Goal: Task Accomplishment & Management: Use online tool/utility

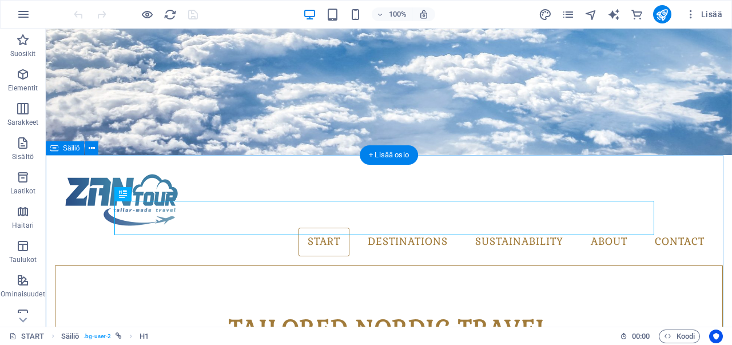
scroll to position [308, 0]
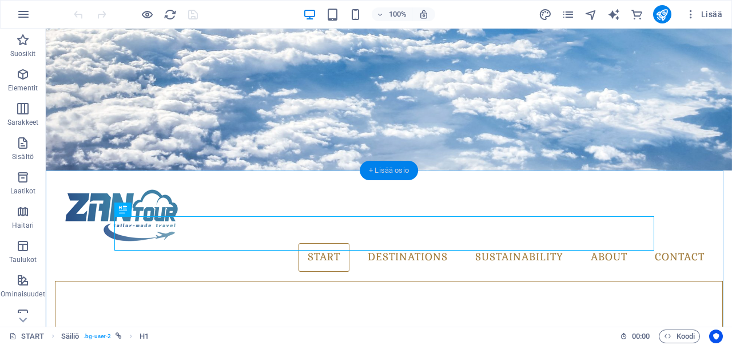
click at [383, 169] on div "+ Lisää osio" at bounding box center [389, 170] width 58 height 19
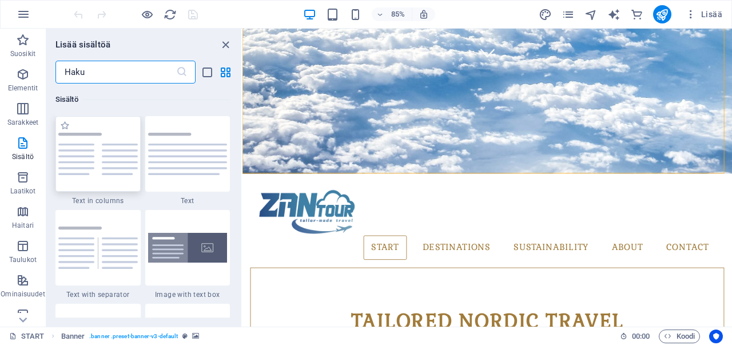
scroll to position [2059, 0]
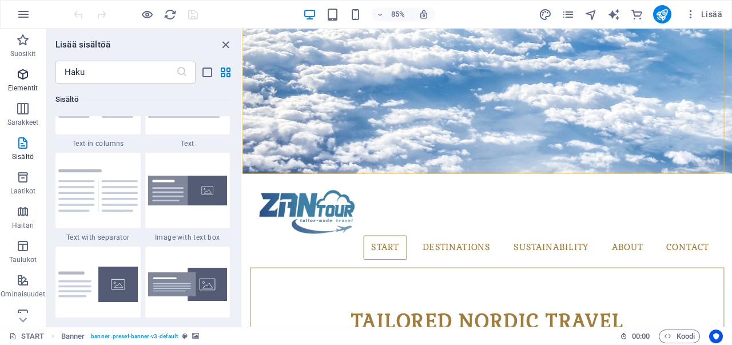
click at [23, 86] on p "Elementit" at bounding box center [23, 88] width 30 height 9
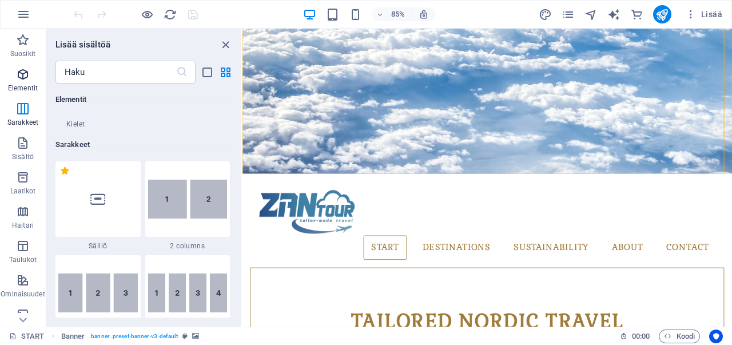
scroll to position [122, 0]
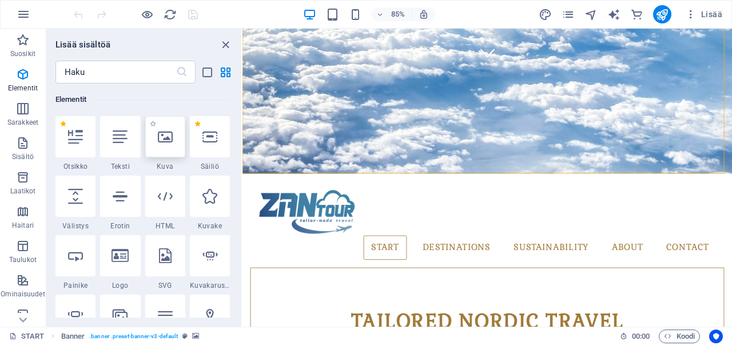
click at [165, 153] on div at bounding box center [165, 136] width 40 height 41
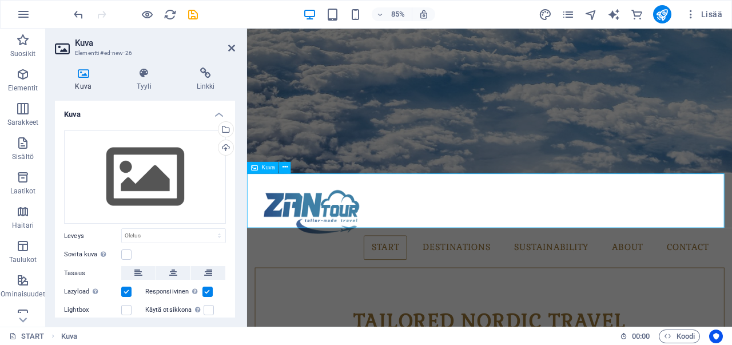
click at [80, 11] on icon "undo" at bounding box center [78, 14] width 13 height 13
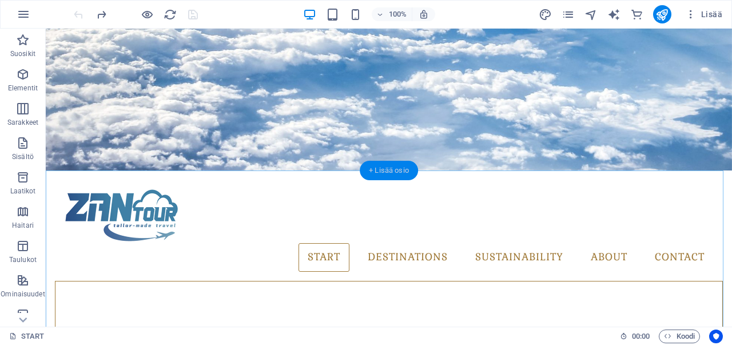
click at [382, 171] on div "+ Lisää osio" at bounding box center [389, 170] width 58 height 19
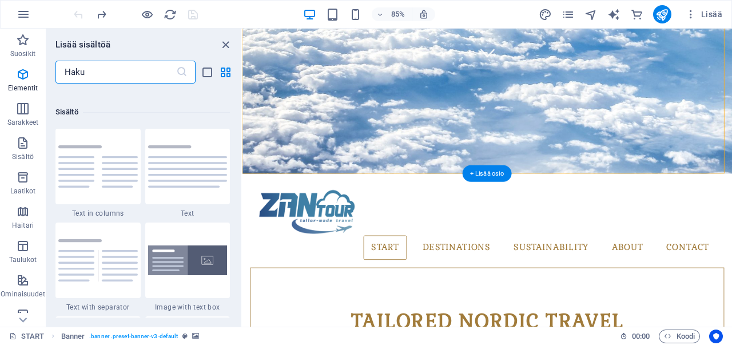
scroll to position [2002, 0]
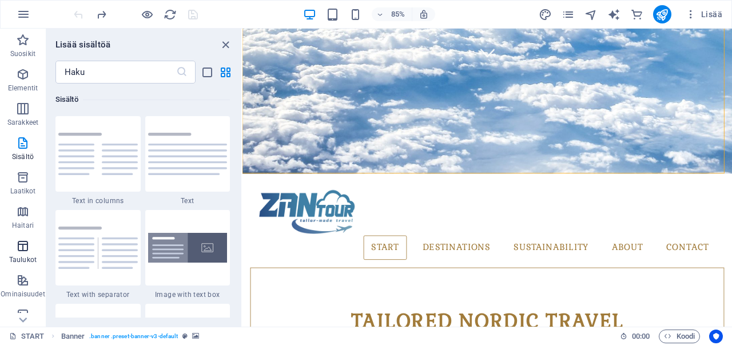
click at [27, 245] on icon "button" at bounding box center [23, 246] width 14 height 14
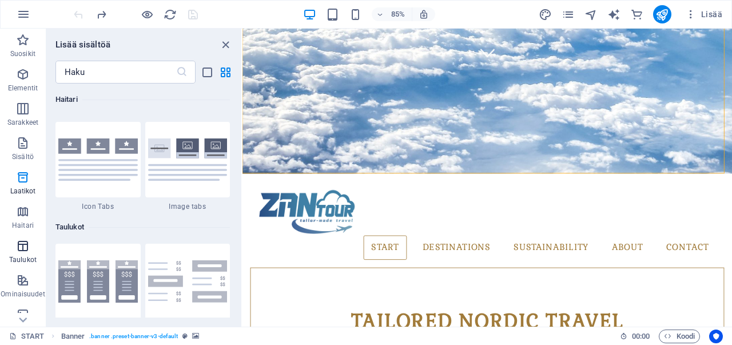
scroll to position [3963, 0]
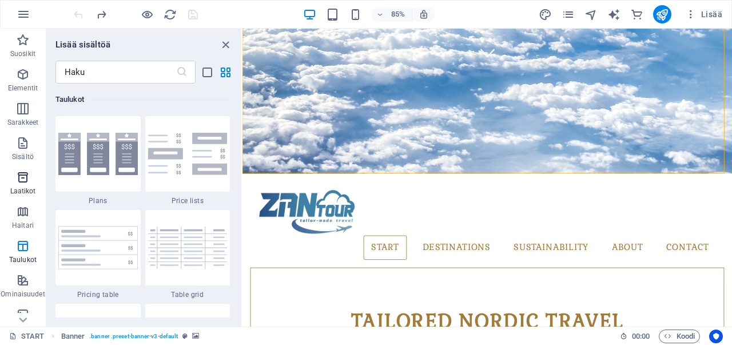
click at [20, 178] on icon "button" at bounding box center [23, 178] width 14 height 14
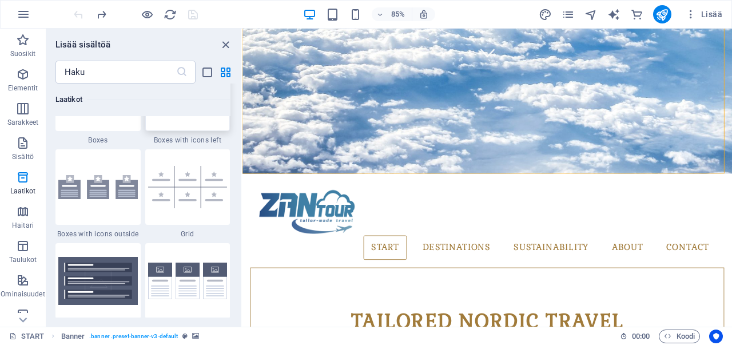
scroll to position [3328, 0]
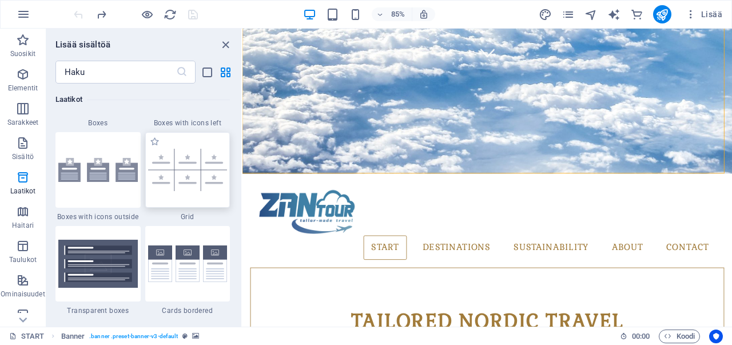
click at [183, 169] on img at bounding box center [188, 170] width 80 height 42
click at [243, 169] on div "H1 Säiliö Banner Säiliö Banner Kuva Esiasetus Lomake Säiliö Banner Esiasetus Es…" at bounding box center [488, 178] width 490 height 298
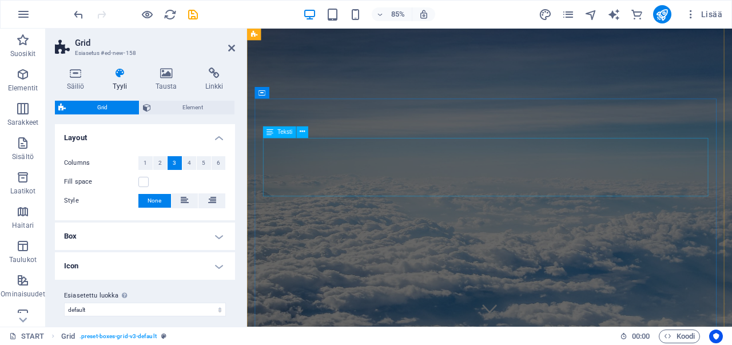
scroll to position [0, 0]
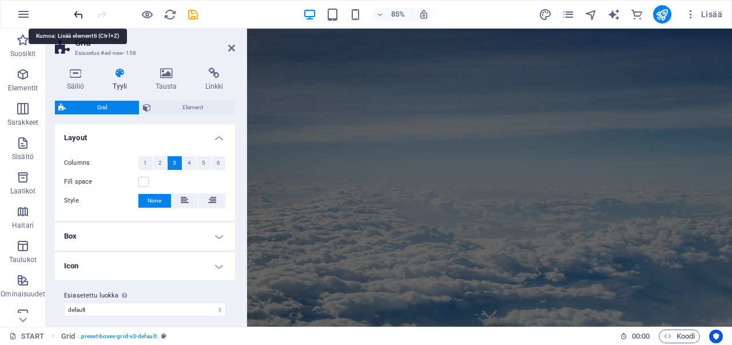
click at [78, 12] on icon "undo" at bounding box center [78, 14] width 13 height 13
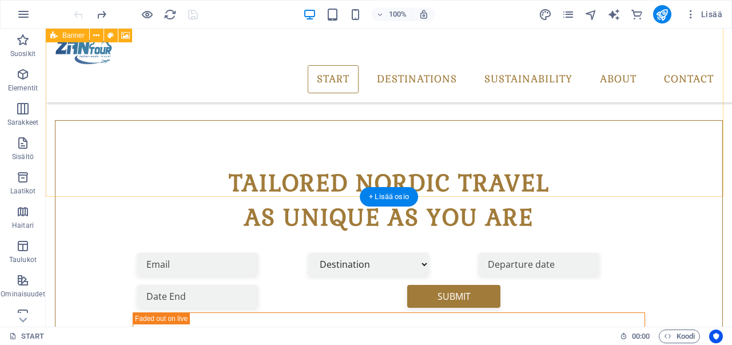
scroll to position [272, 0]
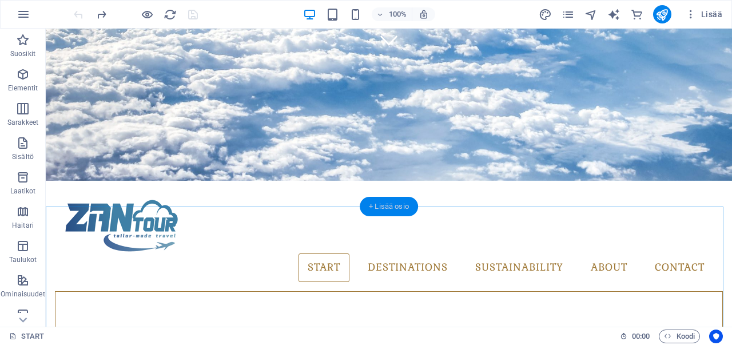
click at [389, 200] on div "+ Lisää osio" at bounding box center [389, 206] width 58 height 19
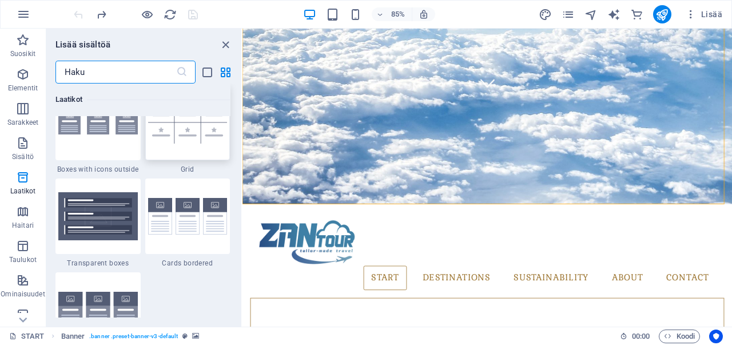
scroll to position [3318, 0]
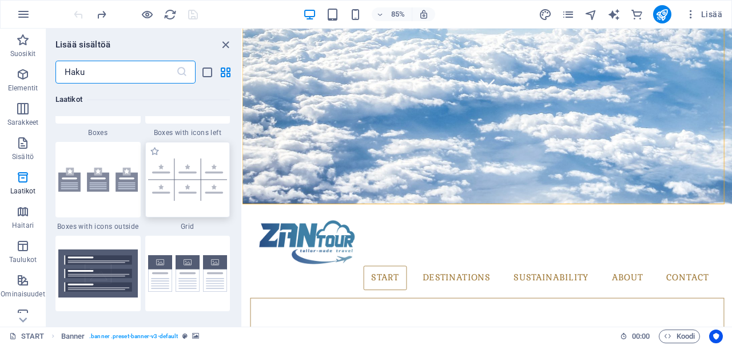
click at [181, 185] on img at bounding box center [188, 179] width 80 height 42
click at [243, 185] on div "[DEMOGRAPHIC_DATA] tähän korvataksesi nykyisen sisällön. Paina "Ctrl", jos halu…" at bounding box center [488, 178] width 490 height 298
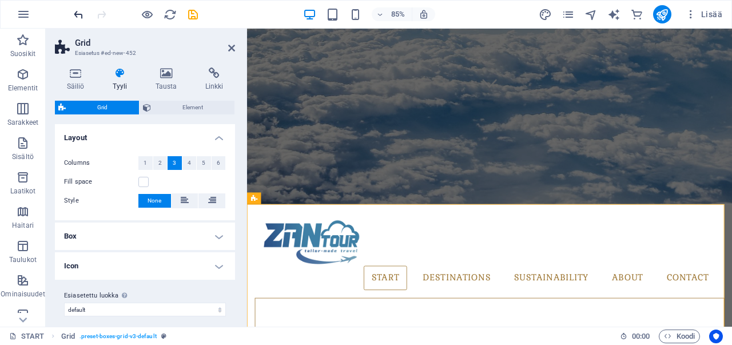
click at [79, 13] on icon "undo" at bounding box center [78, 14] width 13 height 13
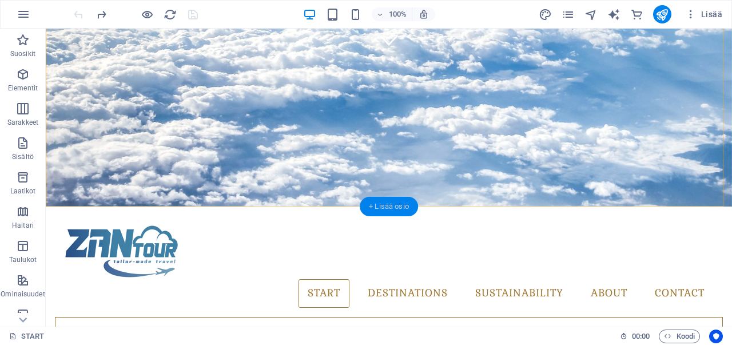
drag, startPoint x: 385, startPoint y: 207, endPoint x: 122, endPoint y: 210, distance: 262.1
click at [385, 207] on div "+ Lisää osio" at bounding box center [389, 206] width 58 height 19
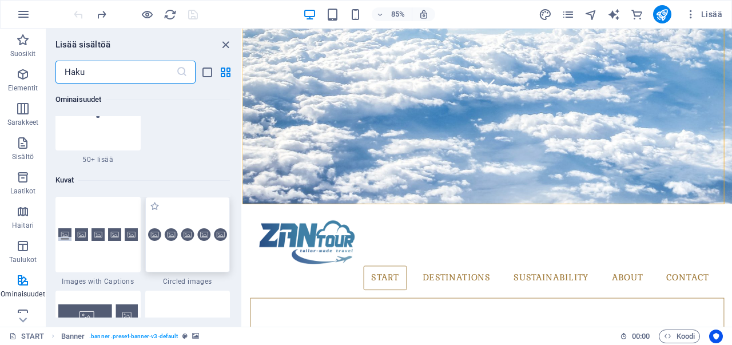
scroll to position [5779, 0]
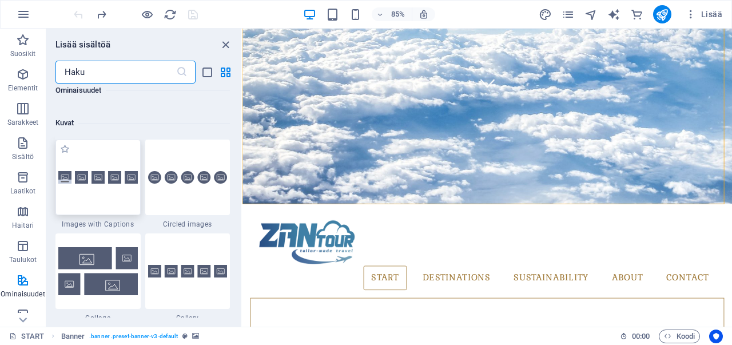
click at [120, 192] on div at bounding box center [98, 178] width 85 height 76
click at [243, 192] on div "[DEMOGRAPHIC_DATA] tähän korvataksesi nykyisen sisällön. Paina "Ctrl", jos halu…" at bounding box center [488, 178] width 490 height 298
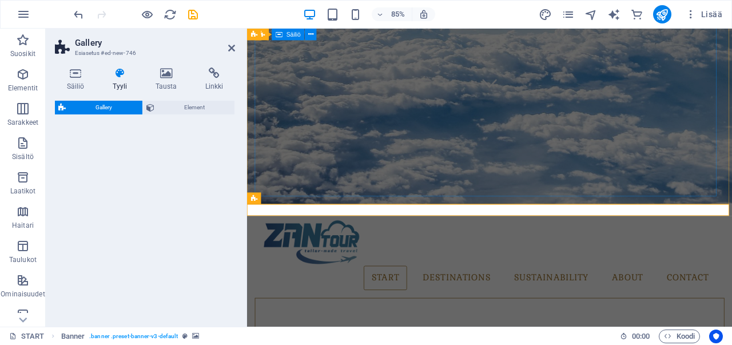
select select "rem"
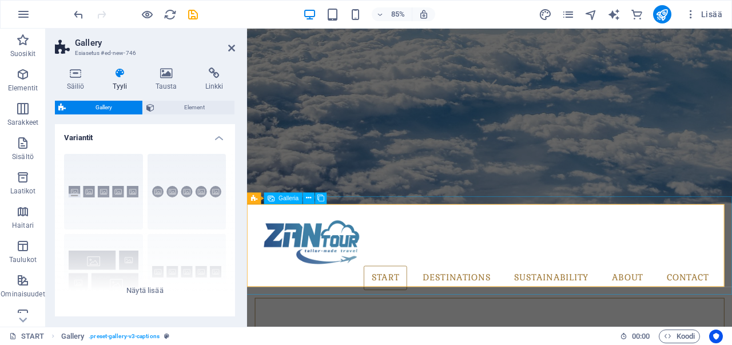
select select "4"
select select "px"
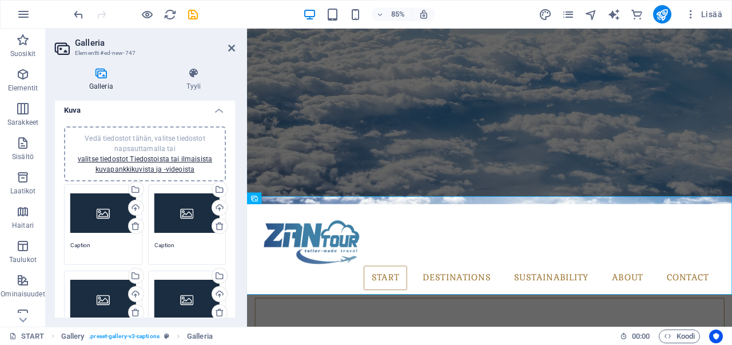
scroll to position [0, 0]
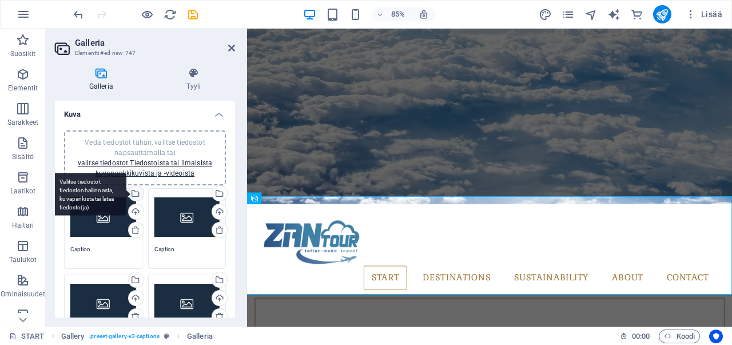
click at [126, 194] on div "Valitse tiedostot tiedostonhallinnasta, kuvapankista tai lataa tiedosto(ja)" at bounding box center [89, 194] width 74 height 43
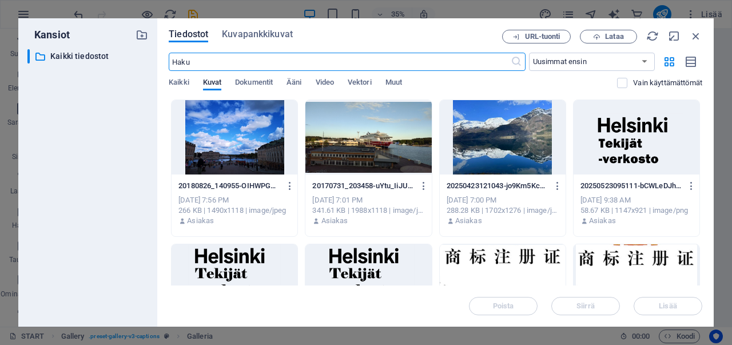
click at [480, 154] on div at bounding box center [503, 137] width 126 height 74
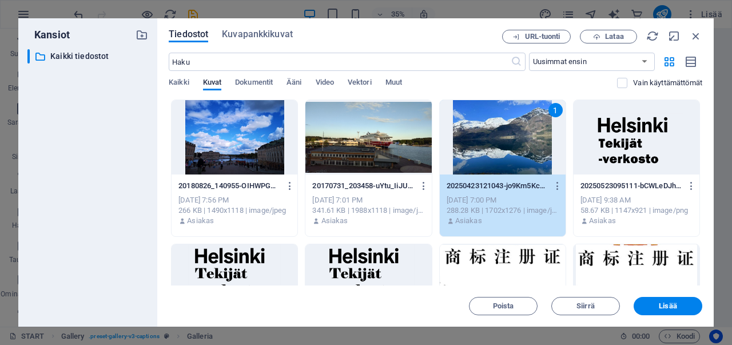
click at [480, 154] on div "1" at bounding box center [503, 137] width 126 height 74
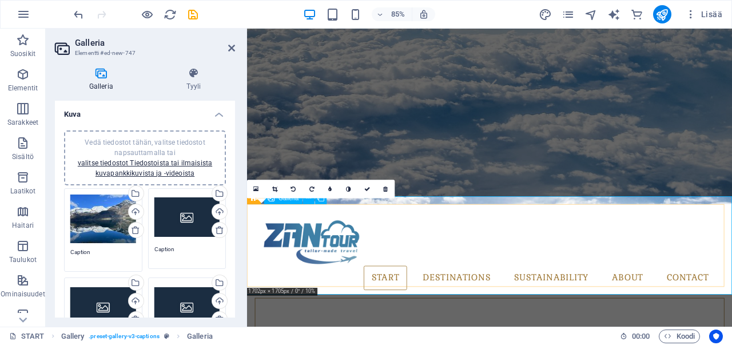
click at [366, 191] on icon at bounding box center [367, 189] width 6 height 6
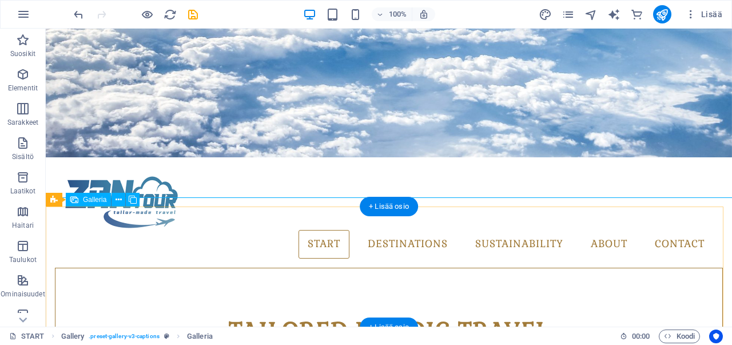
scroll to position [329, 0]
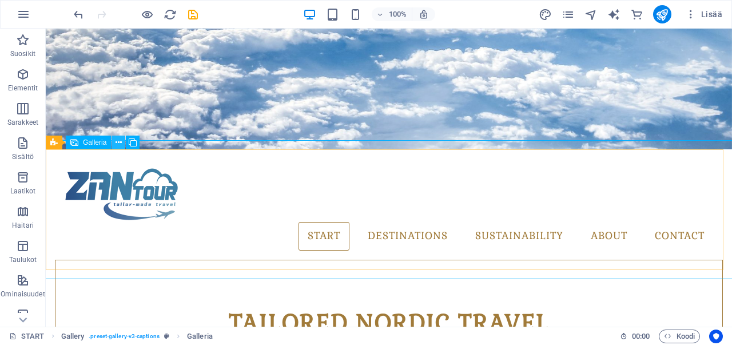
click at [117, 144] on icon at bounding box center [119, 143] width 6 height 12
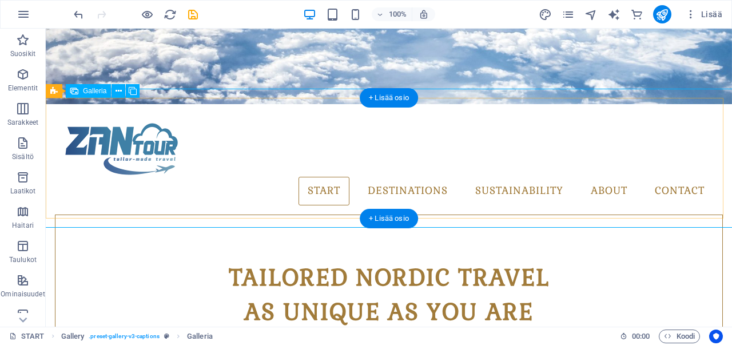
scroll to position [386, 0]
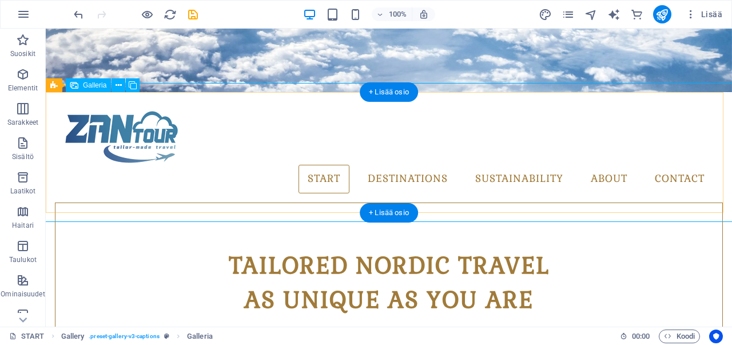
select select "4"
select select "px"
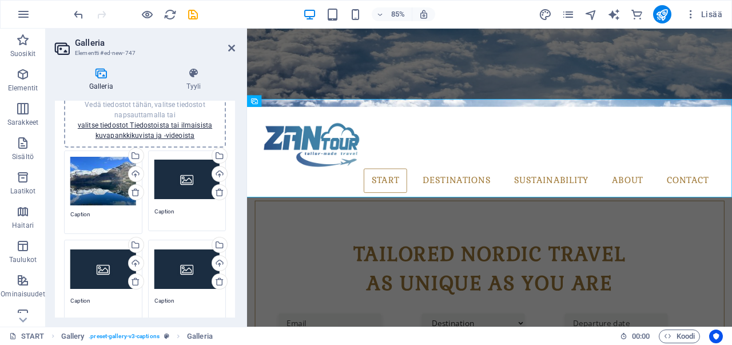
scroll to position [0, 0]
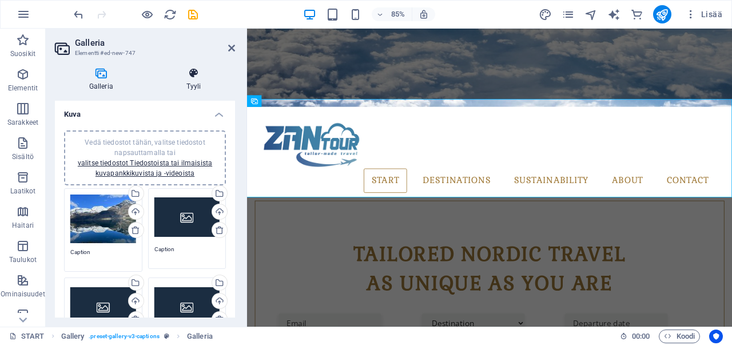
click at [198, 84] on h4 "Tyyli" at bounding box center [193, 80] width 83 height 24
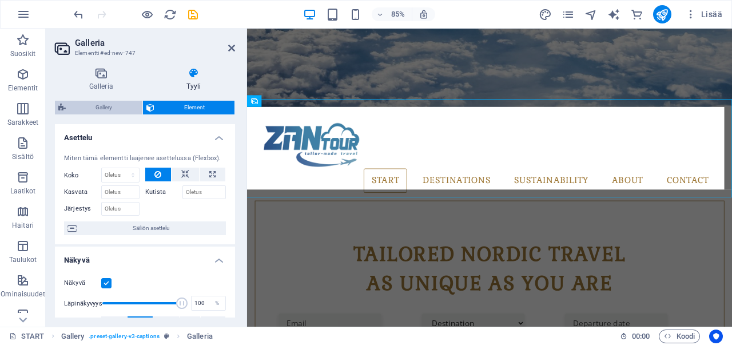
click at [120, 109] on span "Gallery" at bounding box center [104, 108] width 70 height 14
select select "rem"
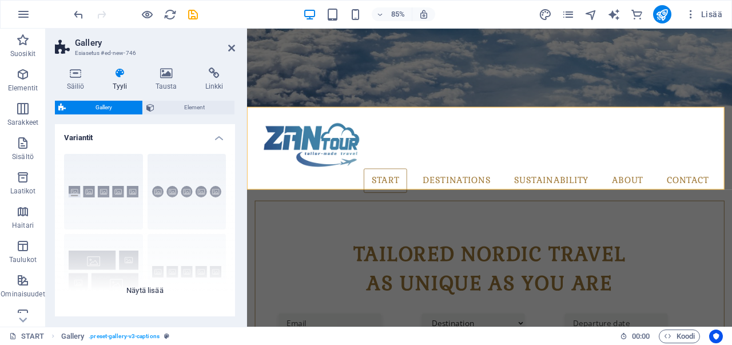
click at [87, 187] on div "Captions Circle Collage Default Grid Grid shifted" at bounding box center [145, 231] width 180 height 172
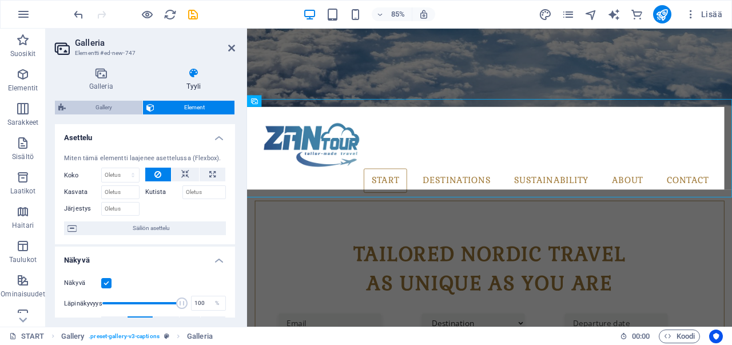
click at [102, 109] on span "Gallery" at bounding box center [104, 108] width 70 height 14
select select "rem"
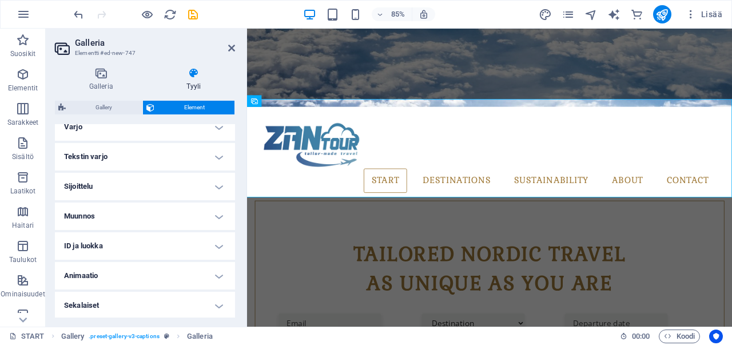
scroll to position [290, 0]
click at [213, 241] on h4 "ID ja luokka" at bounding box center [145, 244] width 180 height 27
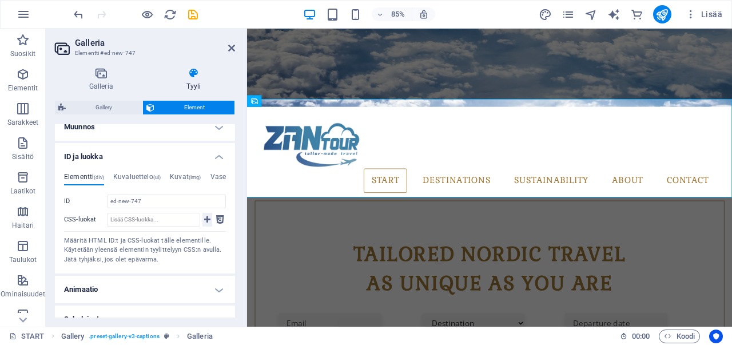
scroll to position [393, 0]
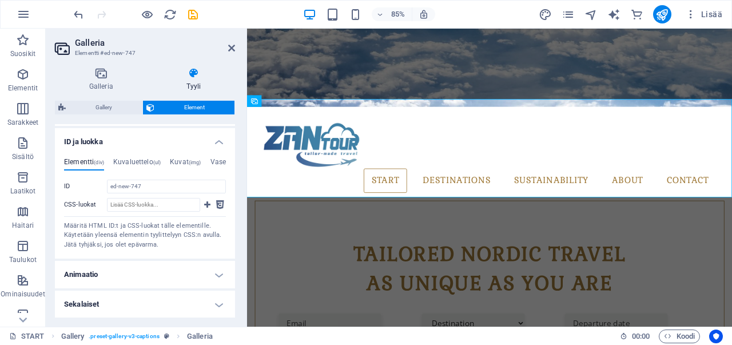
click at [203, 283] on h4 "Animaatio" at bounding box center [145, 274] width 180 height 27
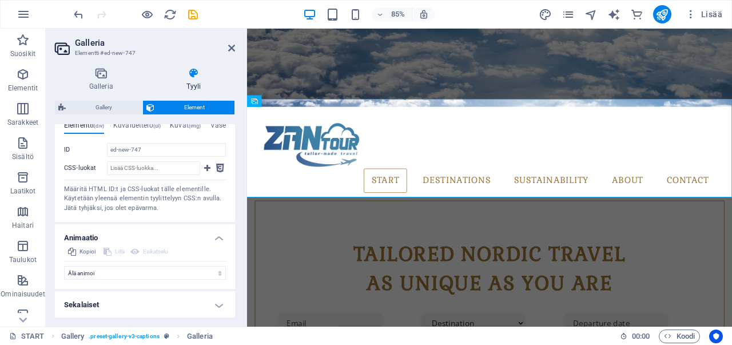
scroll to position [429, 0]
click at [207, 296] on h4 "Sekalaiset" at bounding box center [145, 304] width 180 height 27
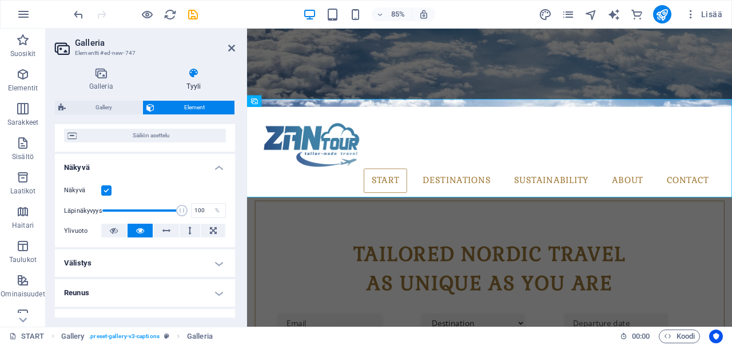
scroll to position [114, 0]
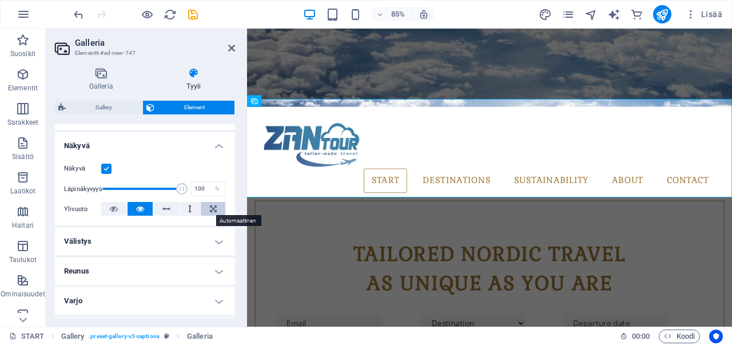
click at [205, 213] on button at bounding box center [213, 209] width 25 height 14
click at [137, 208] on icon at bounding box center [140, 209] width 8 height 14
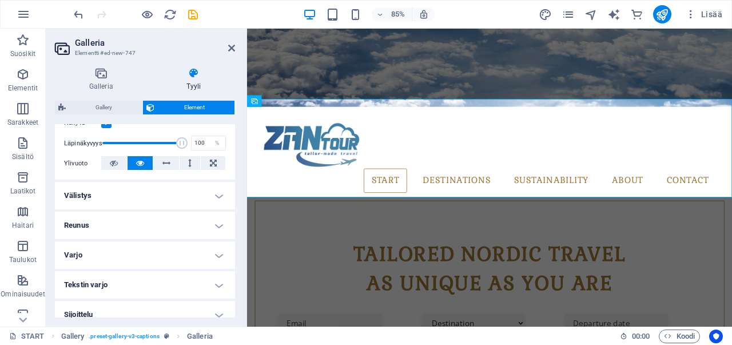
scroll to position [172, 0]
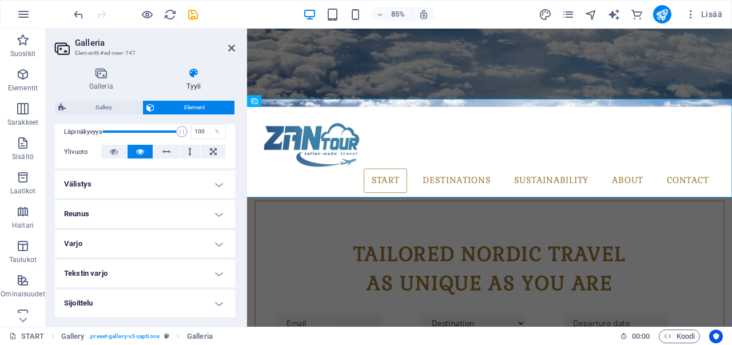
click at [193, 182] on h4 "Välistys" at bounding box center [145, 184] width 180 height 27
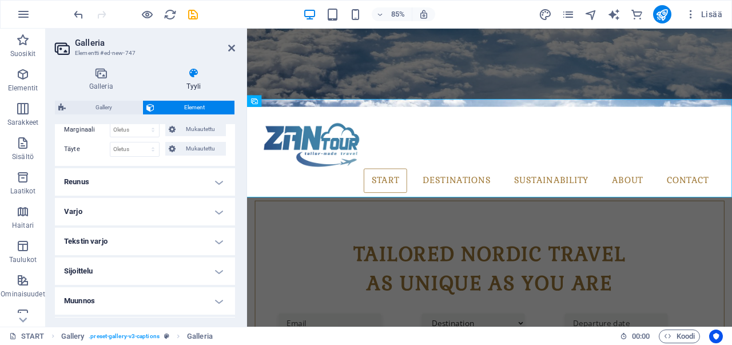
scroll to position [286, 0]
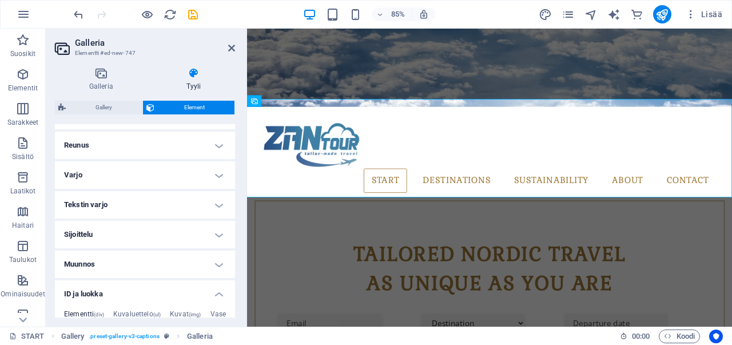
click at [209, 147] on h4 "Reunus" at bounding box center [145, 145] width 180 height 27
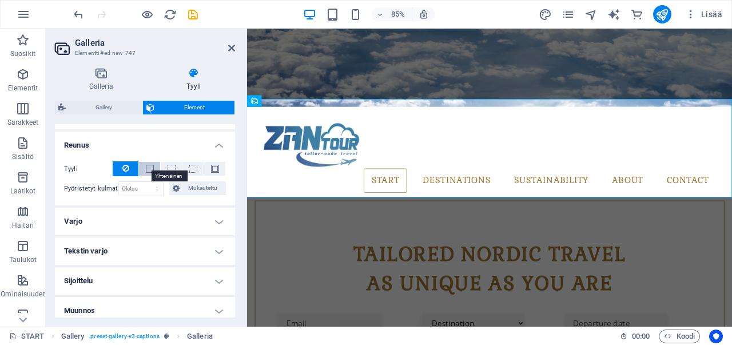
click at [148, 169] on span at bounding box center [150, 169] width 8 height 8
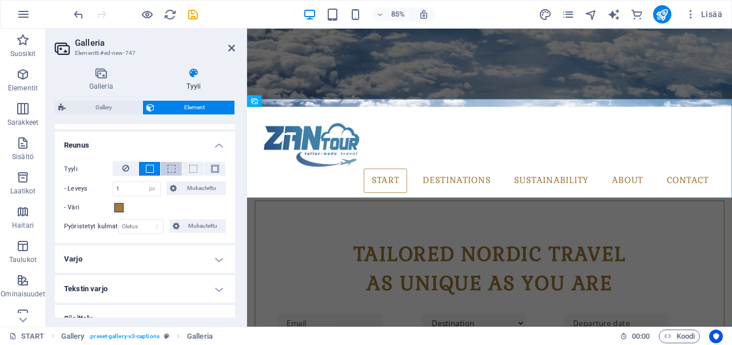
click at [165, 169] on button at bounding box center [171, 169] width 21 height 14
click at [125, 168] on icon at bounding box center [125, 168] width 7 height 14
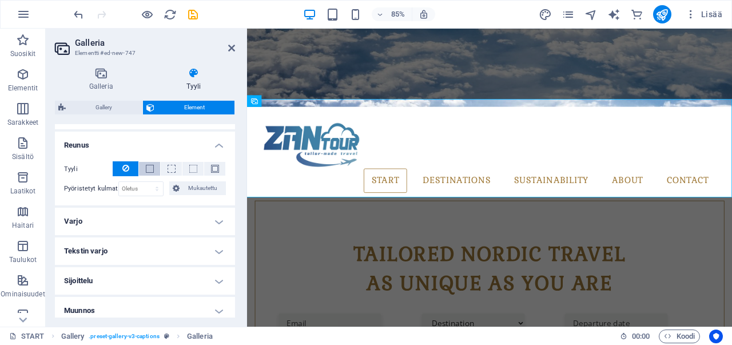
click at [147, 169] on span at bounding box center [150, 169] width 8 height 8
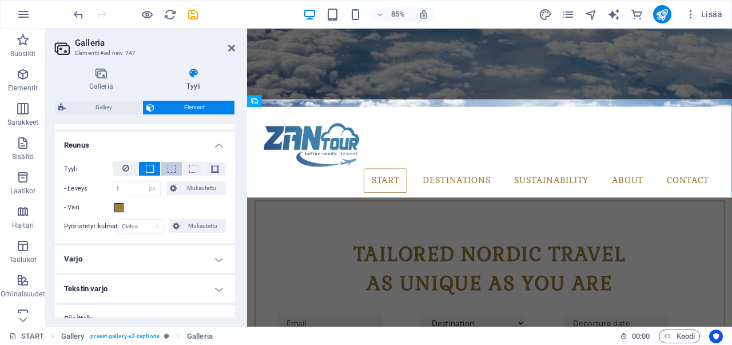
click at [176, 170] on button at bounding box center [171, 169] width 21 height 14
click at [185, 168] on button at bounding box center [193, 169] width 21 height 14
click at [211, 169] on span at bounding box center [215, 169] width 8 height 8
click at [168, 168] on span at bounding box center [172, 169] width 8 height 8
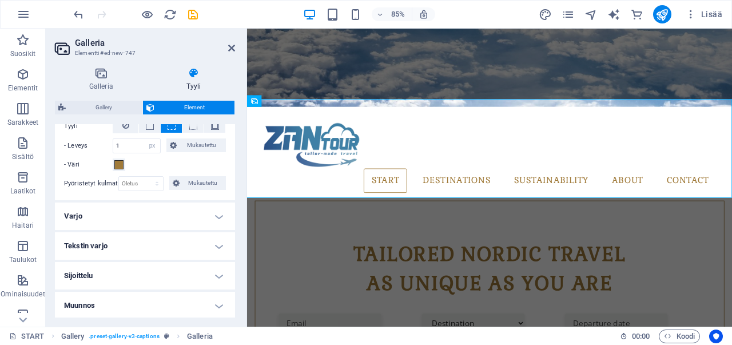
scroll to position [343, 0]
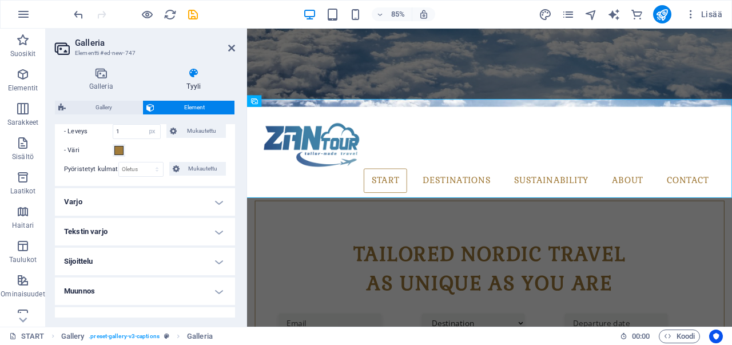
click at [181, 192] on h4 "Varjo" at bounding box center [145, 201] width 180 height 27
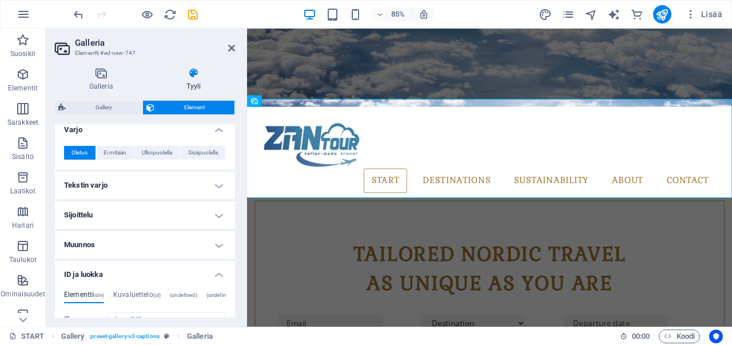
scroll to position [458, 0]
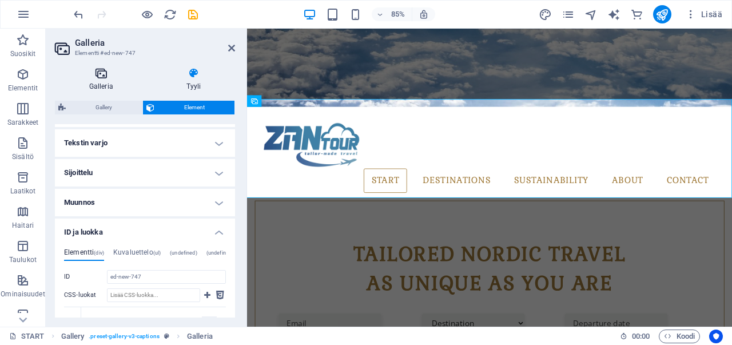
click at [103, 77] on icon at bounding box center [101, 73] width 93 height 11
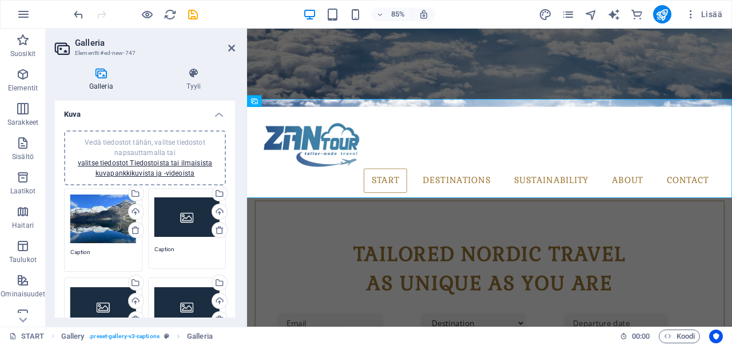
click at [168, 213] on div "Vedä tiedostot tähän, valitse tiedostot napsauttamalla tai valitse tiedostot Ti…" at bounding box center [187, 218] width 66 height 46
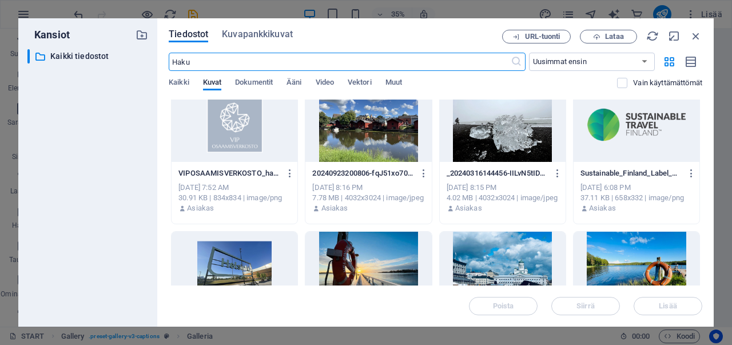
scroll to position [572, 0]
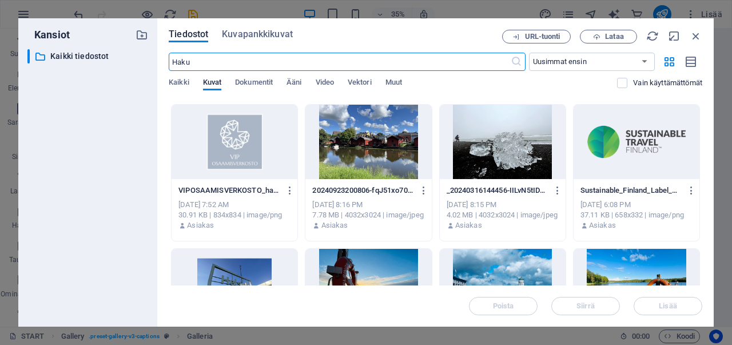
click at [493, 155] on div at bounding box center [503, 142] width 126 height 74
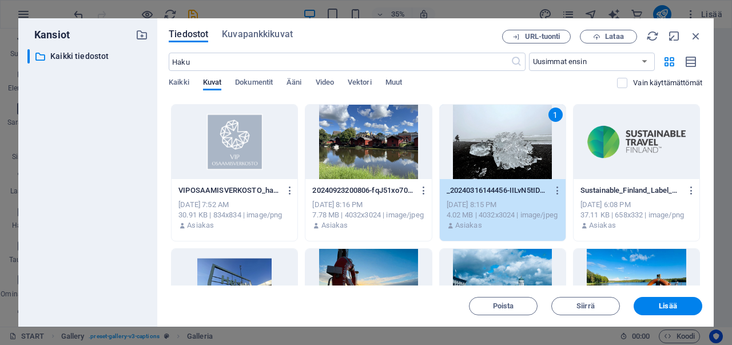
click at [493, 155] on div "1" at bounding box center [503, 142] width 126 height 74
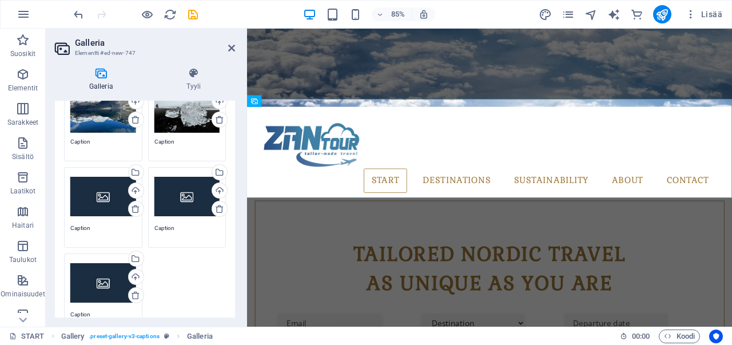
scroll to position [114, 0]
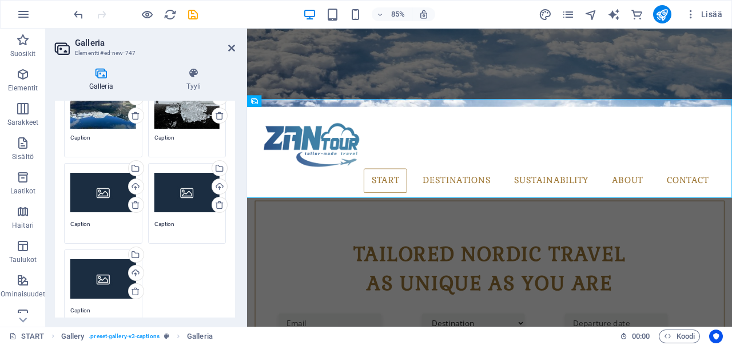
click at [87, 192] on div "Vedä tiedostot tähän, valitse tiedostot napsauttamalla tai valitse tiedostot Ti…" at bounding box center [103, 192] width 66 height 46
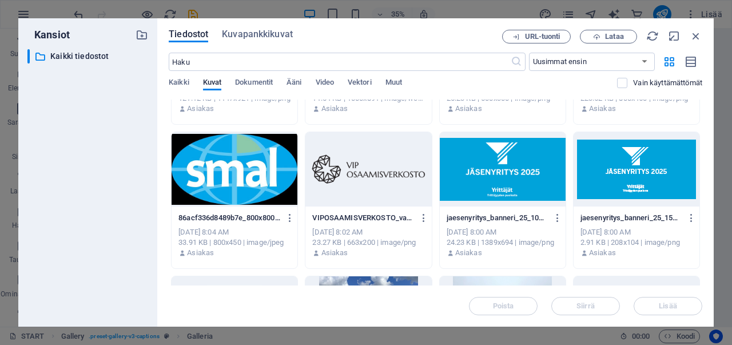
scroll to position [629, 0]
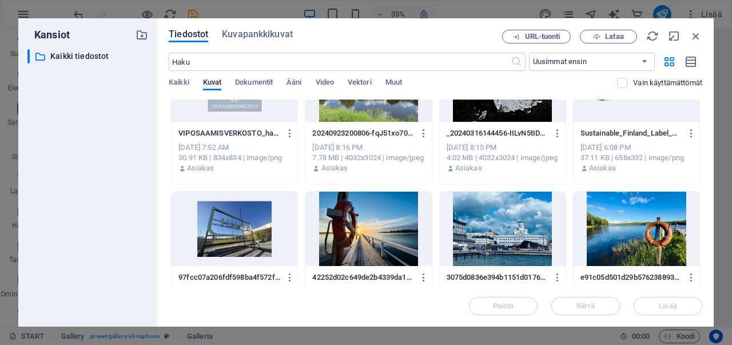
click at [359, 225] on div at bounding box center [369, 229] width 126 height 74
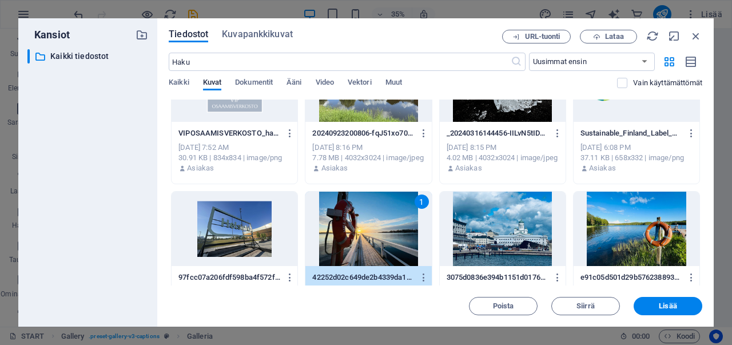
click at [359, 225] on div "1" at bounding box center [369, 229] width 126 height 74
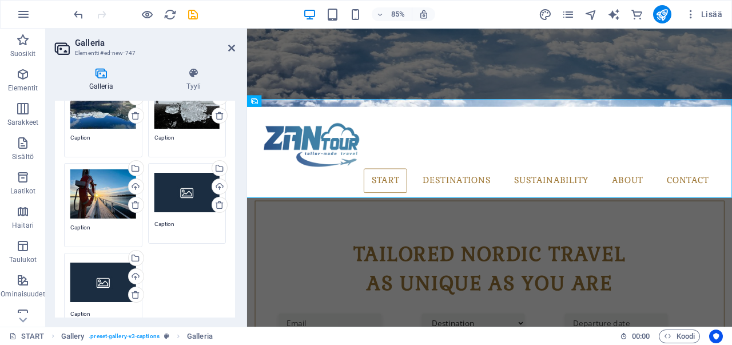
click at [183, 181] on div "Vedä tiedostot tähän, valitse tiedostot napsauttamalla tai valitse tiedostot Ti…" at bounding box center [187, 192] width 66 height 46
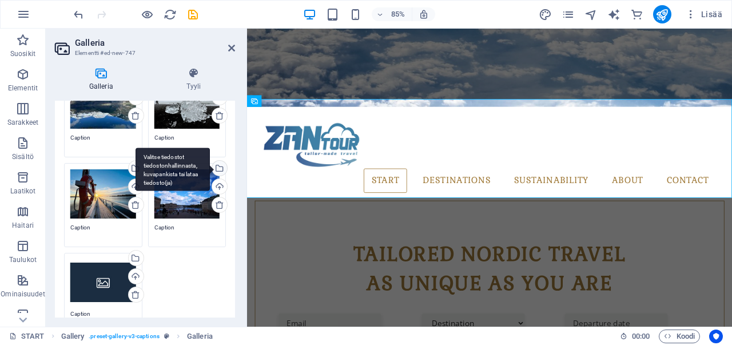
click at [210, 168] on div "Valitse tiedostot tiedostonhallinnasta, kuvapankista tai lataa tiedosto(ja)" at bounding box center [173, 169] width 74 height 43
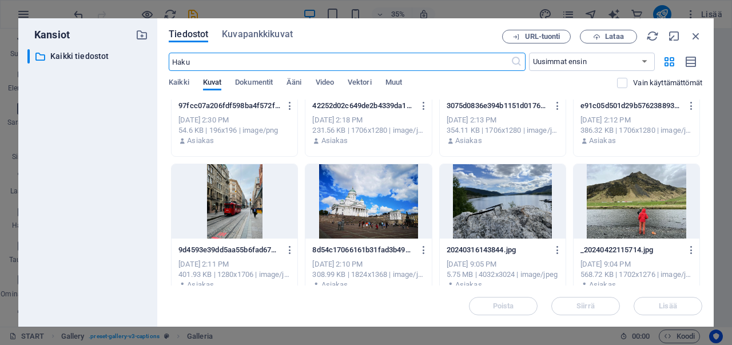
scroll to position [687, 0]
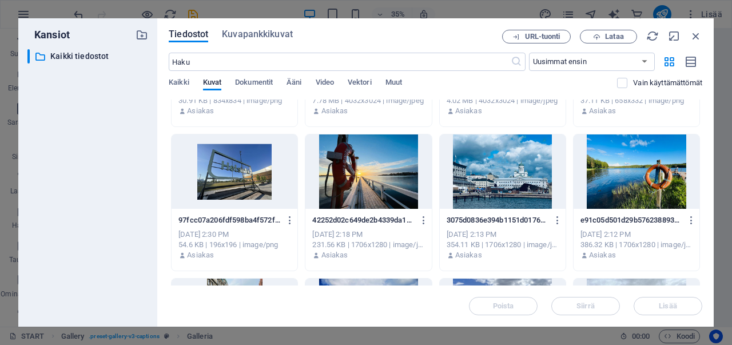
click at [612, 184] on div at bounding box center [637, 171] width 126 height 74
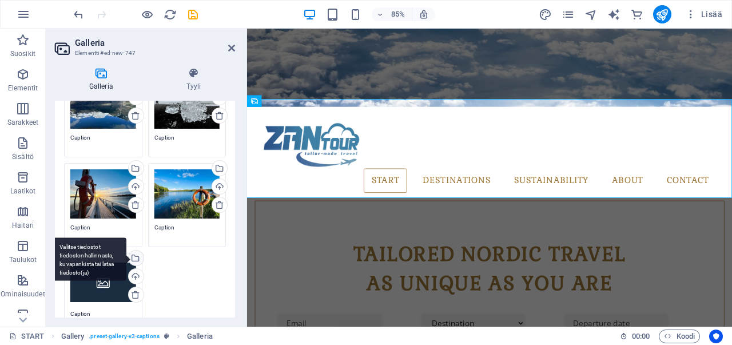
click at [134, 256] on div "Valitse tiedostot tiedostonhallinnasta, kuvapankista tai lataa tiedosto(ja)" at bounding box center [134, 259] width 17 height 17
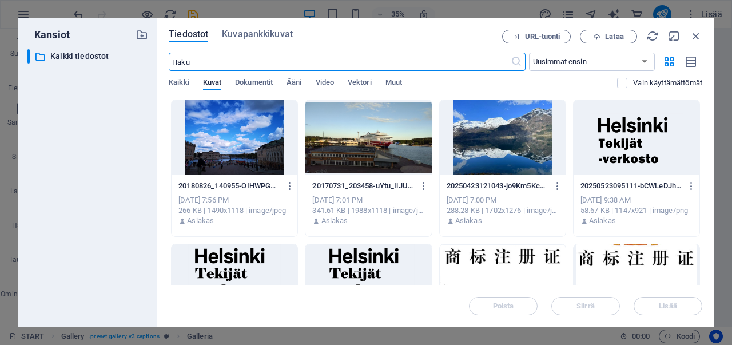
click at [246, 149] on div at bounding box center [235, 137] width 126 height 74
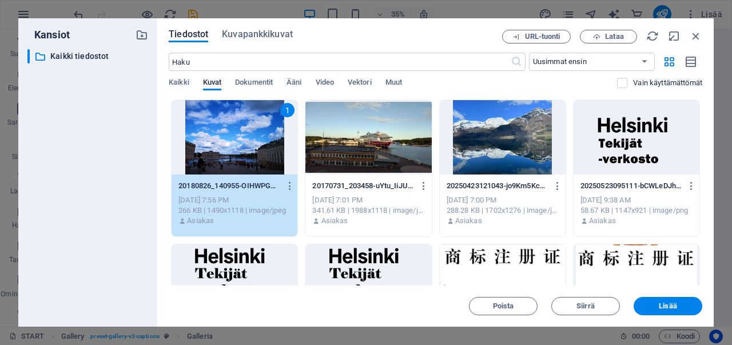
click at [246, 149] on div "1" at bounding box center [235, 137] width 126 height 74
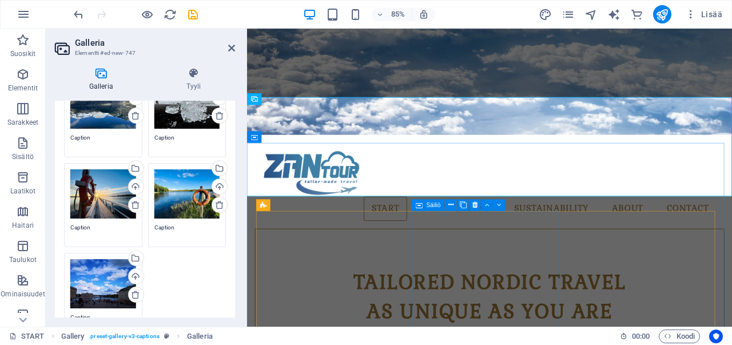
scroll to position [275, 0]
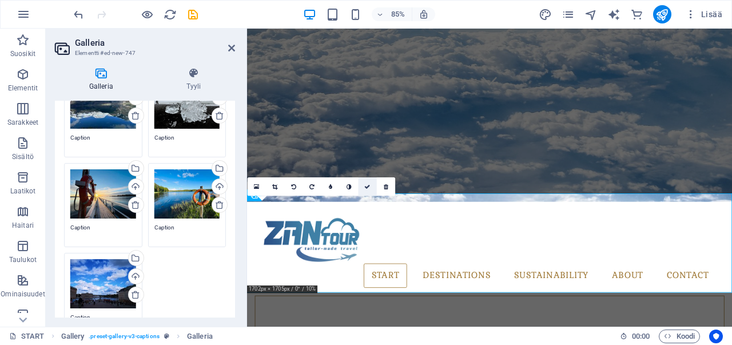
click at [367, 188] on icon at bounding box center [367, 187] width 6 height 6
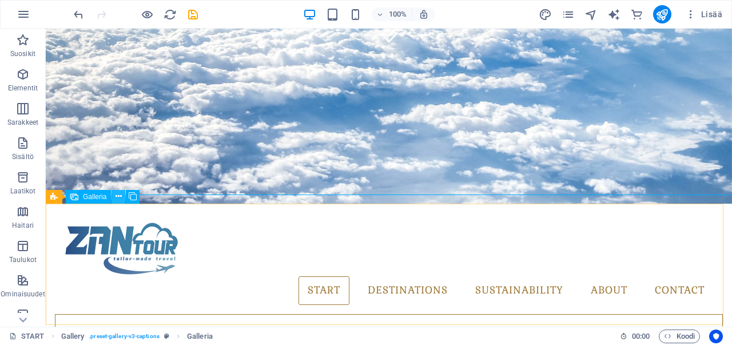
click at [119, 196] on icon at bounding box center [119, 197] width 6 height 12
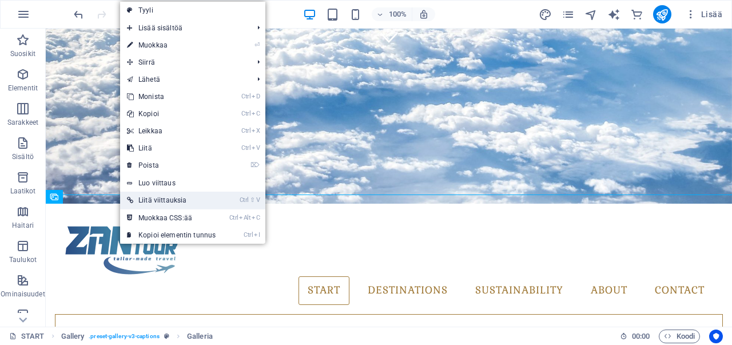
click at [151, 197] on link "Ctrl ⇧ V Liitä viittauksia" at bounding box center [171, 200] width 102 height 17
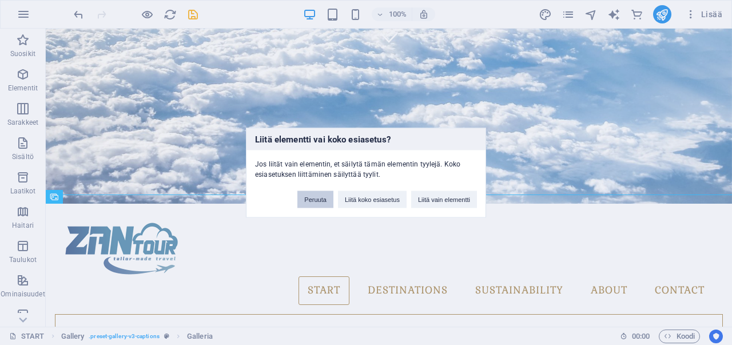
click at [312, 201] on button "Peruuta" at bounding box center [316, 199] width 36 height 17
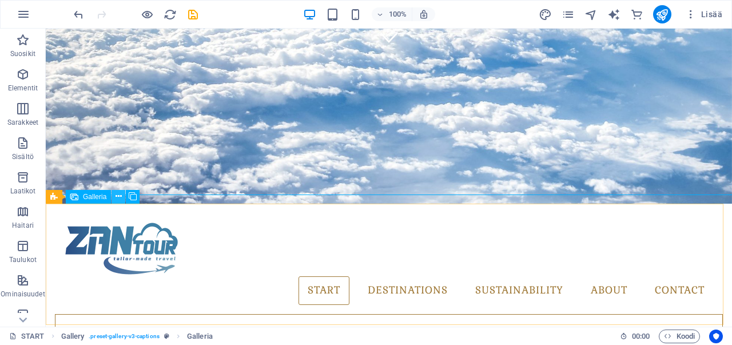
click at [116, 195] on icon at bounding box center [119, 197] width 6 height 12
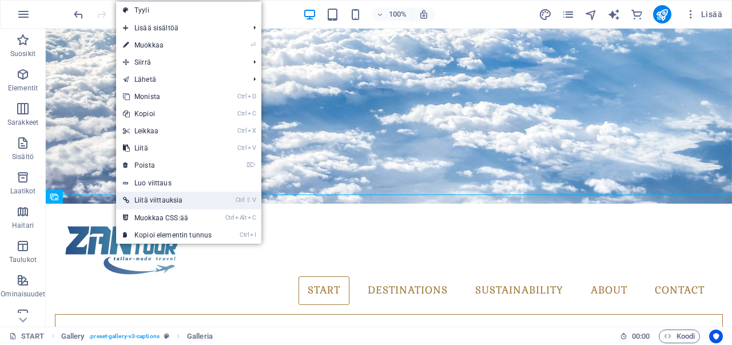
click at [179, 202] on link "Ctrl ⇧ V Liitä viittauksia" at bounding box center [167, 200] width 102 height 17
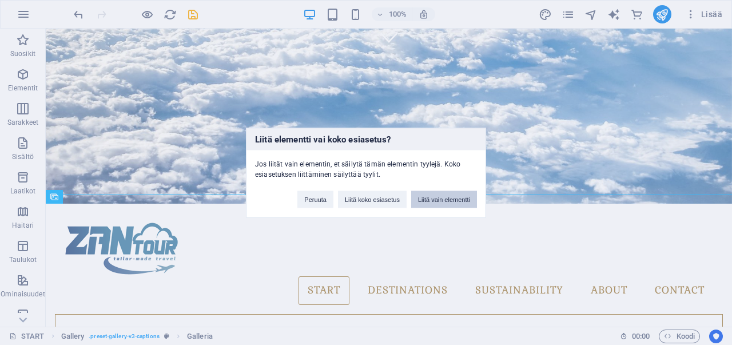
click at [438, 203] on button "Liitä vain elementti" at bounding box center [444, 199] width 66 height 17
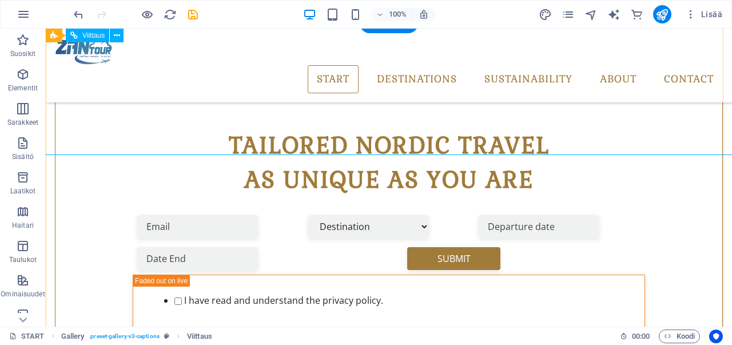
scroll to position [422, 0]
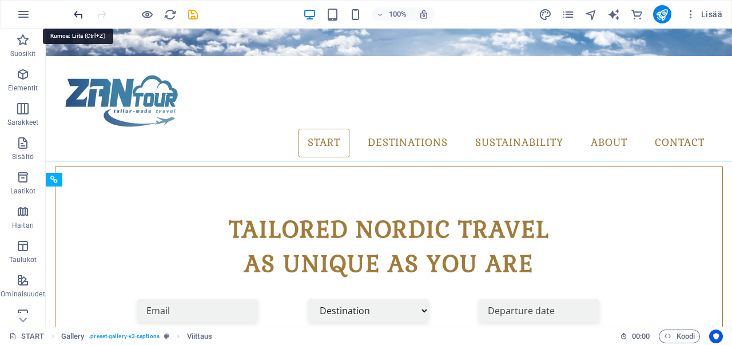
click at [74, 15] on icon "undo" at bounding box center [78, 14] width 13 height 13
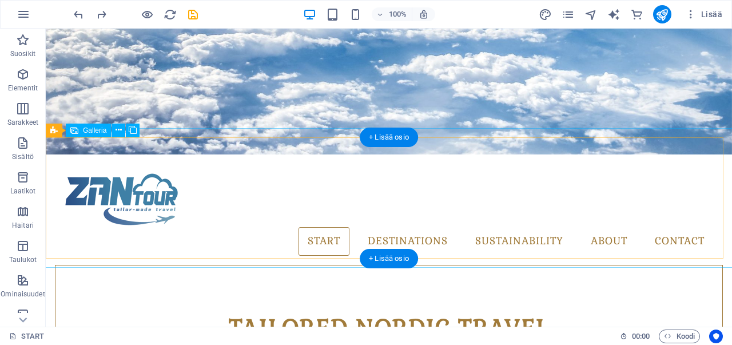
scroll to position [308, 0]
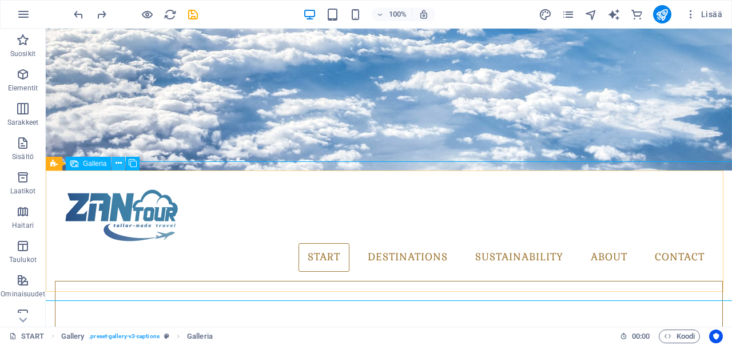
click at [120, 160] on icon at bounding box center [119, 163] width 6 height 12
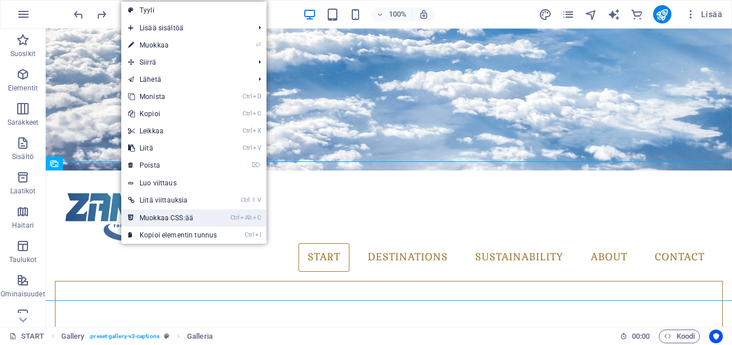
click at [160, 220] on link "Ctrl Alt C Muokkaa CSS:ää" at bounding box center [172, 217] width 102 height 17
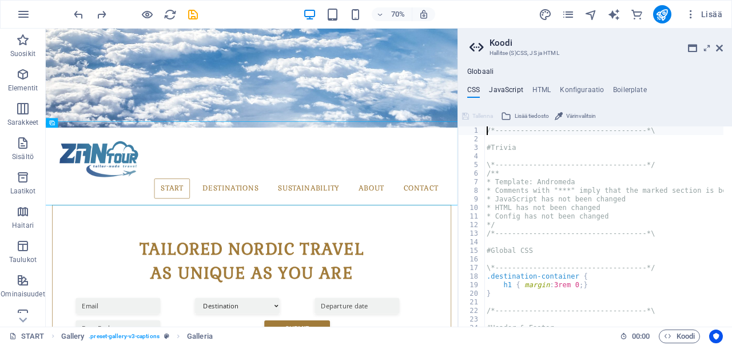
click at [507, 90] on h4 "JavaScript" at bounding box center [506, 92] width 34 height 13
type textarea "/* JS for preset "Menu V2" */"
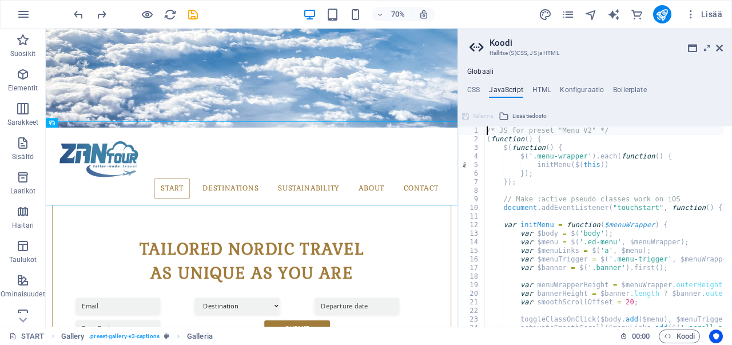
click at [533, 89] on h4 "HTML" at bounding box center [542, 92] width 19 height 13
type textarea "{{content}}"
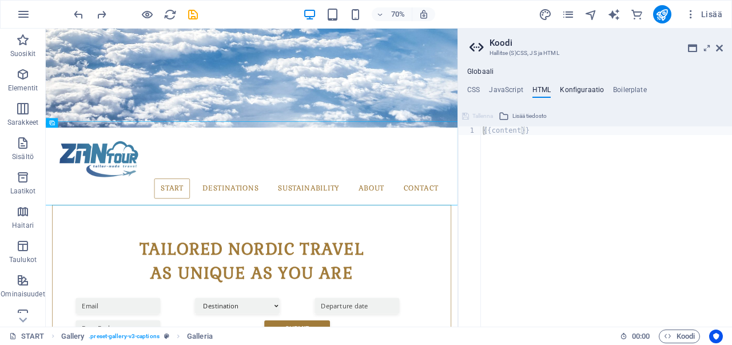
click at [578, 90] on h4 "Konfiguraatio" at bounding box center [582, 92] width 44 height 13
type textarea "$color-background: #ffffff;"
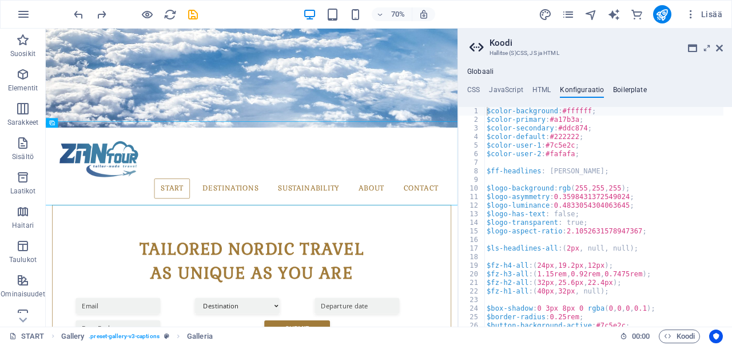
click at [614, 90] on h4 "Boilerplate" at bounding box center [630, 92] width 34 height 13
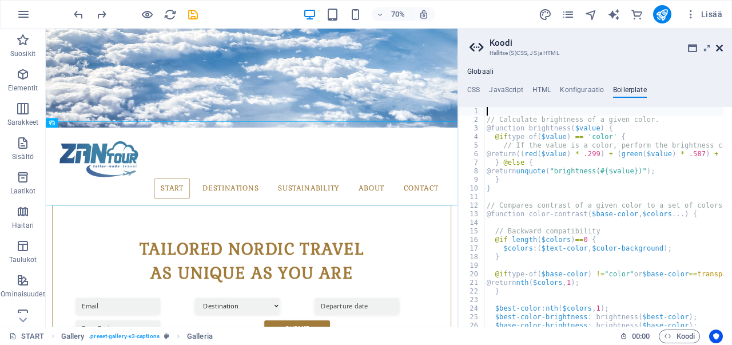
click at [719, 49] on icon at bounding box center [719, 47] width 7 height 9
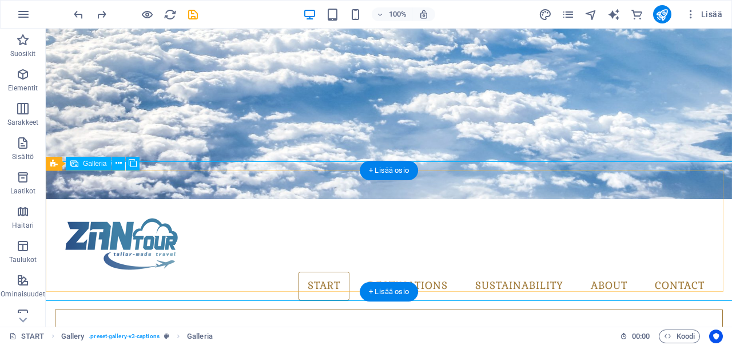
select select "4"
select select "px"
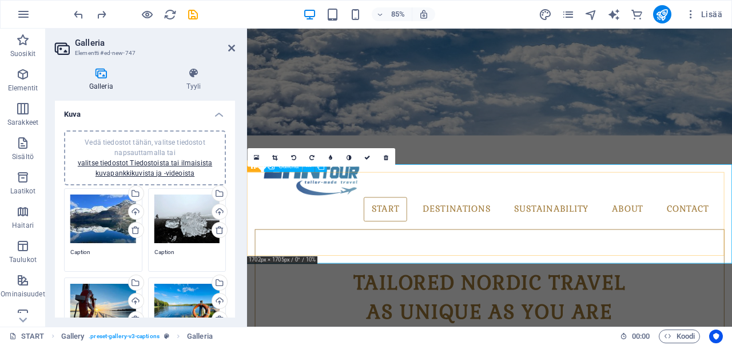
scroll to position [365, 0]
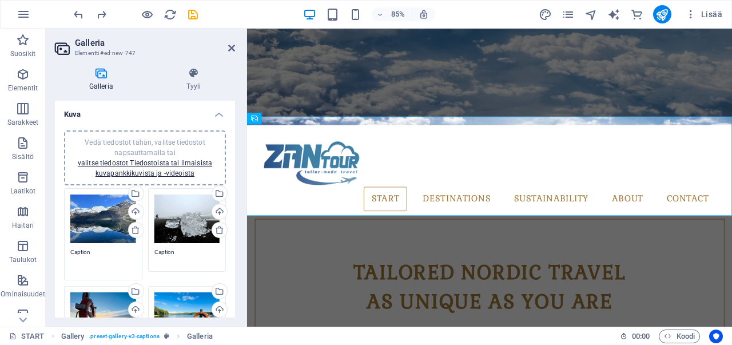
click at [95, 255] on textarea "Caption" at bounding box center [103, 261] width 66 height 26
drag, startPoint x: 94, startPoint y: 254, endPoint x: 34, endPoint y: 249, distance: 60.3
click at [34, 249] on section "Suosikit Elementit Sarakkeet Sisältö Laatikot Haitari Taulukot Ominaisuudet Kuv…" at bounding box center [366, 178] width 732 height 298
type textarea "NORWAWY"
drag, startPoint x: 188, startPoint y: 252, endPoint x: 122, endPoint y: 256, distance: 65.4
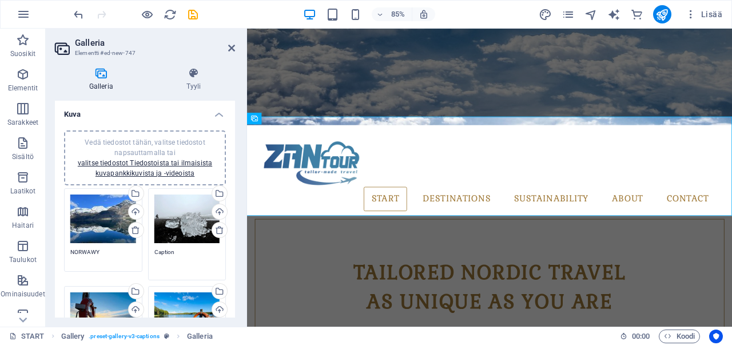
click at [127, 253] on div "Vedä tiedostot tähän, valitse tiedostot napsauttamalla tai valitse tiedostot Ti…" at bounding box center [145, 324] width 168 height 278
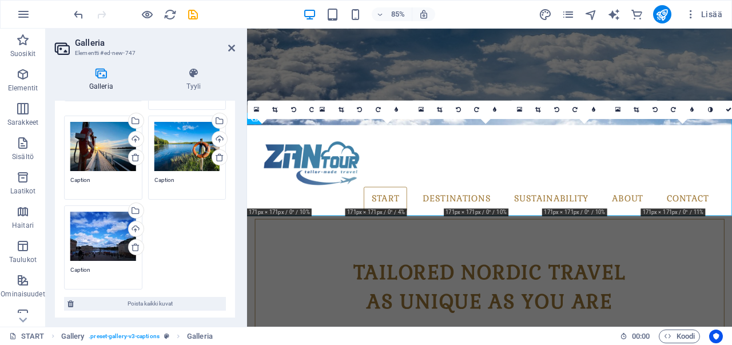
scroll to position [172, 0]
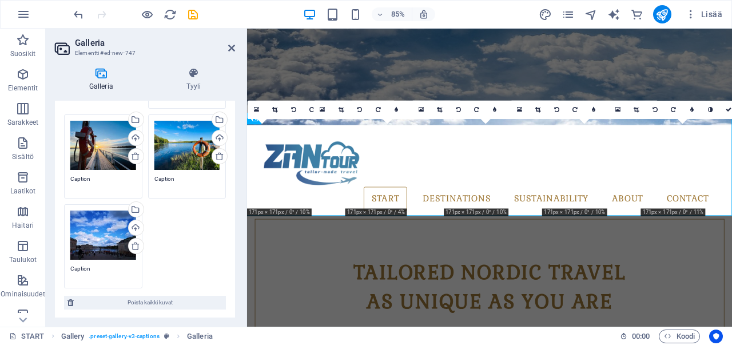
type textarea "[GEOGRAPHIC_DATA]"
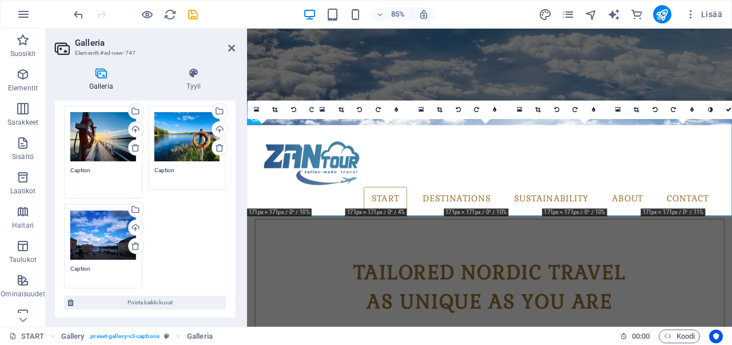
drag, startPoint x: 100, startPoint y: 179, endPoint x: 49, endPoint y: 173, distance: 51.9
click at [49, 173] on div "Galleria Tyyli Kuva Vedä tiedostot tähän, valitse tiedostot napsauttamalla tai …" at bounding box center [145, 192] width 199 height 268
type textarea "[GEOGRAPHIC_DATA]"
drag, startPoint x: 188, startPoint y: 172, endPoint x: 76, endPoint y: 172, distance: 111.6
click at [76, 172] on div "Vedä tiedostot tähän, valitse tiedostot napsauttamalla tai valitse tiedostot Ti…" at bounding box center [145, 153] width 168 height 278
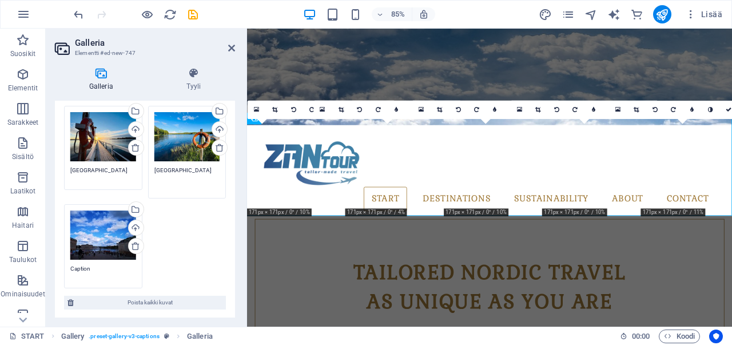
type textarea "[GEOGRAPHIC_DATA]"
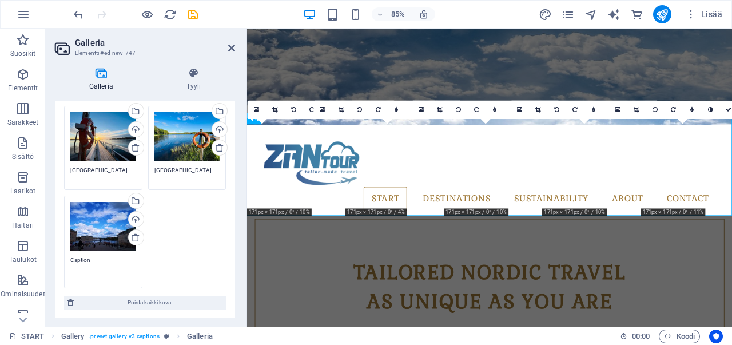
drag, startPoint x: 100, startPoint y: 267, endPoint x: 56, endPoint y: 267, distance: 44.1
click at [56, 267] on div "Vedä tiedostot tähän, valitse tiedostot napsauttamalla tai valitse tiedostot Ti…" at bounding box center [145, 135] width 180 height 370
drag, startPoint x: 130, startPoint y: 259, endPoint x: 31, endPoint y: 256, distance: 98.5
click at [31, 256] on section "Suosikit Elementit Sarakkeet Sisältö Laatikot Haitari Taulukot Ominaisuudet Kuv…" at bounding box center [366, 178] width 732 height 298
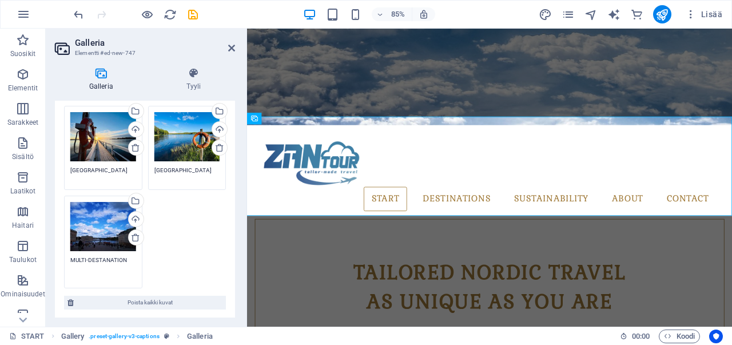
paste textarea "I"
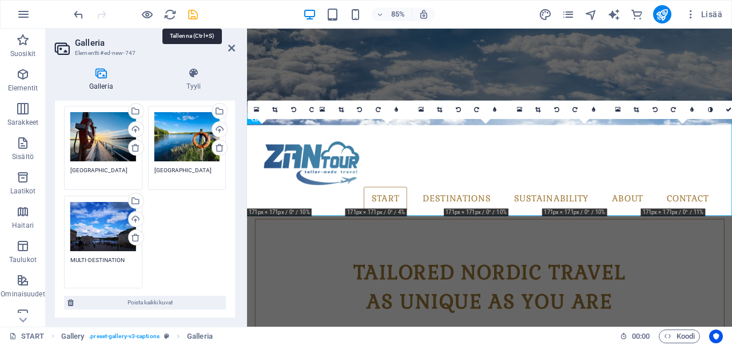
type textarea "MULTI-DESTINATION"
click at [191, 14] on icon "save" at bounding box center [193, 14] width 13 height 13
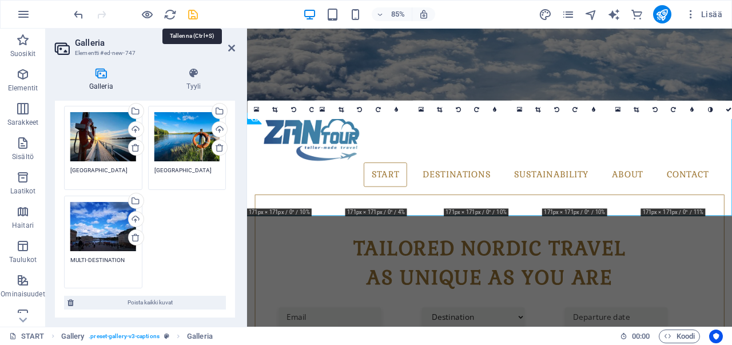
checkbox input "false"
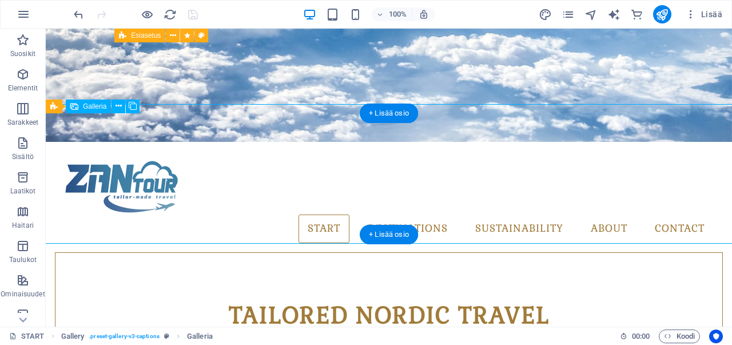
select select "4"
select select "px"
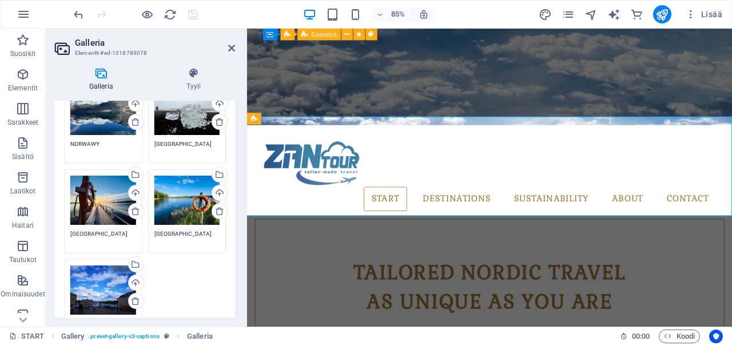
scroll to position [114, 0]
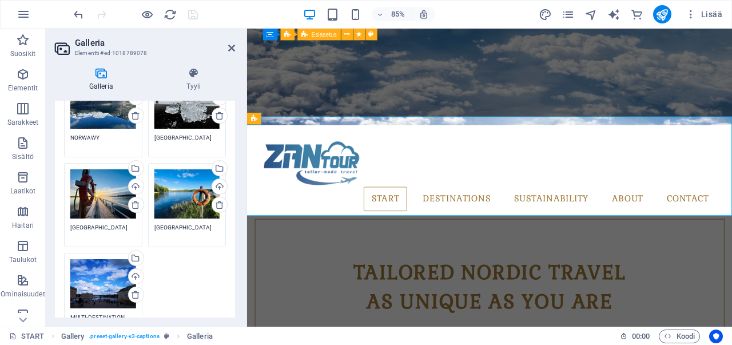
click at [173, 281] on div "Vedä tiedostot tähän, valitse tiedostot napsauttamalla tai valitse tiedostot Ti…" at bounding box center [145, 206] width 168 height 270
drag, startPoint x: 173, startPoint y: 278, endPoint x: 167, endPoint y: 278, distance: 6.3
click at [167, 278] on div "Vedä tiedostot tähän, valitse tiedostot napsauttamalla tai valitse tiedostot Ti…" at bounding box center [145, 206] width 168 height 270
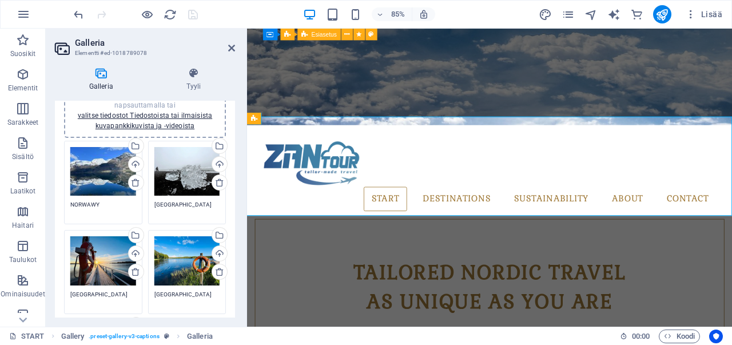
scroll to position [0, 0]
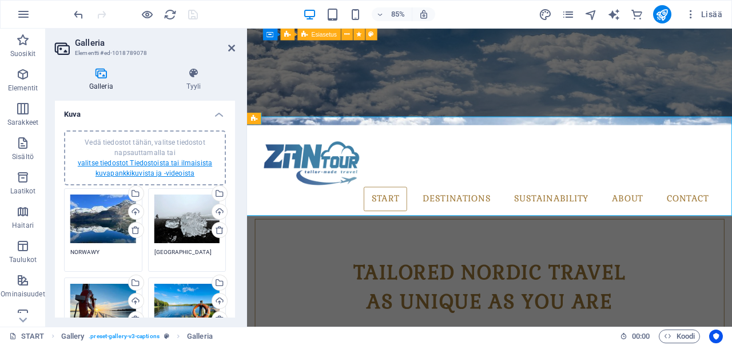
click at [149, 164] on link "valitse tiedostot Tiedostoista tai ilmaisista kuvapankkikuvista ja -videoista" at bounding box center [145, 168] width 134 height 18
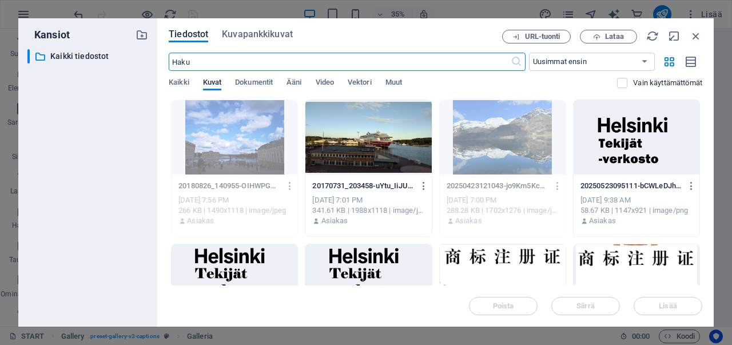
click at [387, 157] on div at bounding box center [369, 137] width 126 height 74
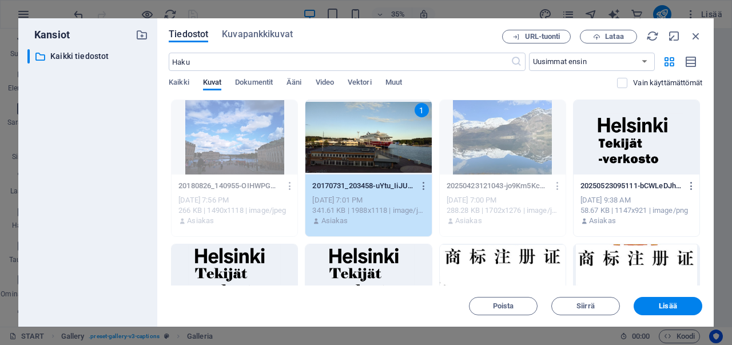
click at [387, 157] on div "1" at bounding box center [369, 137] width 126 height 74
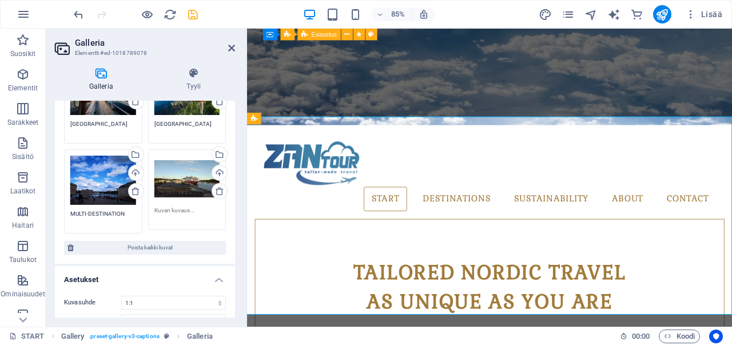
scroll to position [229, 0]
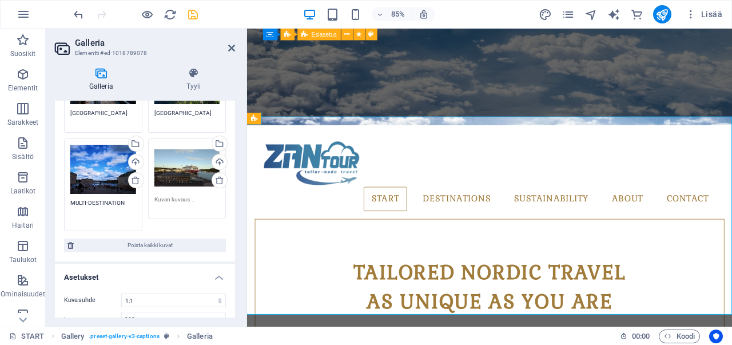
click at [122, 203] on textarea "MULTI-DESTINATION" at bounding box center [103, 212] width 66 height 26
drag, startPoint x: 124, startPoint y: 200, endPoint x: 68, endPoint y: 200, distance: 55.5
click at [68, 200] on div "Vedä tiedostot tähän, valitse tiedostot napsauttamalla tai valitse tiedostot Ti…" at bounding box center [103, 185] width 84 height 98
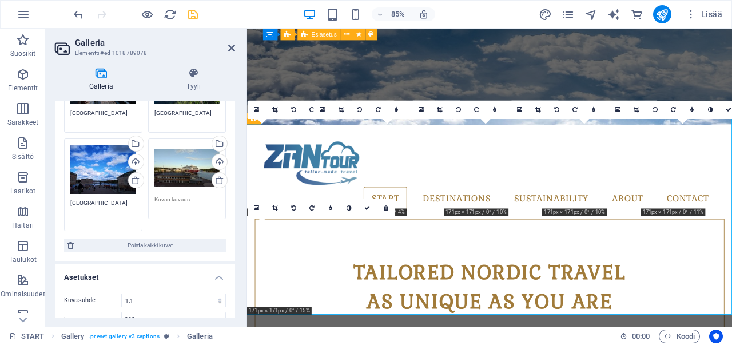
type textarea "[GEOGRAPHIC_DATA]"
click at [183, 195] on textarea at bounding box center [187, 203] width 66 height 17
paste textarea "MULTI-DESTINATION"
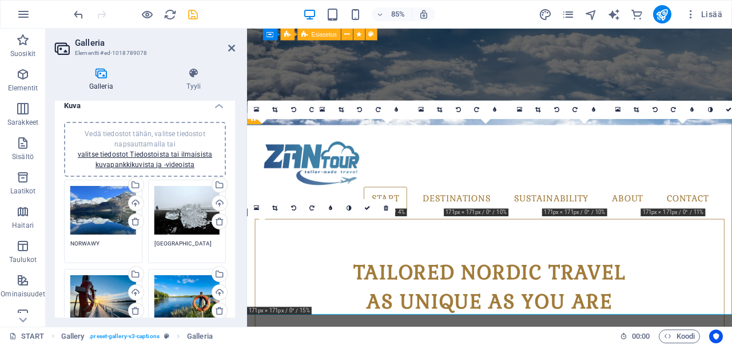
scroll to position [0, 0]
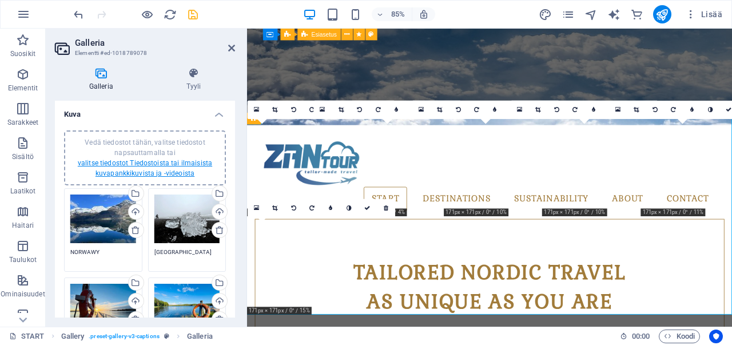
type textarea "MULTI-DESTINATION"
click at [164, 161] on link "valitse tiedostot Tiedostoista tai ilmaisista kuvapankkikuvista ja -videoista" at bounding box center [145, 168] width 134 height 18
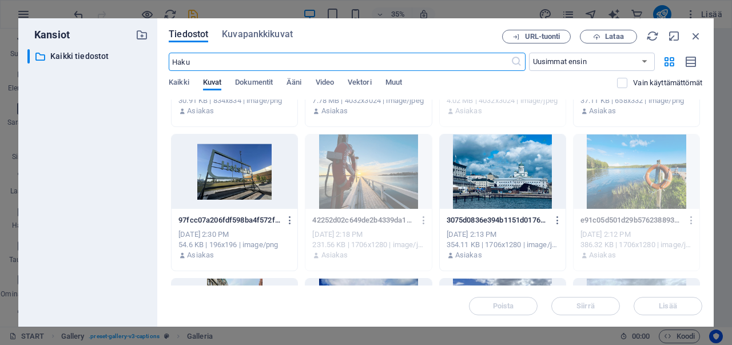
scroll to position [801, 0]
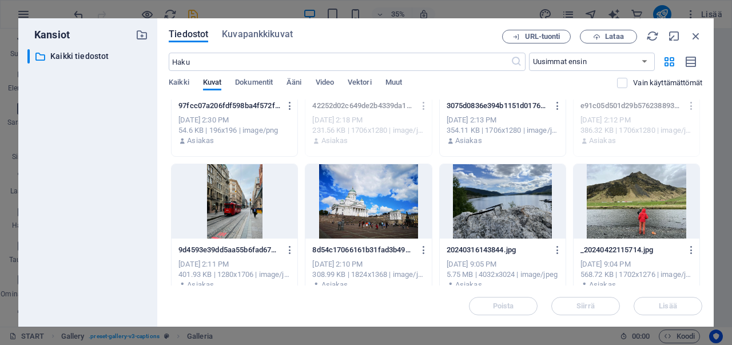
click at [612, 203] on div at bounding box center [637, 201] width 126 height 74
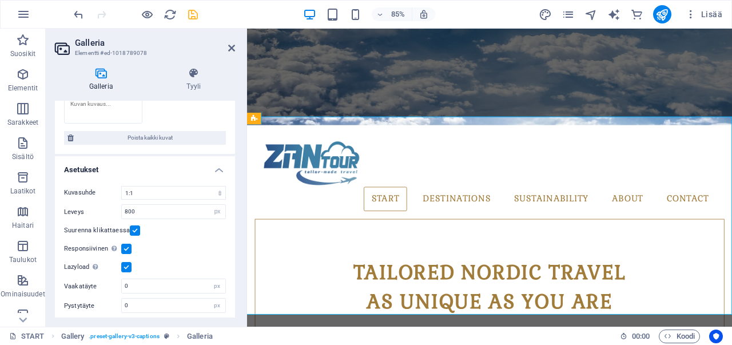
scroll to position [360, 0]
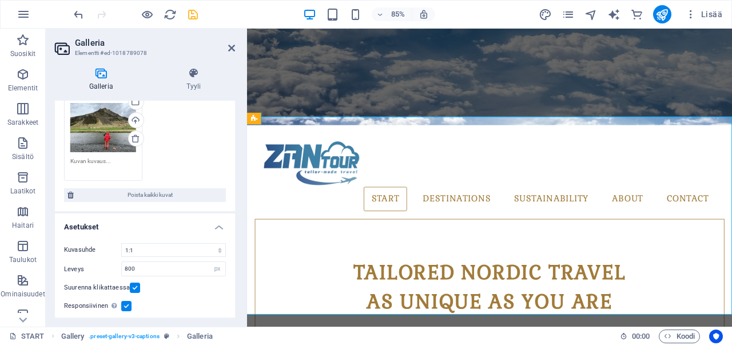
click at [106, 161] on textarea at bounding box center [103, 165] width 66 height 17
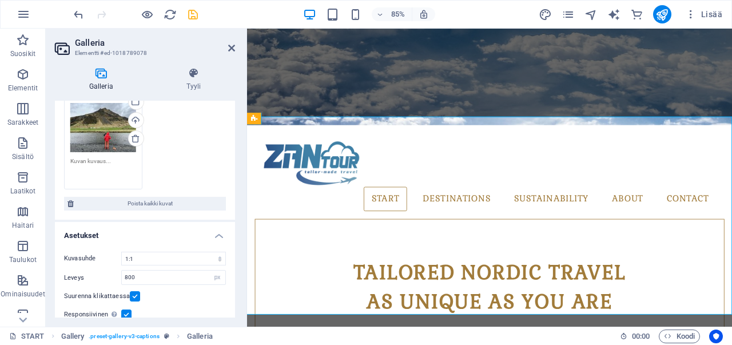
paste textarea "[GEOGRAPHIC_DATA]"
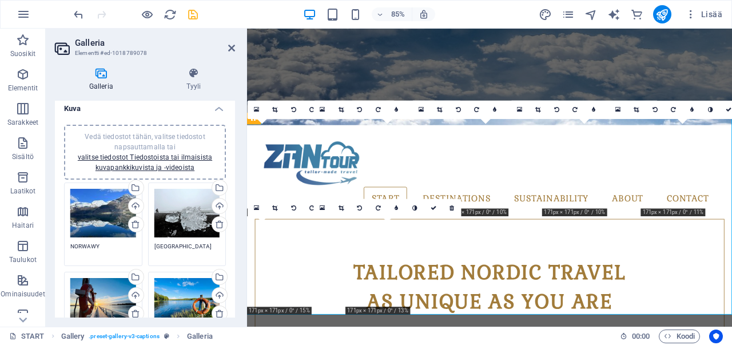
scroll to position [0, 0]
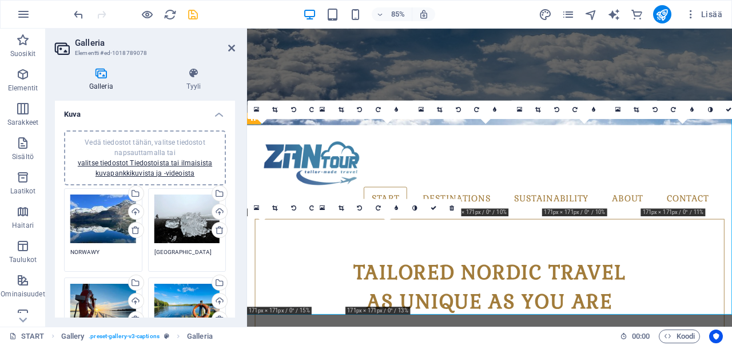
type textarea "[GEOGRAPHIC_DATA]"
click at [145, 167] on div "Vedä tiedostot tähän, valitse tiedostot napsauttamalla tai valitse tiedostot Ti…" at bounding box center [145, 157] width 148 height 41
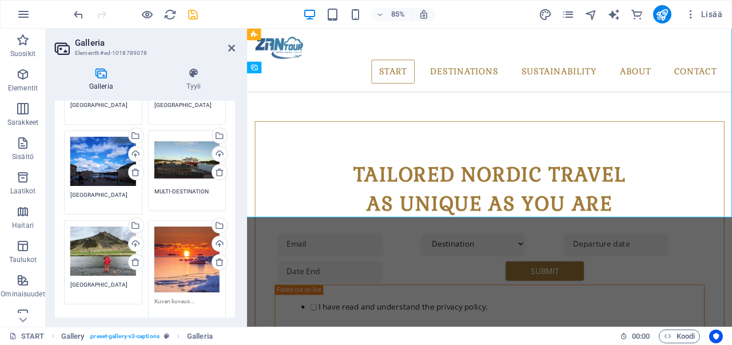
scroll to position [286, 0]
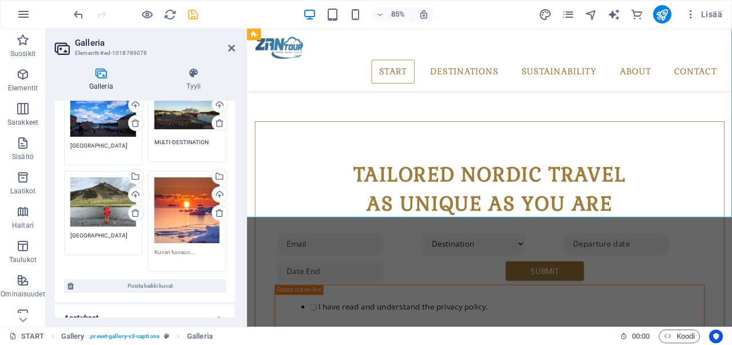
click at [184, 249] on textarea at bounding box center [187, 256] width 66 height 17
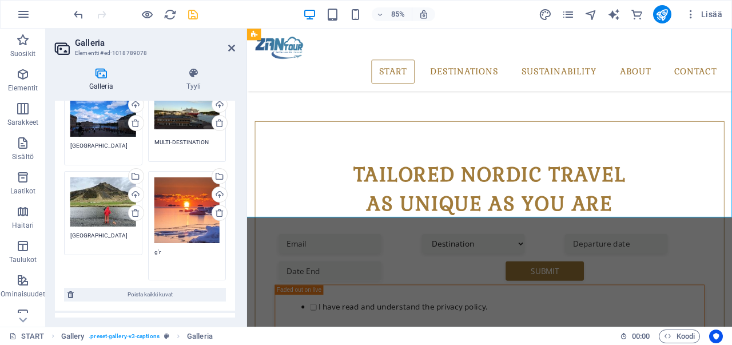
type textarea "g"
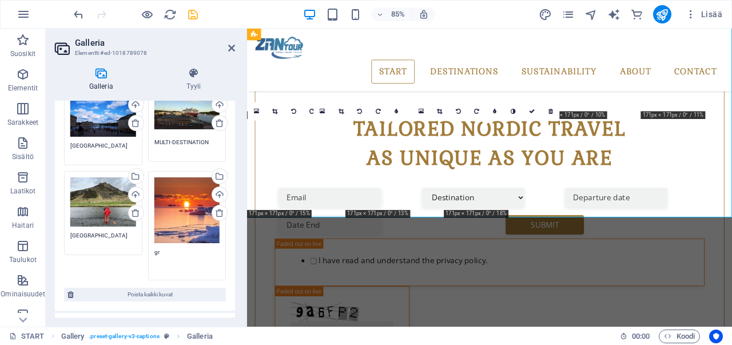
type textarea "g"
click at [174, 213] on div "Vedä tiedostot tähän, valitse tiedostot napsauttamalla tai valitse tiedostot Ti…" at bounding box center [187, 210] width 66 height 66
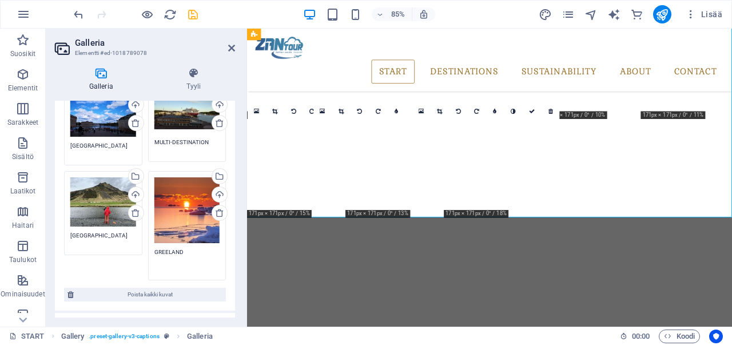
type textarea "GREELAND"
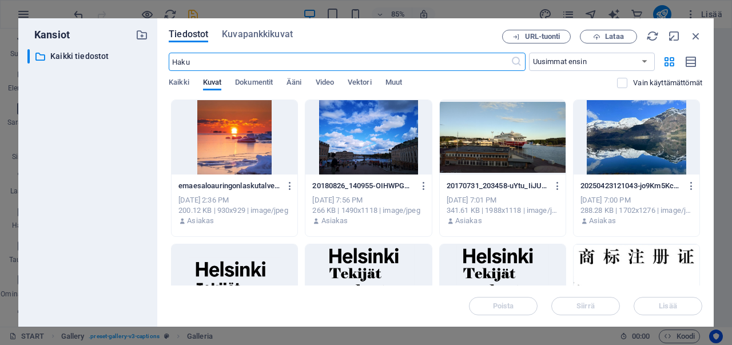
scroll to position [854, 0]
click at [696, 38] on icon "button" at bounding box center [696, 36] width 13 height 13
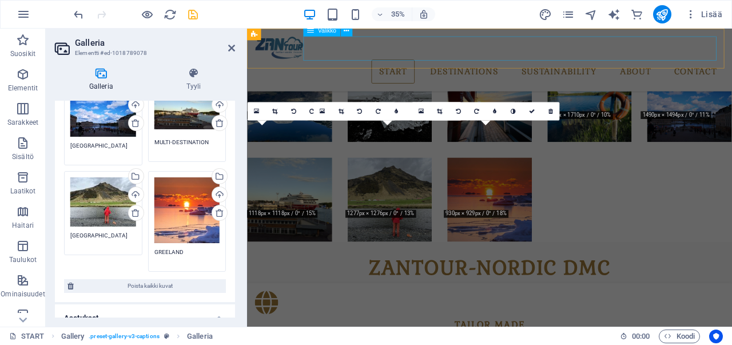
scroll to position [426, 0]
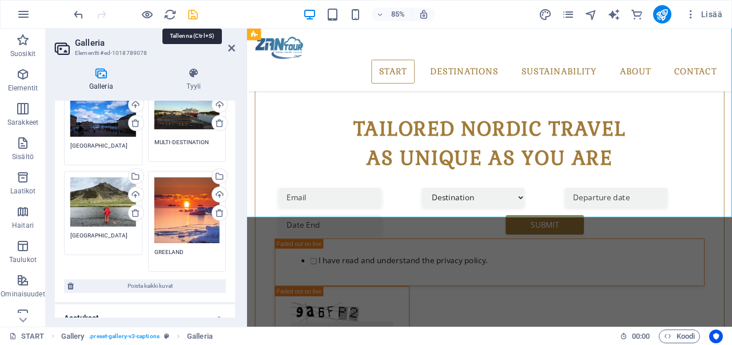
click at [195, 16] on icon "save" at bounding box center [193, 14] width 13 height 13
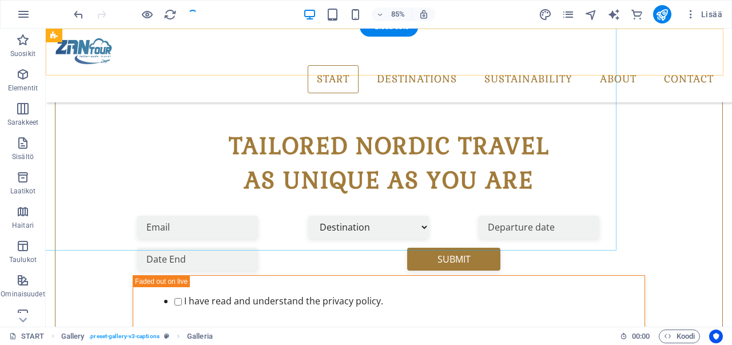
checkbox input "false"
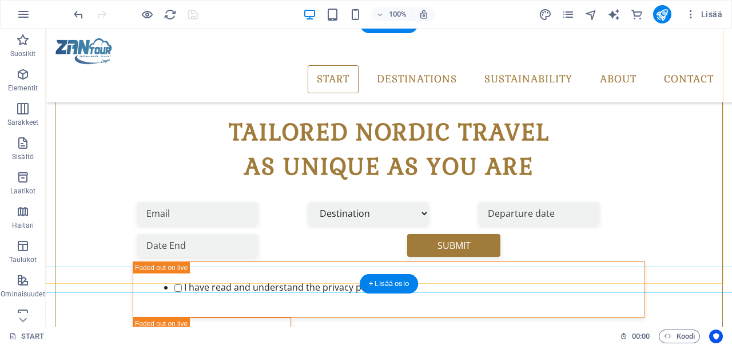
scroll to position [488, 0]
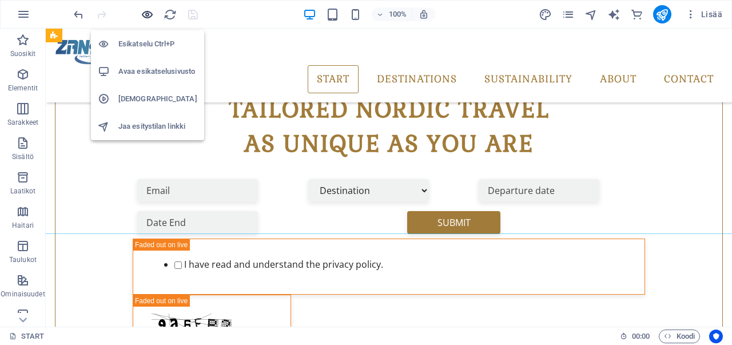
click at [146, 14] on icon "button" at bounding box center [147, 14] width 13 height 13
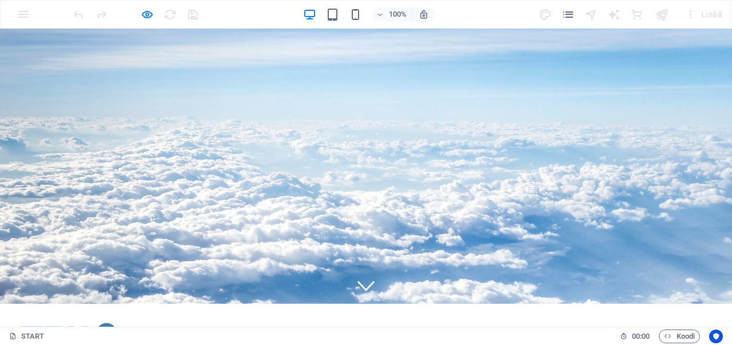
scroll to position [0, 0]
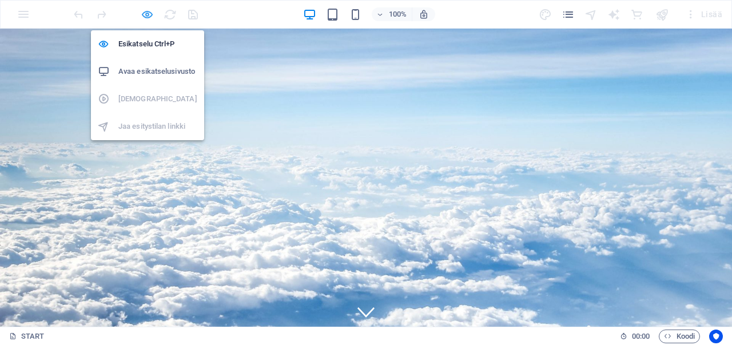
click at [147, 14] on icon "button" at bounding box center [147, 14] width 13 height 13
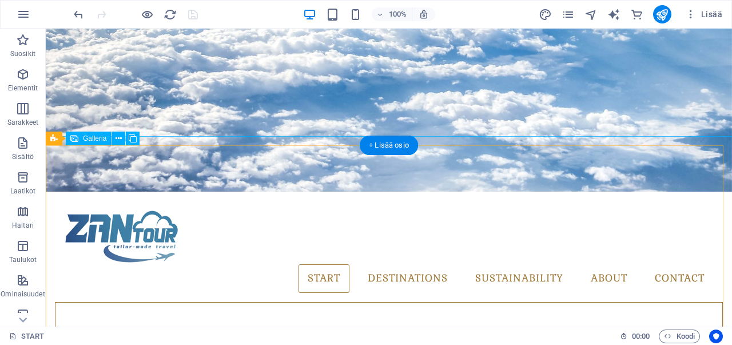
scroll to position [229, 0]
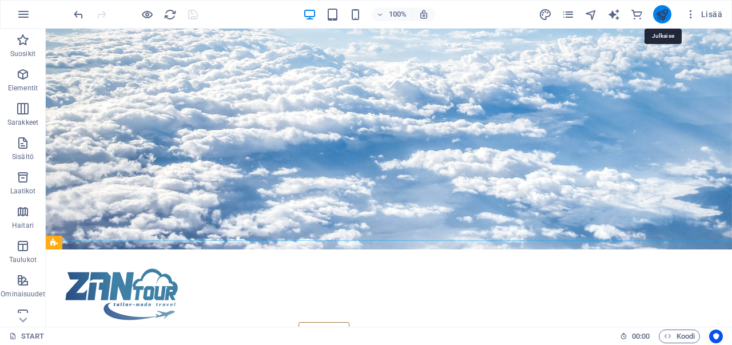
click at [663, 13] on icon "publish" at bounding box center [662, 14] width 13 height 13
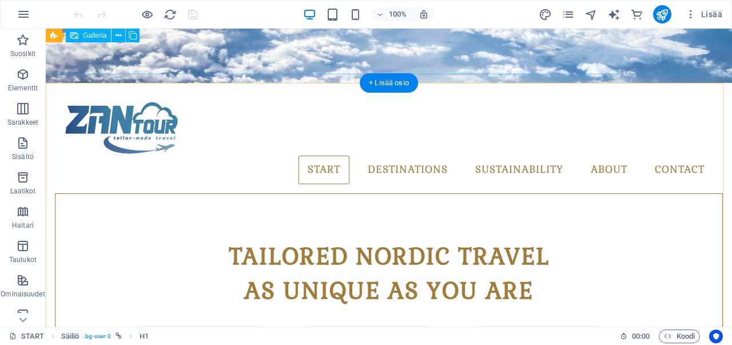
scroll to position [255, 0]
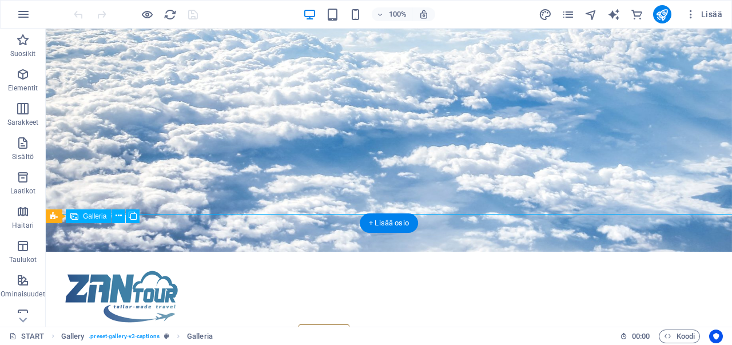
select select "4"
select select "px"
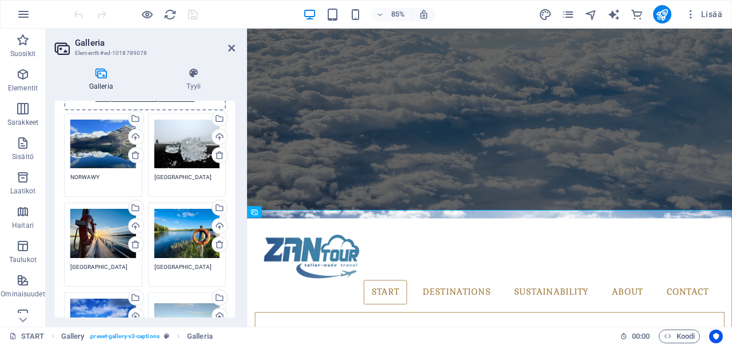
scroll to position [57, 0]
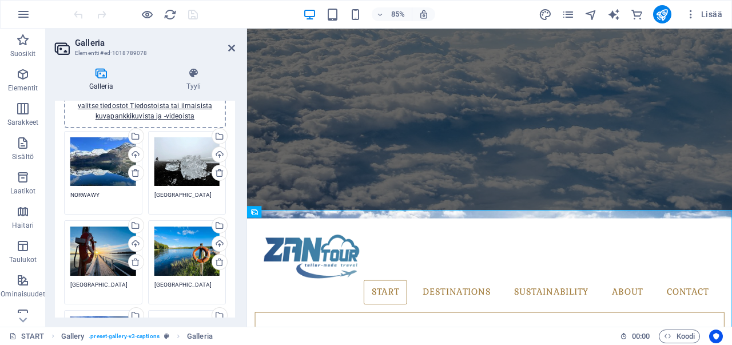
click at [106, 172] on div "Vedä tiedostot tähän, valitse tiedostot napsauttamalla tai valitse tiedostot Ti…" at bounding box center [103, 161] width 66 height 49
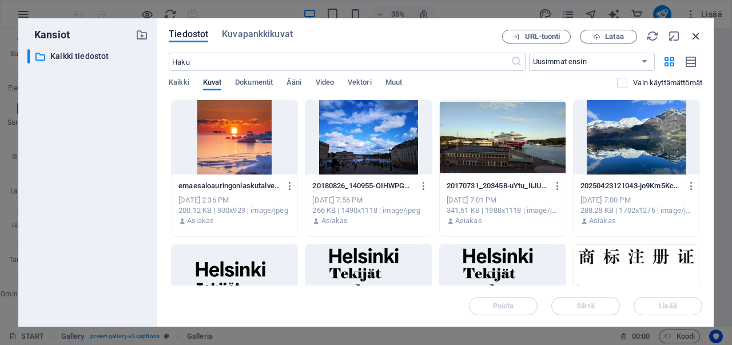
click at [695, 36] on icon "button" at bounding box center [696, 36] width 13 height 13
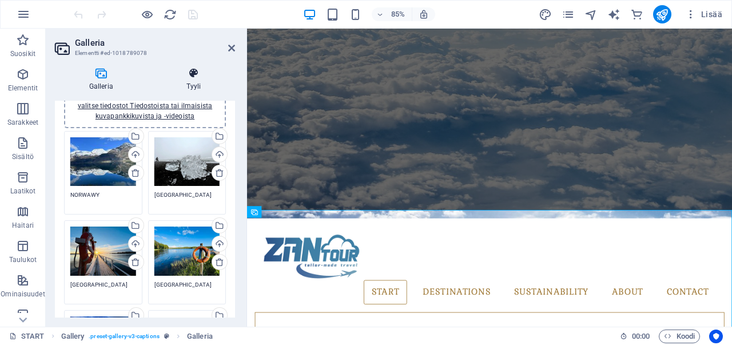
click at [184, 80] on h4 "Tyyli" at bounding box center [193, 80] width 83 height 24
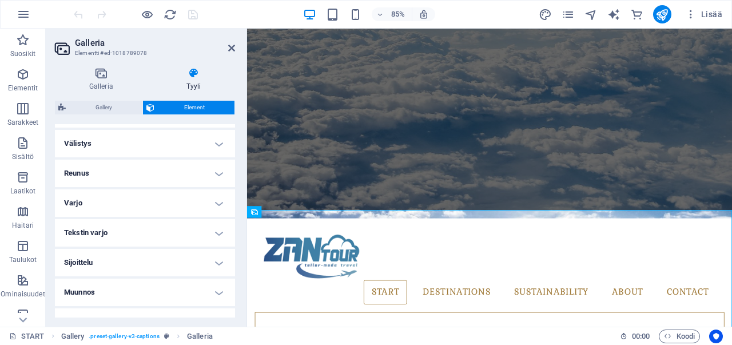
scroll to position [229, 0]
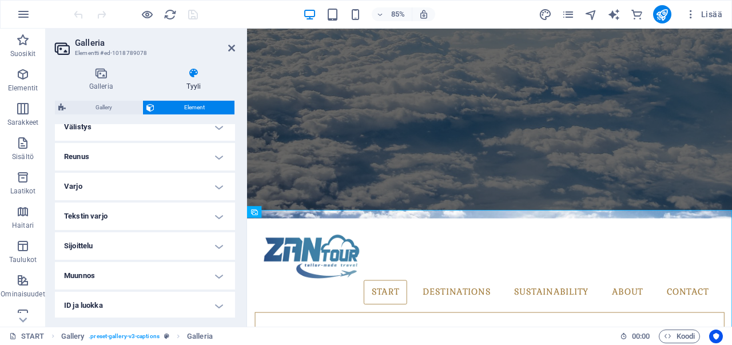
scroll to position [0, 0]
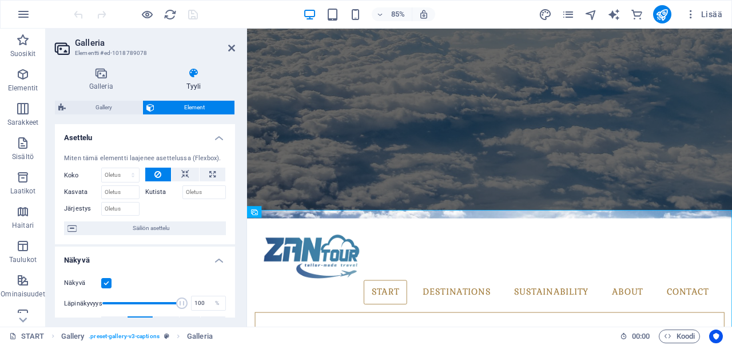
click at [102, 66] on div "Galleria Tyyli Kuva Vedä tiedostot tähän, valitse tiedostot napsauttamalla tai …" at bounding box center [145, 192] width 199 height 268
click at [103, 82] on h4 "Galleria" at bounding box center [103, 80] width 97 height 24
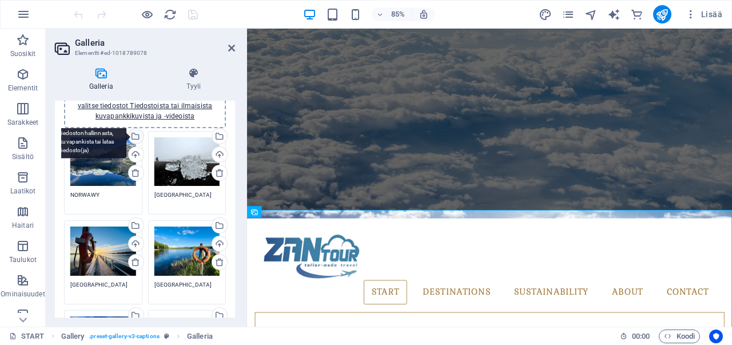
click at [126, 138] on div "Valitse tiedostot tiedostonhallinnasta, kuvapankista tai lataa tiedosto(ja)" at bounding box center [89, 137] width 74 height 43
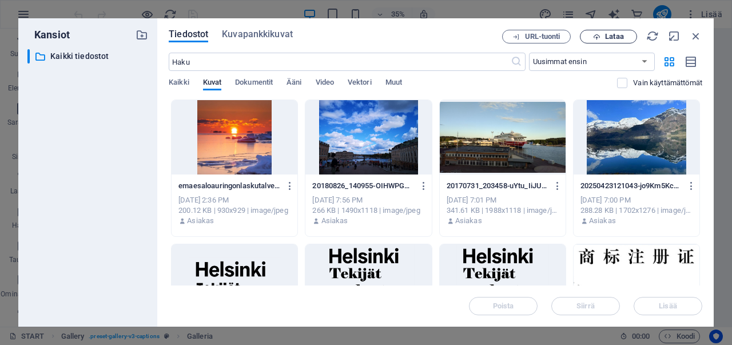
click at [599, 37] on icon "button" at bounding box center [596, 36] width 7 height 7
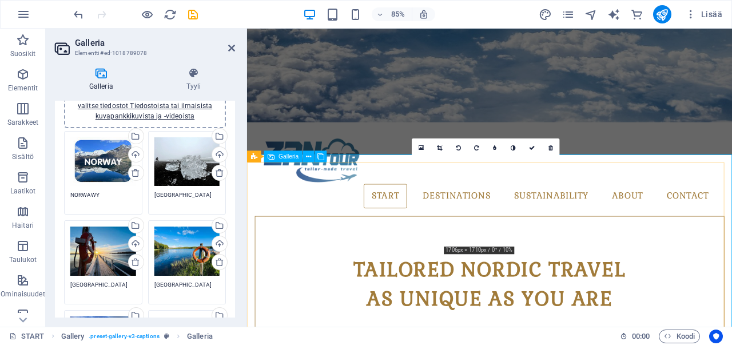
scroll to position [370, 0]
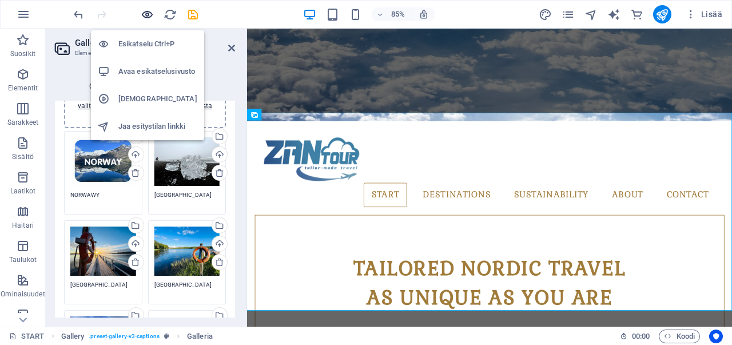
click at [144, 12] on icon "button" at bounding box center [147, 14] width 13 height 13
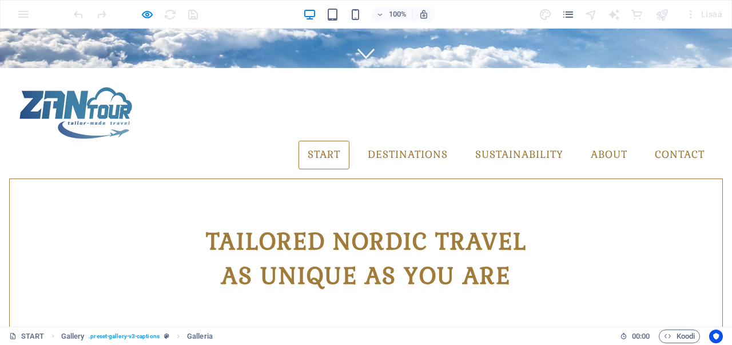
scroll to position [201, 0]
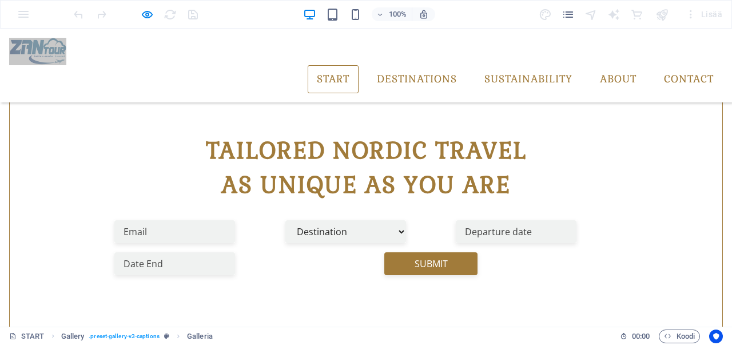
click at [140, 15] on div at bounding box center [136, 14] width 128 height 18
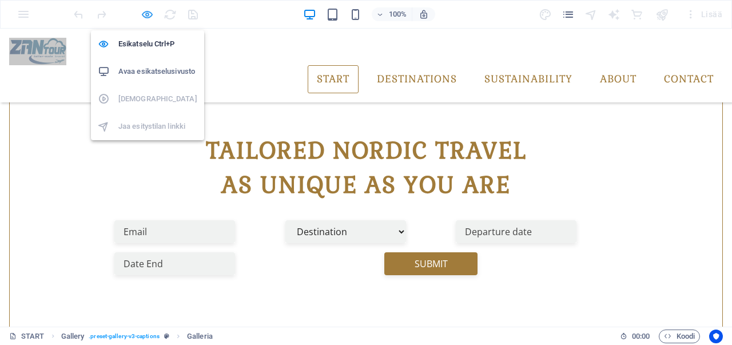
click at [148, 15] on icon "button" at bounding box center [147, 14] width 13 height 13
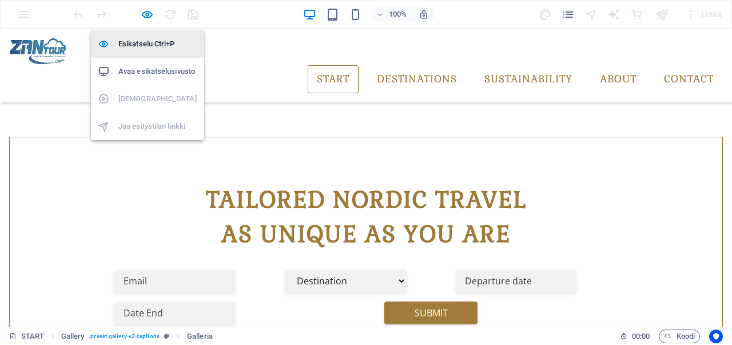
select select "4"
select select "px"
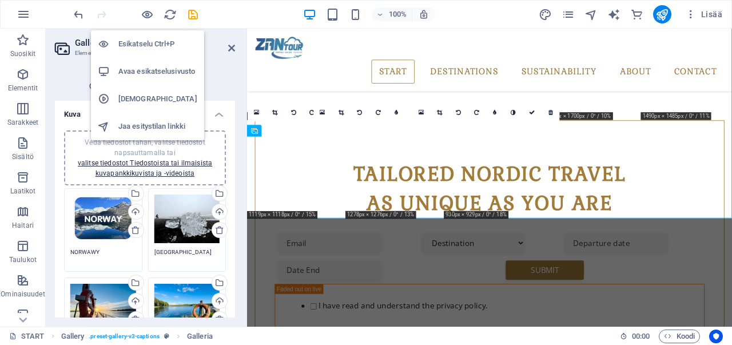
scroll to position [425, 0]
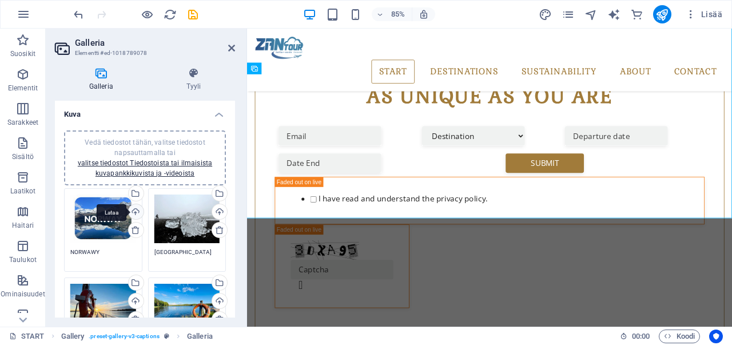
click at [132, 209] on div "Lataa" at bounding box center [134, 212] width 17 height 17
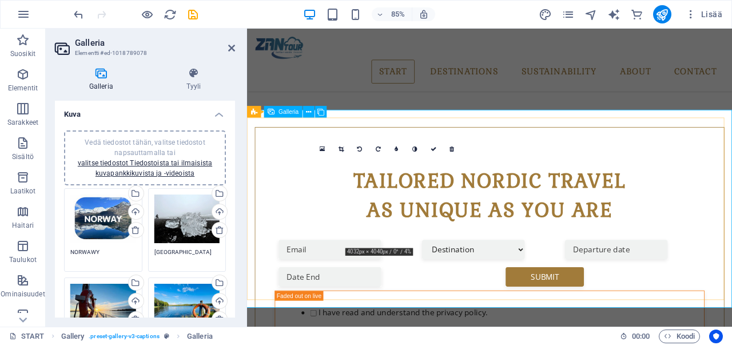
scroll to position [310, 0]
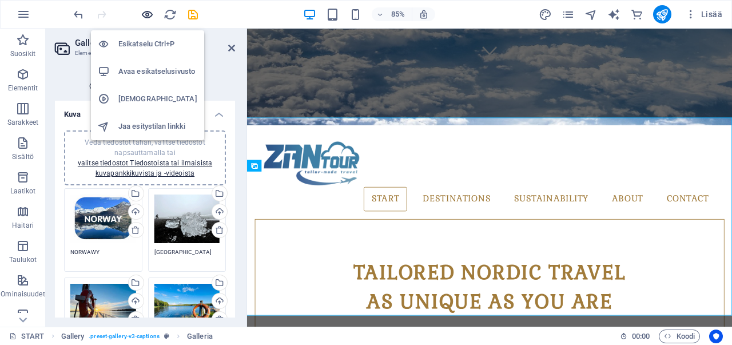
click at [147, 15] on icon "button" at bounding box center [147, 14] width 13 height 13
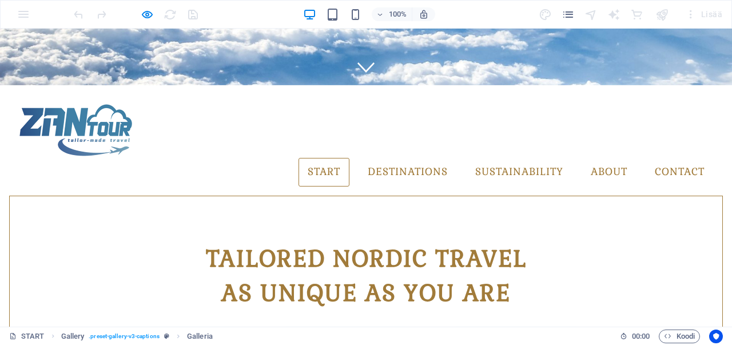
scroll to position [188, 0]
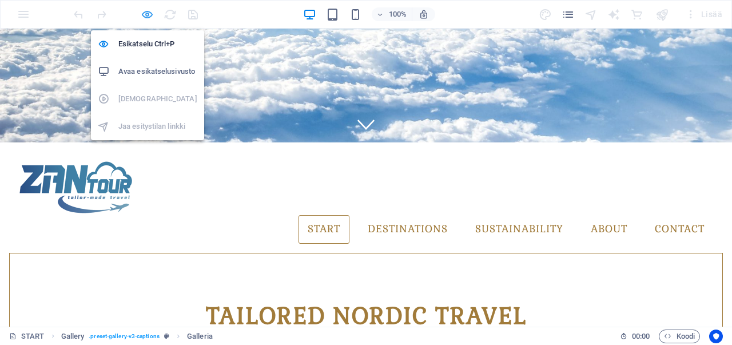
click at [146, 18] on icon "button" at bounding box center [147, 14] width 13 height 13
select select "4"
select select "px"
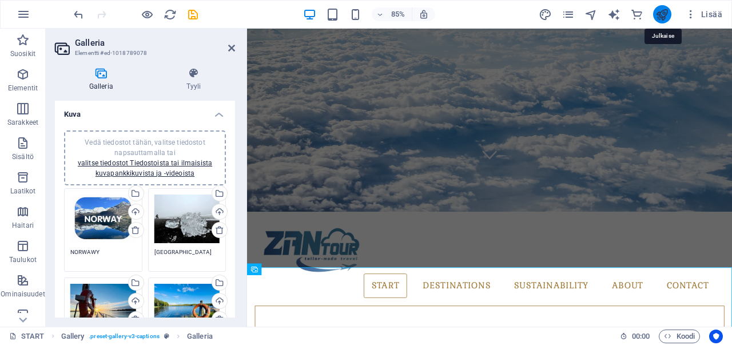
drag, startPoint x: 662, startPoint y: 14, endPoint x: 417, endPoint y: 53, distance: 247.9
click at [662, 14] on icon "publish" at bounding box center [662, 14] width 13 height 13
checkbox input "false"
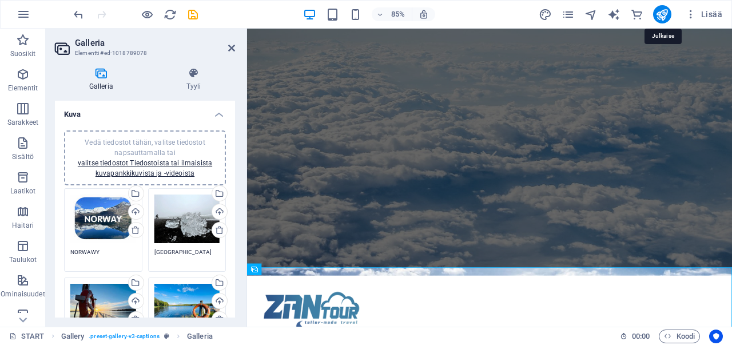
select select "4"
select select "px"
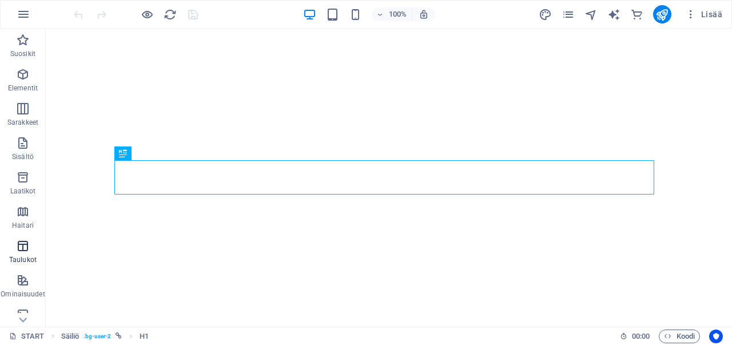
click at [26, 253] on span "Taulukot" at bounding box center [23, 252] width 46 height 27
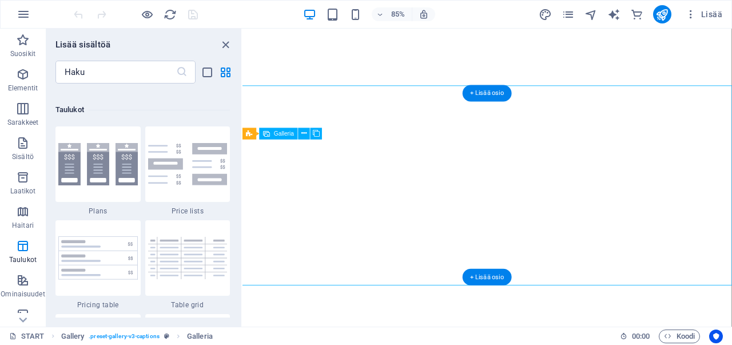
select select "4"
select select "px"
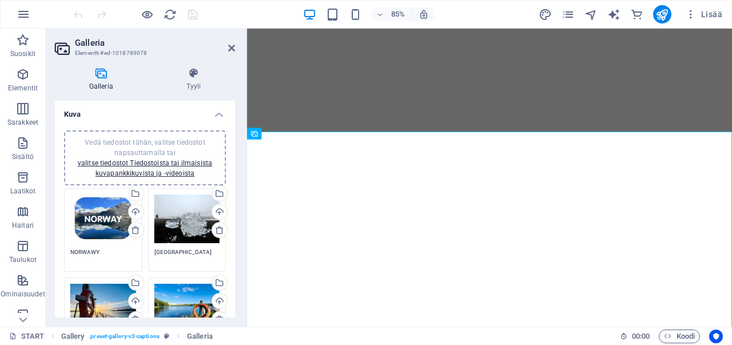
drag, startPoint x: 110, startPoint y: 46, endPoint x: 87, endPoint y: 45, distance: 23.5
click at [88, 45] on h2 "Galleria" at bounding box center [155, 43] width 160 height 10
drag, startPoint x: 73, startPoint y: 42, endPoint x: 117, endPoint y: 56, distance: 46.1
click at [111, 45] on header "Galleria Elementti #ed-1018789078" at bounding box center [145, 44] width 180 height 30
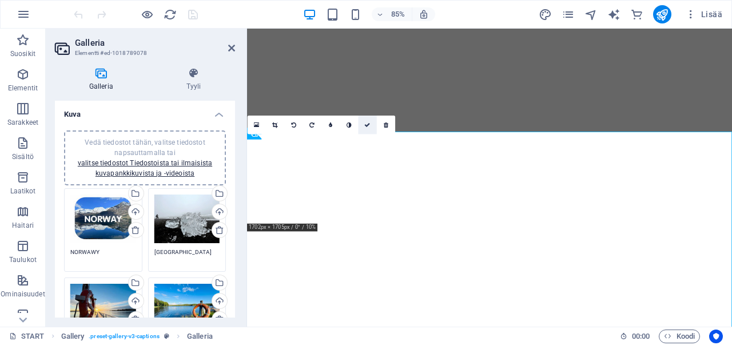
click at [367, 123] on icon at bounding box center [367, 125] width 6 height 6
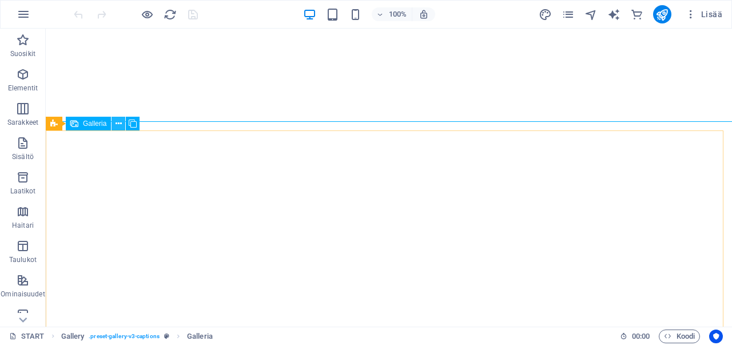
click at [118, 125] on icon at bounding box center [119, 124] width 6 height 12
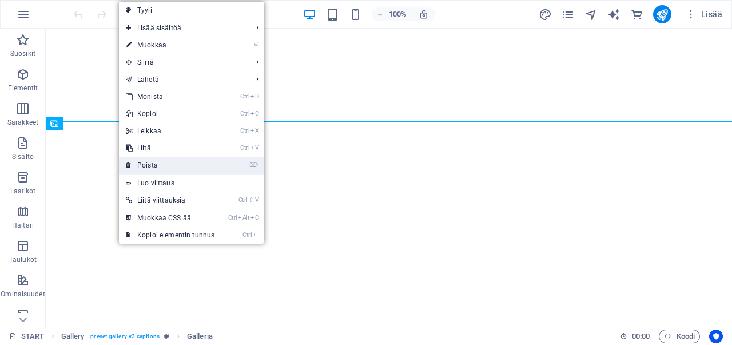
click at [142, 163] on link "⌦ Poista" at bounding box center [170, 165] width 102 height 17
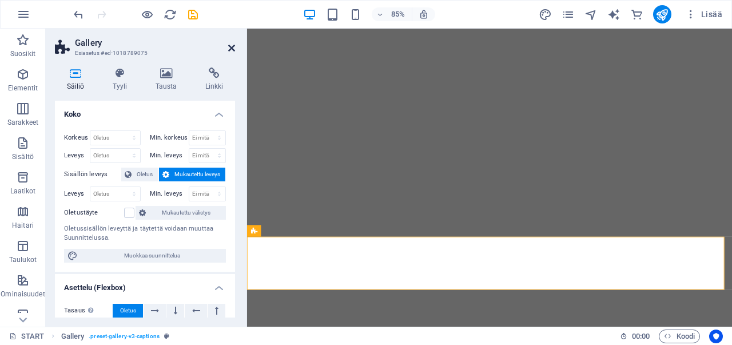
click at [231, 49] on icon at bounding box center [231, 47] width 7 height 9
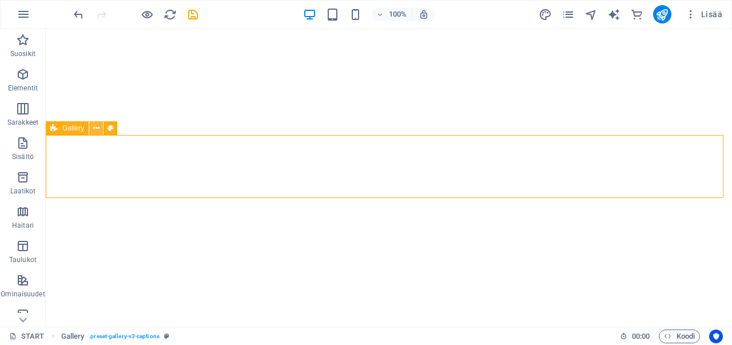
click at [96, 130] on icon at bounding box center [96, 128] width 6 height 12
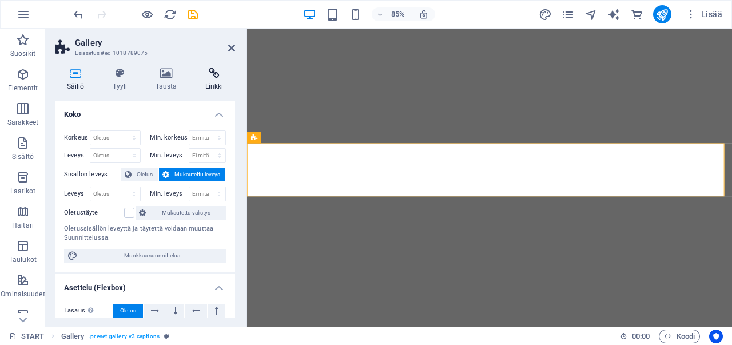
click at [219, 84] on h4 "Linkki" at bounding box center [214, 80] width 42 height 24
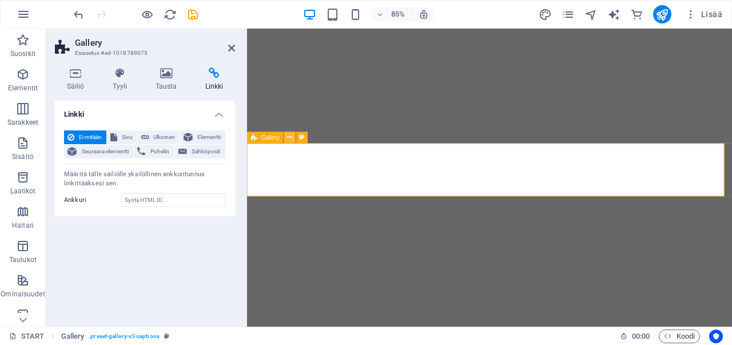
click at [291, 140] on icon at bounding box center [289, 137] width 5 height 10
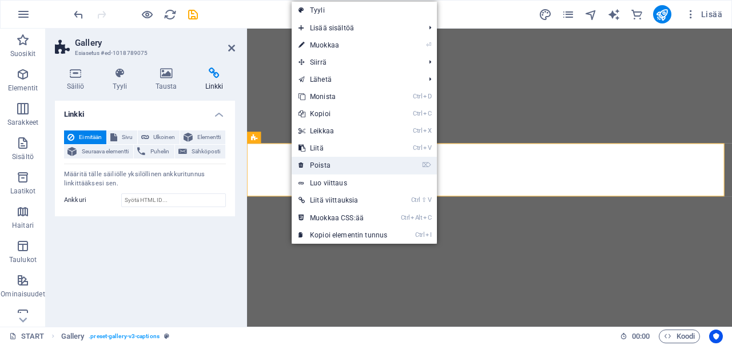
click at [327, 168] on link "⌦ Poista" at bounding box center [343, 165] width 102 height 17
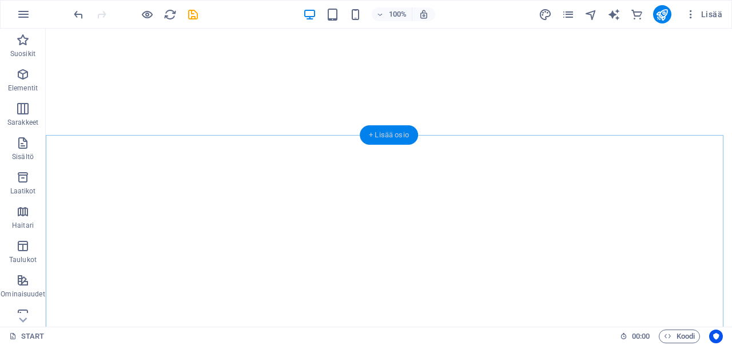
click at [386, 135] on div "+ Lisää osio" at bounding box center [389, 134] width 58 height 19
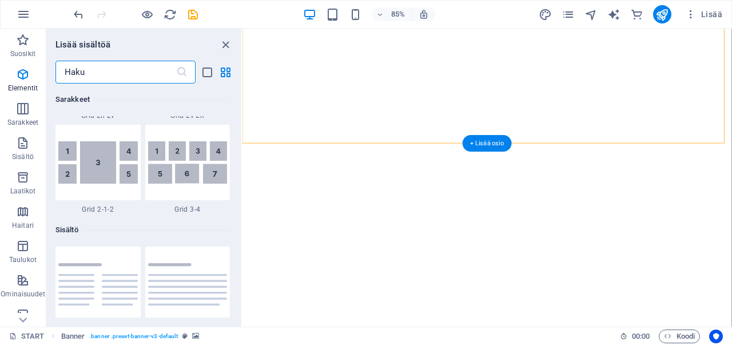
scroll to position [2002, 0]
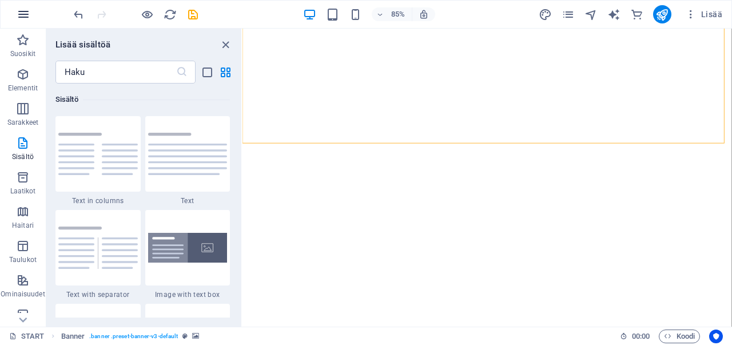
click at [15, 12] on button "button" at bounding box center [23, 14] width 27 height 27
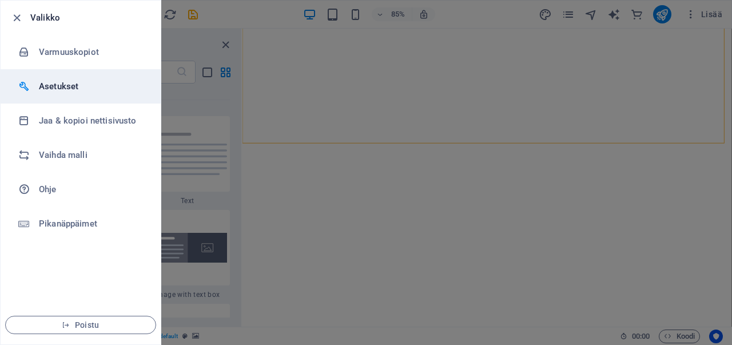
click at [51, 86] on h6 "Asetukset" at bounding box center [92, 87] width 106 height 14
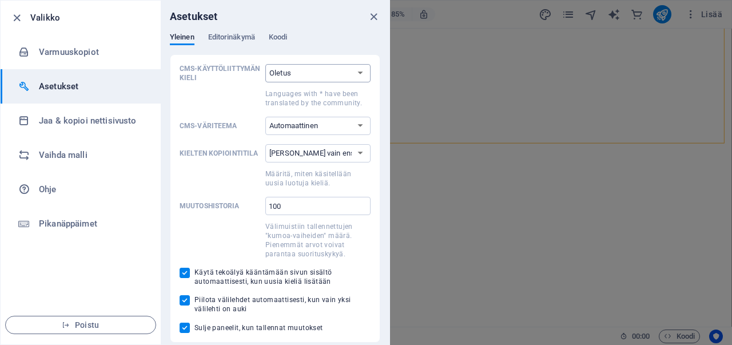
click at [347, 73] on select "Oletus Deutsch English Español Suomi* Français Magyar Italiano Nederlands Polsk…" at bounding box center [317, 73] width 105 height 18
select select "en"
click at [265, 64] on select "Oletus Deutsch English Español Suomi* Français Magyar Italiano Nederlands Polsk…" at bounding box center [317, 73] width 105 height 18
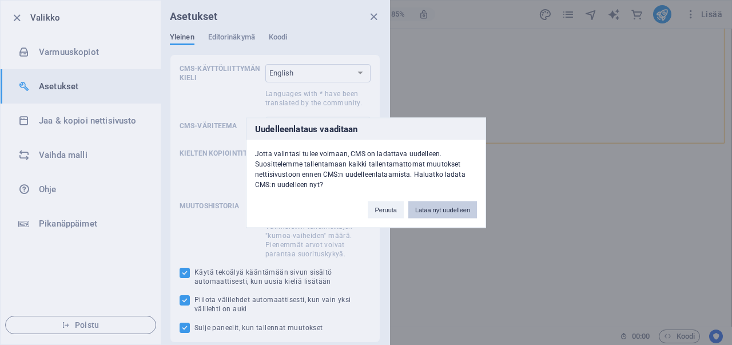
click at [439, 211] on button "Lataa nyt uudelleen" at bounding box center [443, 209] width 69 height 17
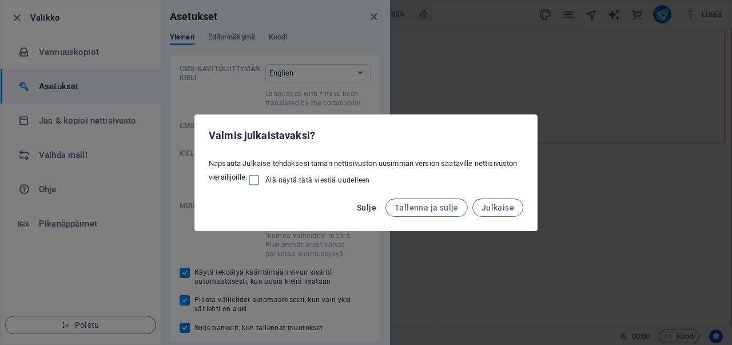
click at [367, 203] on span "Sulje" at bounding box center [366, 207] width 19 height 9
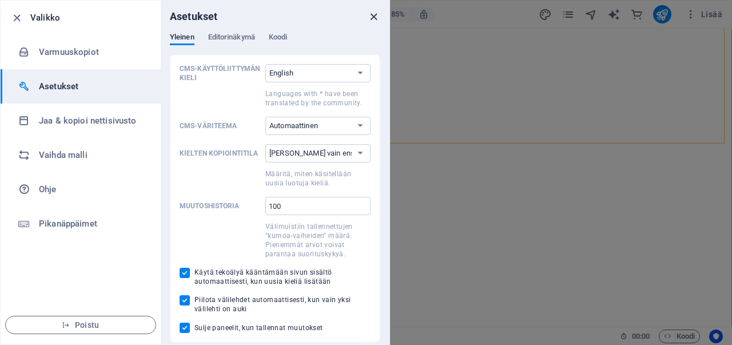
click at [376, 17] on icon "close" at bounding box center [373, 16] width 13 height 13
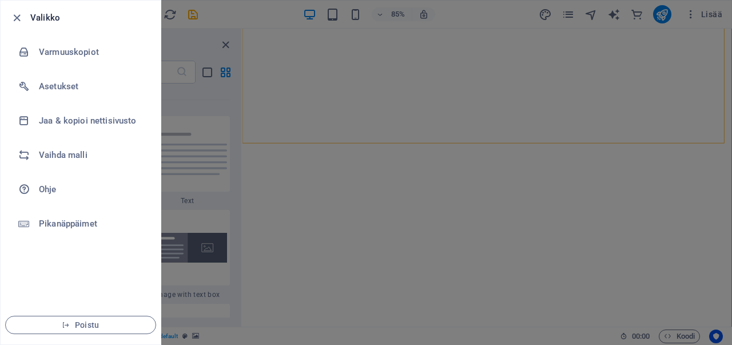
click at [220, 17] on div at bounding box center [366, 172] width 732 height 345
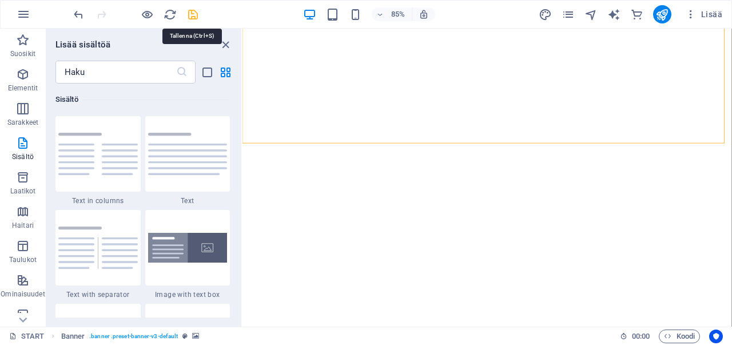
click at [187, 12] on icon "save" at bounding box center [193, 14] width 13 height 13
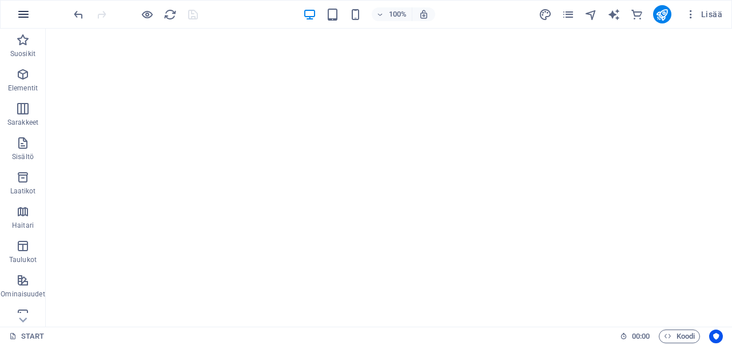
click at [14, 12] on button "button" at bounding box center [23, 14] width 27 height 27
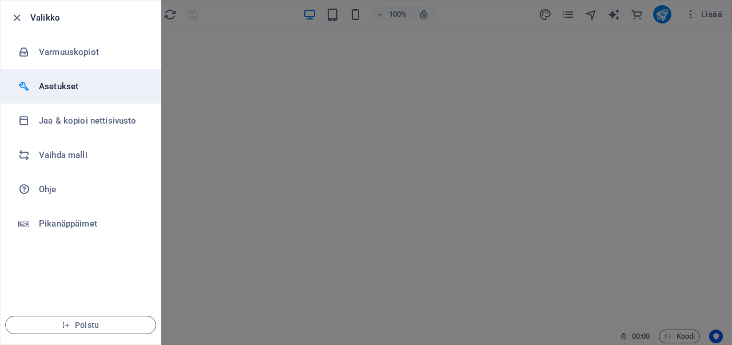
click at [53, 80] on h6 "Asetukset" at bounding box center [92, 87] width 106 height 14
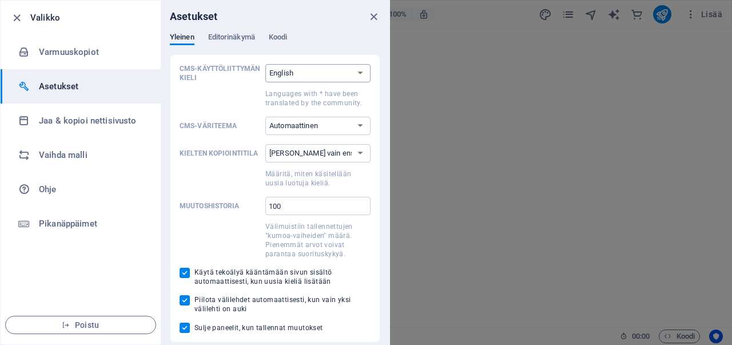
click at [341, 74] on select "Oletus Deutsch English Español Suomi* Français Magyar Italiano Nederlands Polsk…" at bounding box center [317, 73] width 105 height 18
click at [265, 64] on select "Oletus Deutsch English Español Suomi* Français Magyar Italiano Nederlands Polsk…" at bounding box center [317, 73] width 105 height 18
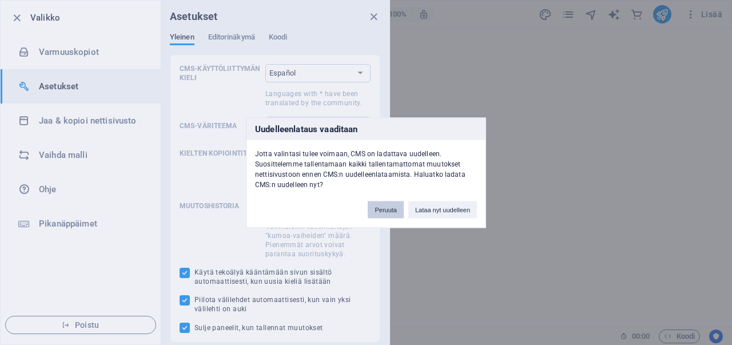
click at [393, 208] on button "Peruuta" at bounding box center [386, 209] width 36 height 17
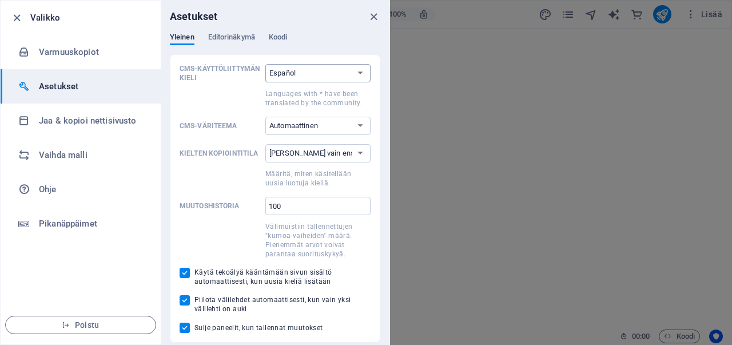
click at [329, 73] on select "Oletus Deutsch English Español Suomi* Français Magyar Italiano Nederlands Polsk…" at bounding box center [317, 73] width 105 height 18
select select "en"
click at [265, 64] on select "Oletus Deutsch English Español Suomi* Français Magyar Italiano Nederlands Polsk…" at bounding box center [317, 73] width 105 height 18
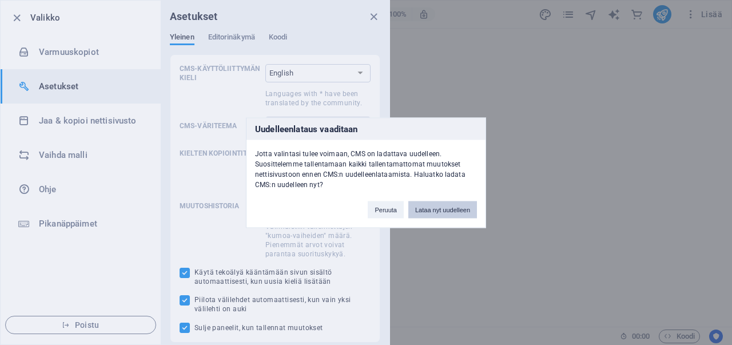
click at [435, 205] on button "Lataa nyt uudelleen" at bounding box center [443, 209] width 69 height 17
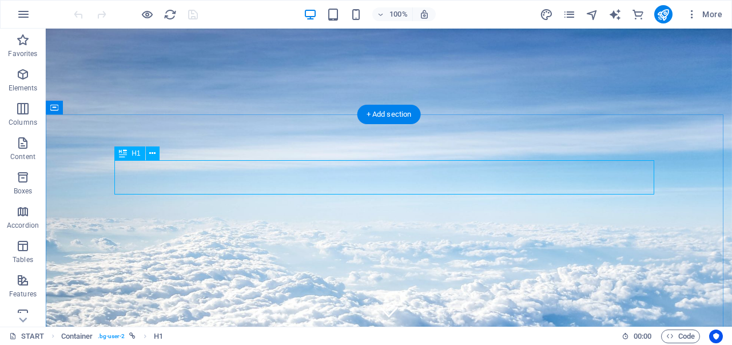
scroll to position [364, 0]
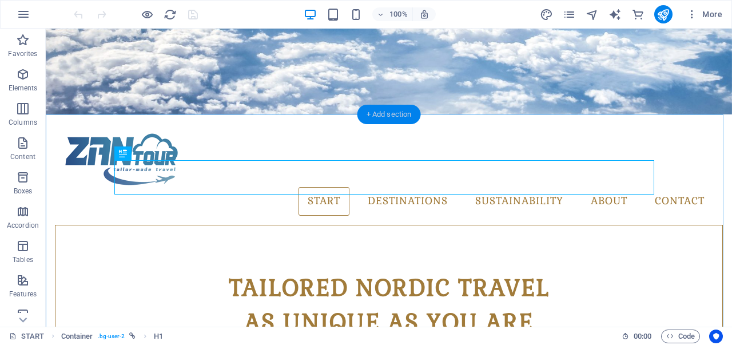
click at [381, 114] on div "+ Add section" at bounding box center [390, 114] width 64 height 19
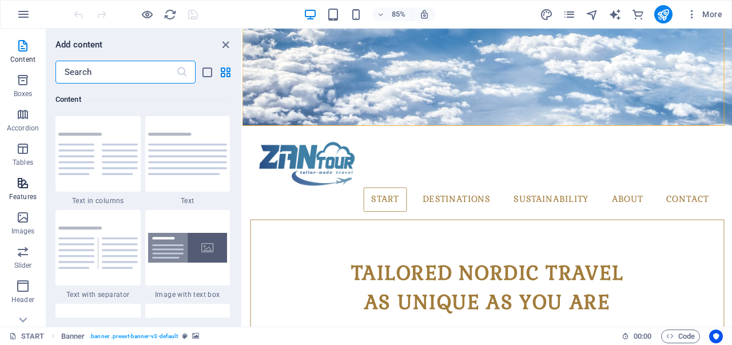
scroll to position [114, 0]
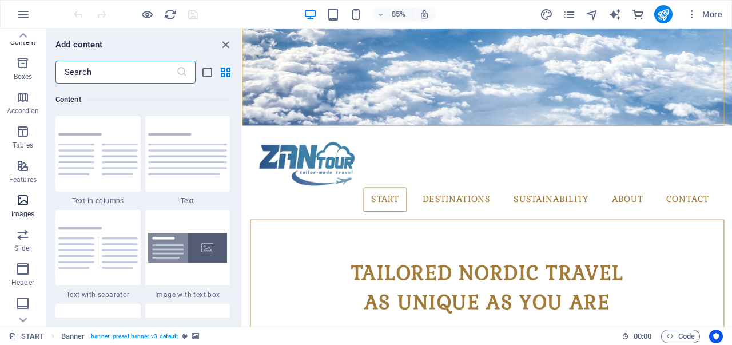
click at [23, 203] on icon "button" at bounding box center [23, 200] width 14 height 14
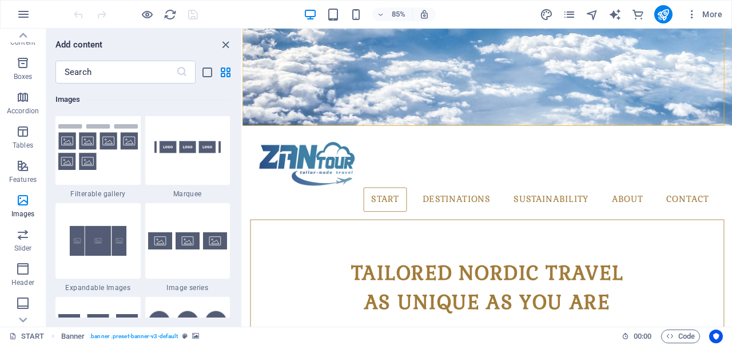
scroll to position [6088, 0]
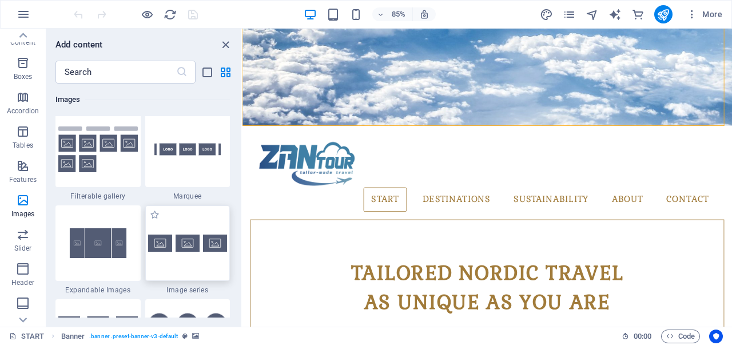
click at [191, 228] on div at bounding box center [187, 243] width 85 height 76
click at [243, 228] on div "Drag here to replace the existing content. Press “Ctrl” if you want to create a…" at bounding box center [488, 178] width 490 height 298
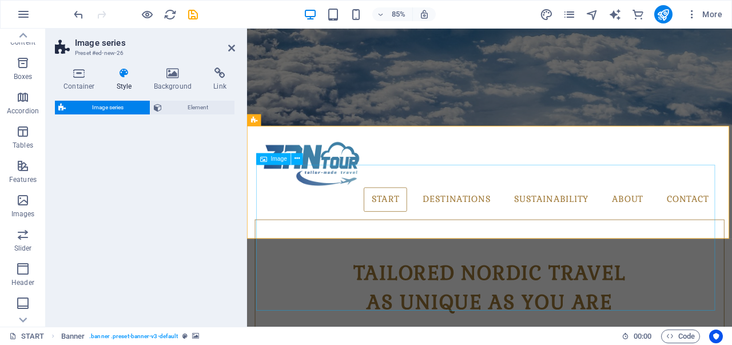
select select "rem"
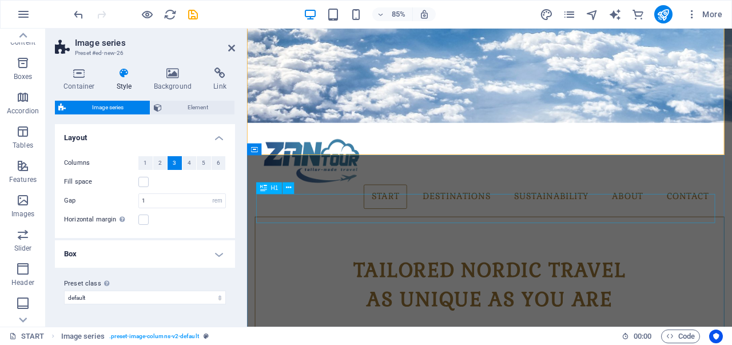
scroll to position [367, 0]
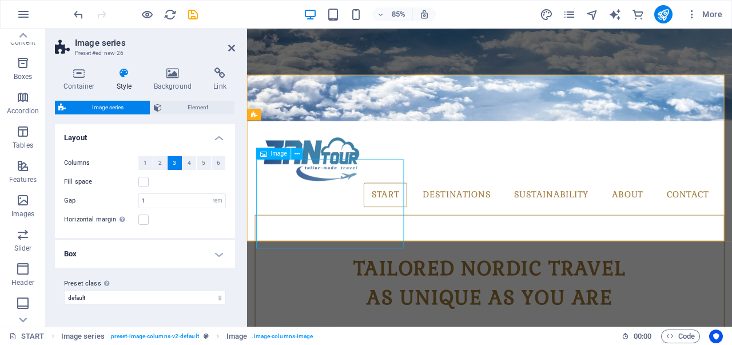
scroll to position [312, 0]
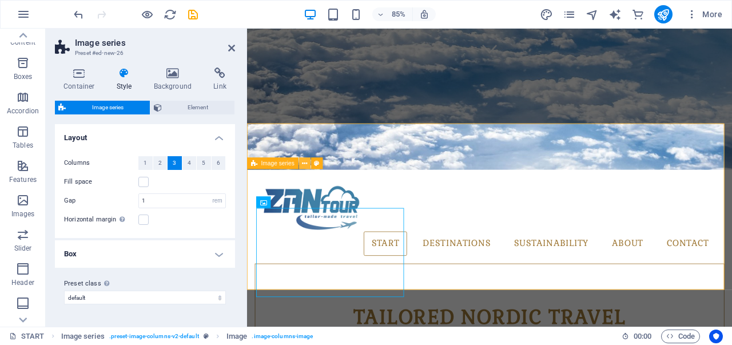
click at [304, 162] on icon at bounding box center [304, 163] width 5 height 10
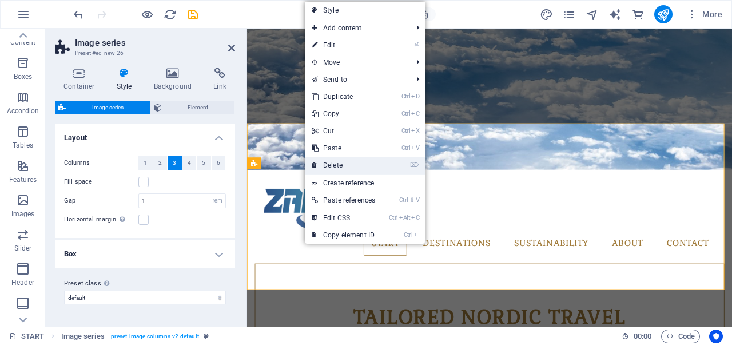
click at [341, 167] on link "⌦ Delete" at bounding box center [343, 165] width 77 height 17
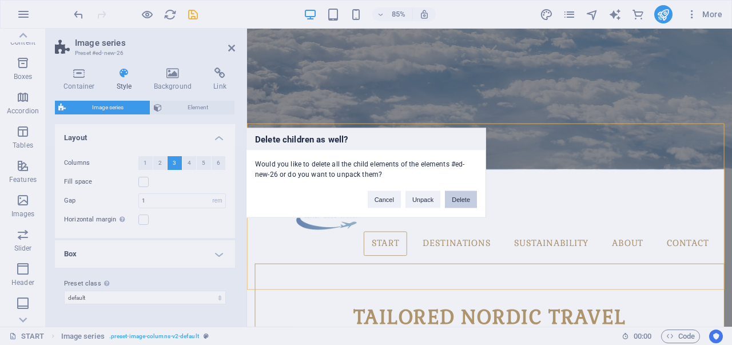
click at [461, 199] on button "Delete" at bounding box center [461, 199] width 32 height 17
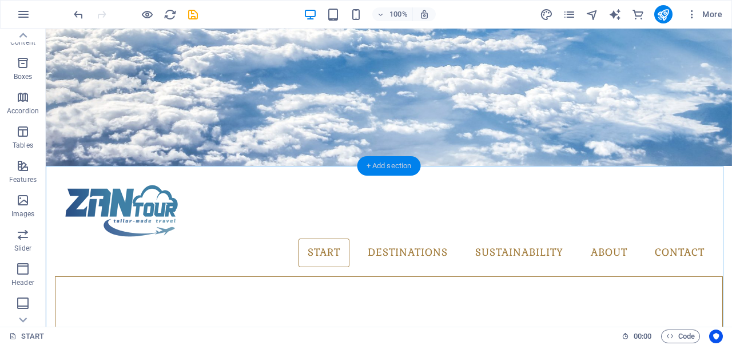
click at [387, 168] on div "+ Add section" at bounding box center [390, 165] width 64 height 19
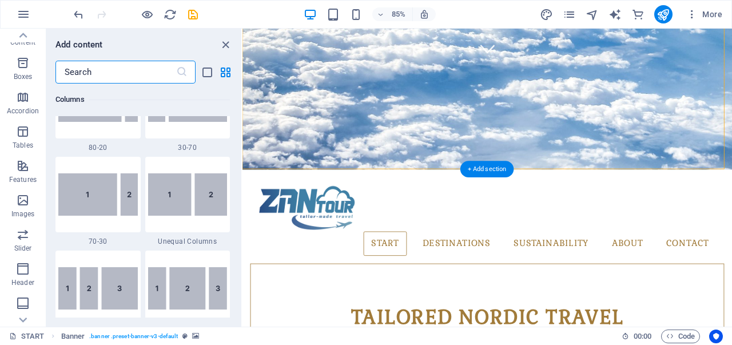
scroll to position [2002, 0]
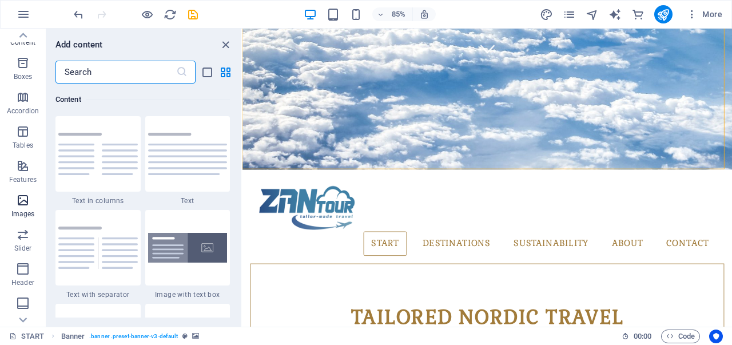
click at [25, 198] on icon "button" at bounding box center [23, 200] width 14 height 14
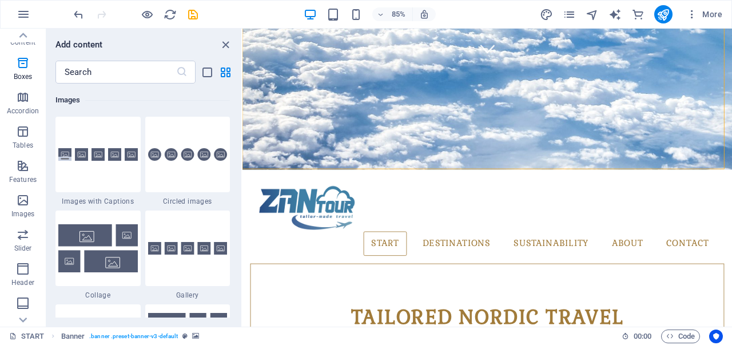
scroll to position [5802, 0]
click at [104, 186] on div at bounding box center [98, 154] width 85 height 76
click at [243, 186] on div "Drag here to replace the existing content. Press “Ctrl” if you want to create a…" at bounding box center [488, 178] width 490 height 298
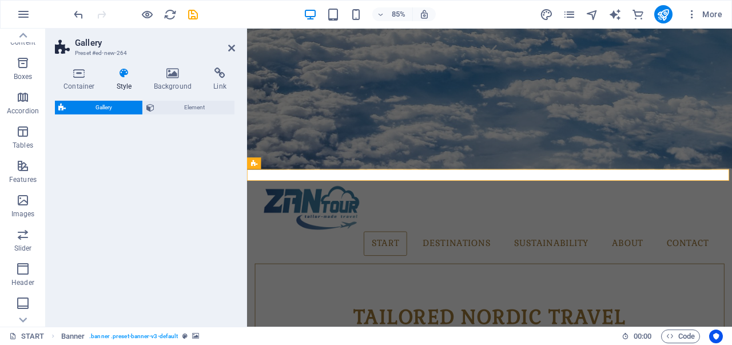
select select "rem"
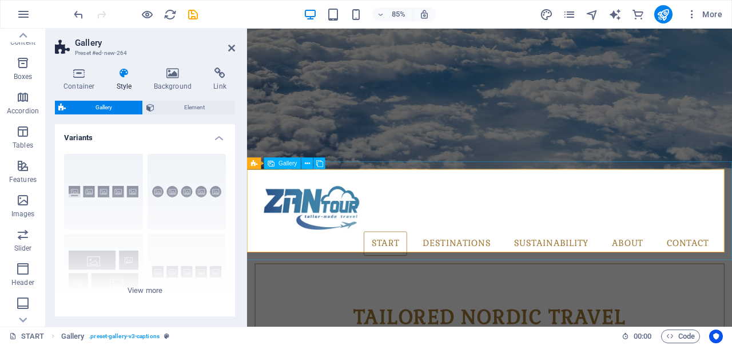
select select "4"
select select "px"
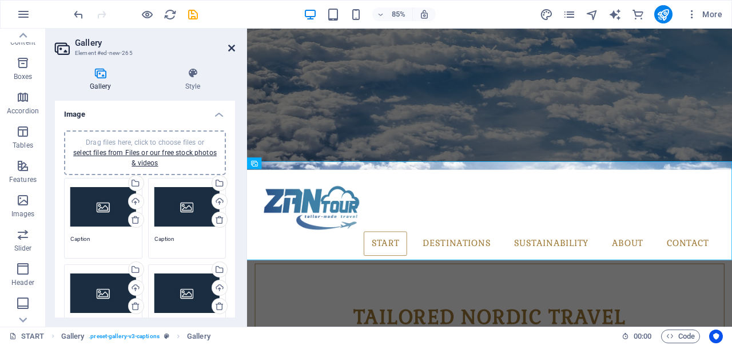
click at [229, 46] on icon at bounding box center [231, 47] width 7 height 9
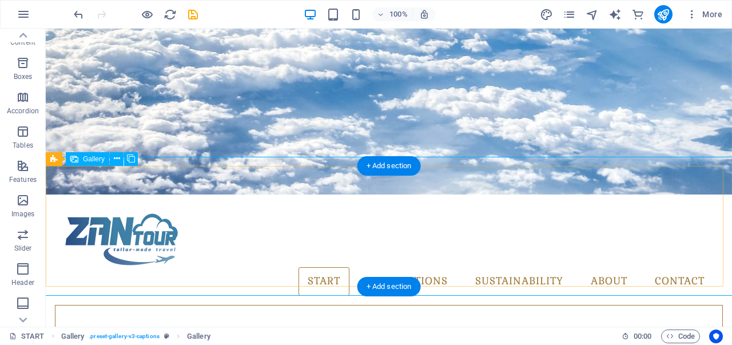
select select "4"
select select "px"
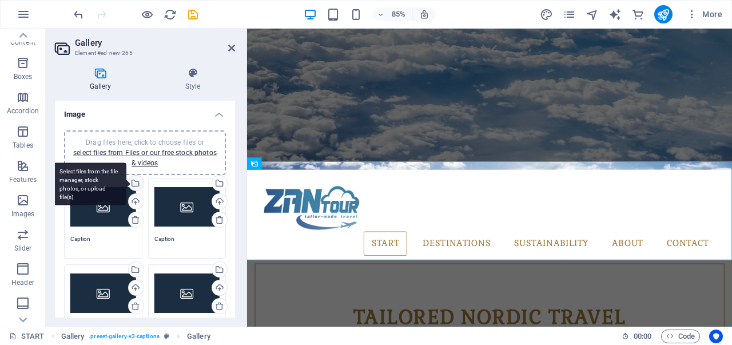
click at [126, 181] on div "Select files from the file manager, stock photos, or upload file(s)" at bounding box center [89, 184] width 74 height 43
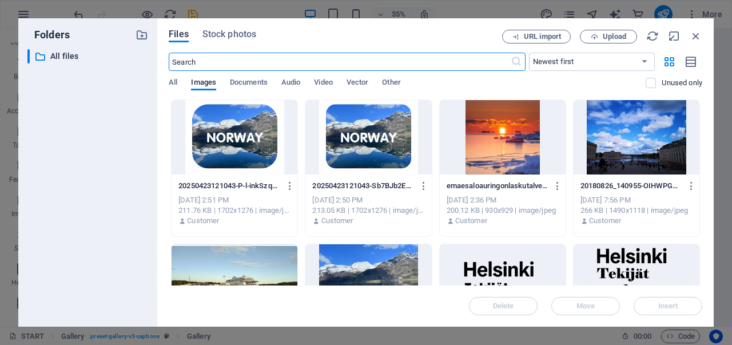
click at [363, 148] on div at bounding box center [369, 137] width 126 height 74
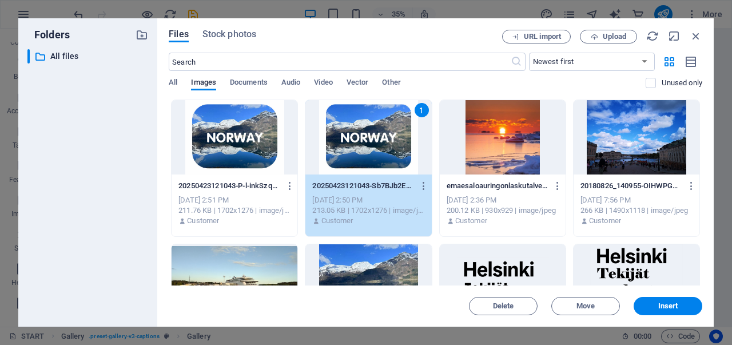
click at [363, 148] on div "1" at bounding box center [369, 137] width 126 height 74
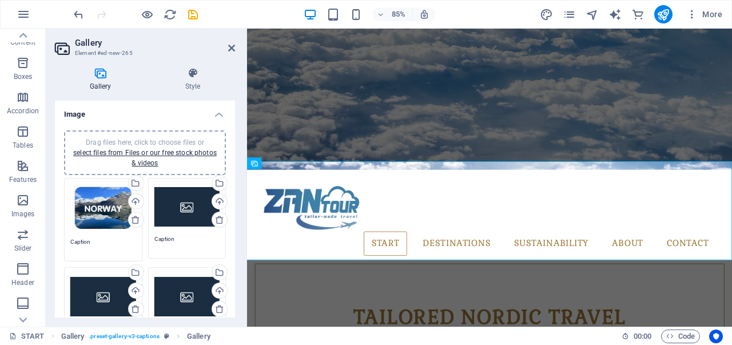
click at [228, 47] on h2 "Gallery" at bounding box center [155, 43] width 160 height 10
drag, startPoint x: 231, startPoint y: 46, endPoint x: 185, endPoint y: 18, distance: 54.0
click at [231, 46] on icon at bounding box center [231, 47] width 7 height 9
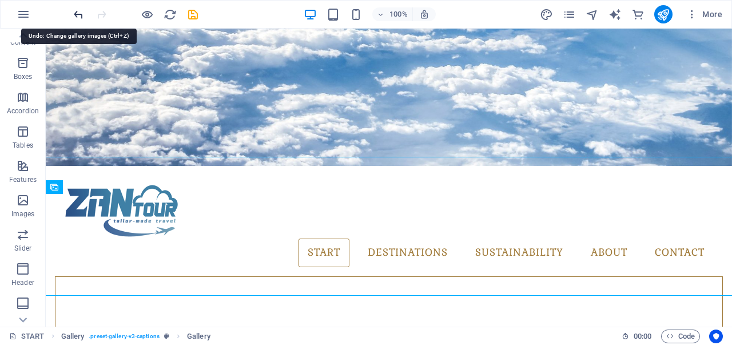
click at [78, 17] on icon "undo" at bounding box center [78, 14] width 13 height 13
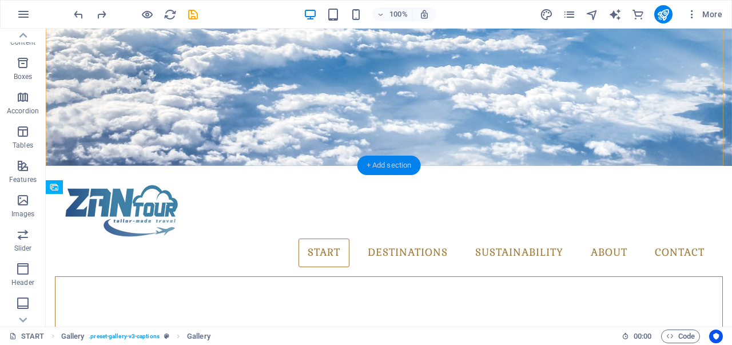
drag, startPoint x: 385, startPoint y: 159, endPoint x: 133, endPoint y: 136, distance: 252.3
click at [385, 159] on div "+ Add section" at bounding box center [390, 165] width 64 height 19
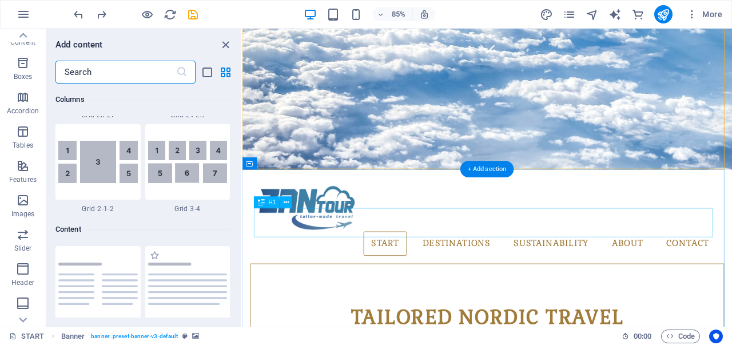
scroll to position [2002, 0]
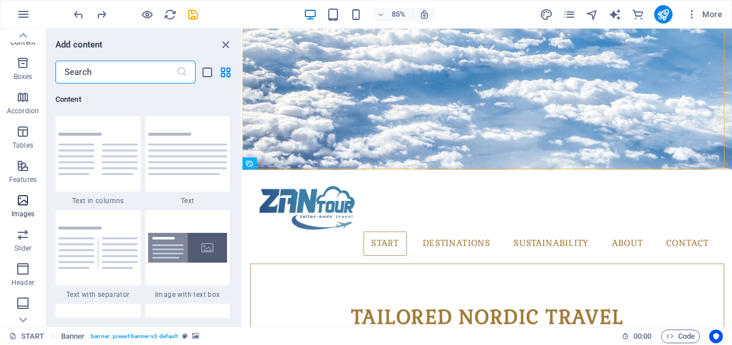
click at [29, 197] on icon "button" at bounding box center [23, 200] width 14 height 14
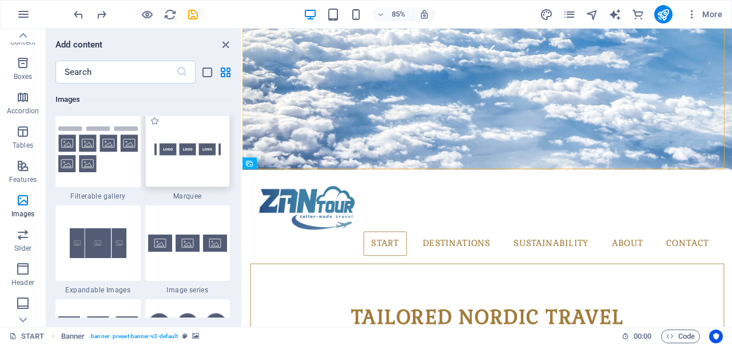
scroll to position [6145, 0]
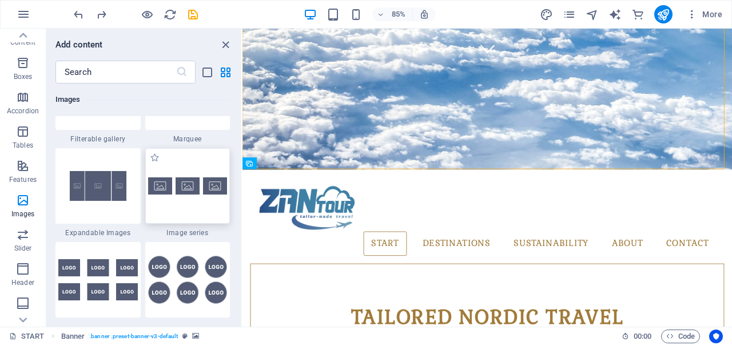
click at [181, 208] on div at bounding box center [187, 186] width 85 height 76
click at [243, 208] on div "Drag and drop a file to add it H1 Container Text Banner Banner Container Preset…" at bounding box center [488, 178] width 490 height 298
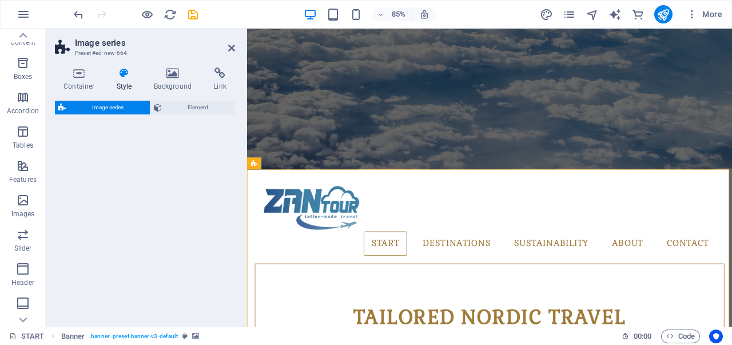
select select "rem"
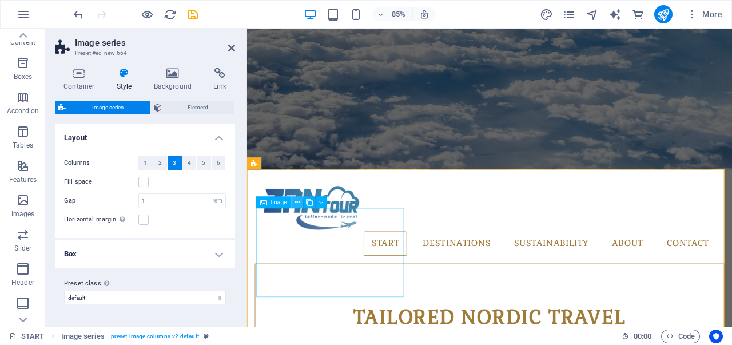
click at [296, 201] on icon at bounding box center [297, 202] width 5 height 10
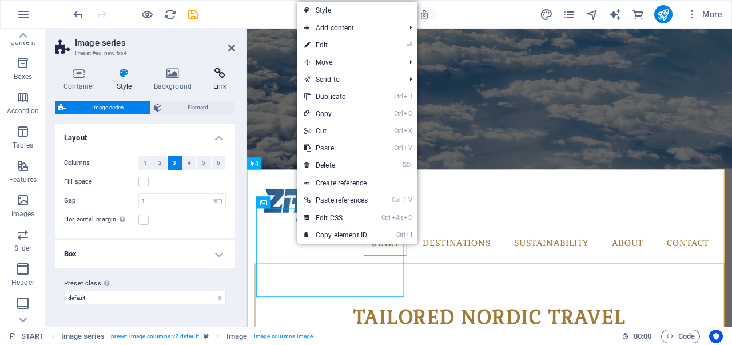
click at [221, 77] on icon at bounding box center [220, 73] width 30 height 11
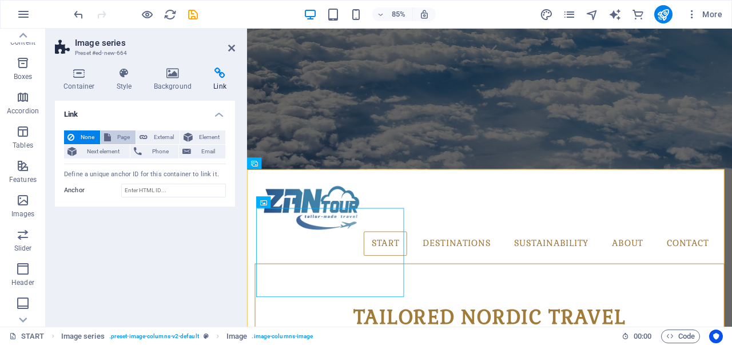
click at [120, 131] on span "Page" at bounding box center [123, 137] width 18 height 14
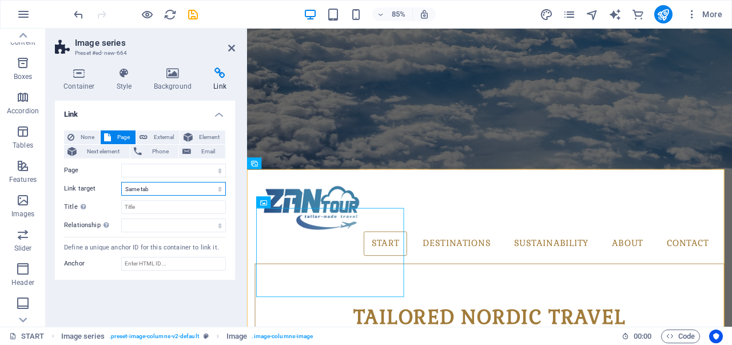
click at [180, 185] on select "New tab Same tab Overlay" at bounding box center [173, 189] width 105 height 14
click at [180, 184] on select "New tab Same tab Overlay" at bounding box center [173, 189] width 105 height 14
click at [177, 168] on select "START All Destinations Finland Legal Notice Privacy About sustainability Helsin…" at bounding box center [173, 171] width 105 height 14
select select "2"
click at [121, 164] on select "START All Destinations Finland Legal Notice Privacy About sustainability Helsin…" at bounding box center [173, 171] width 105 height 14
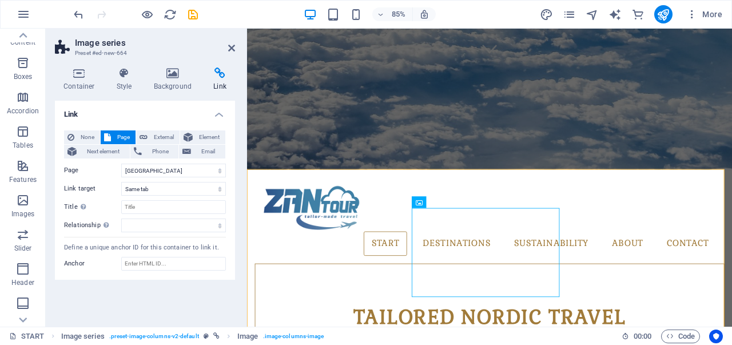
click at [219, 88] on h4 "Link" at bounding box center [220, 80] width 30 height 24
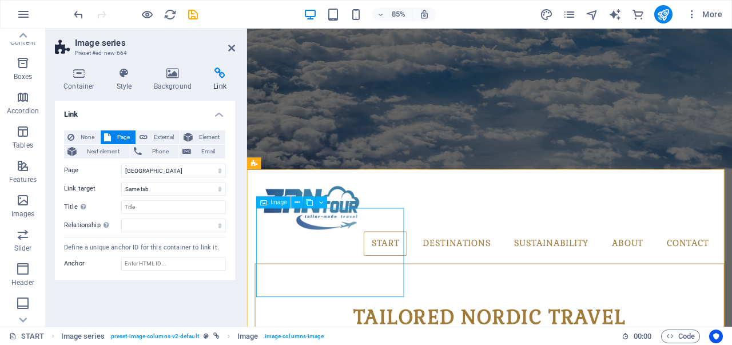
click at [275, 202] on span "Image" at bounding box center [279, 203] width 16 height 6
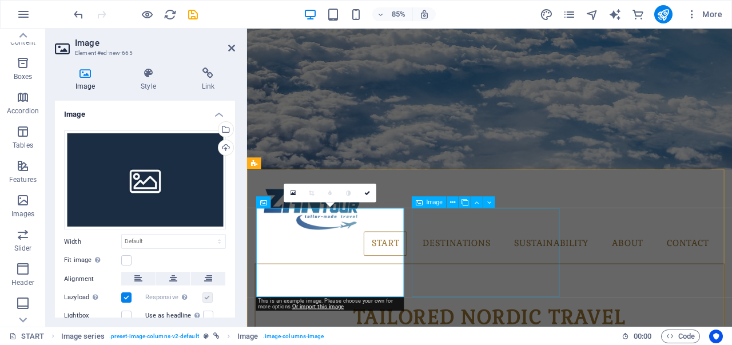
click at [422, 203] on icon at bounding box center [419, 201] width 7 height 11
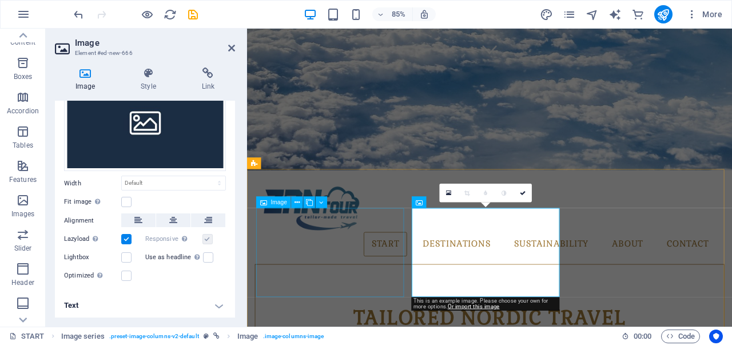
scroll to position [312, 0]
click at [302, 163] on button at bounding box center [304, 162] width 11 height 11
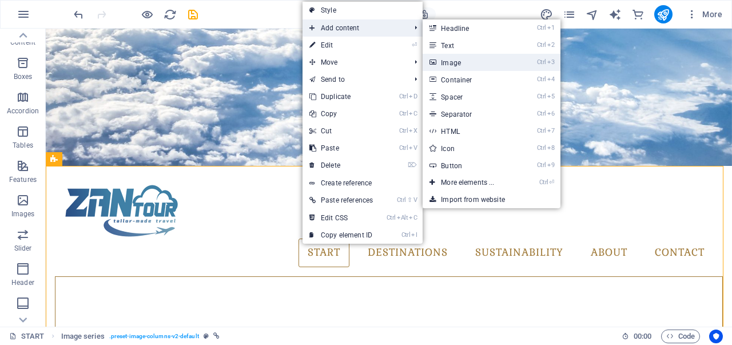
click at [479, 65] on link "Ctrl 3 Image" at bounding box center [470, 62] width 94 height 17
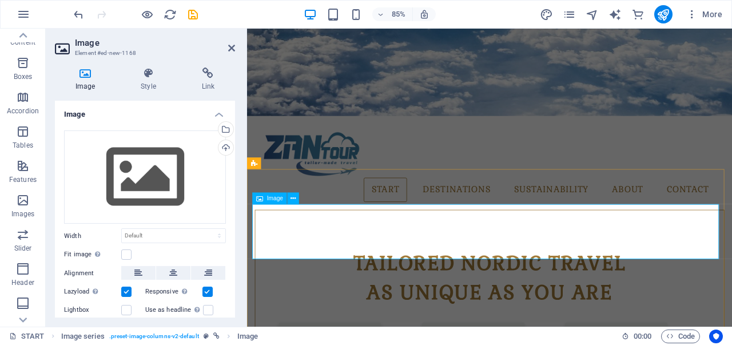
scroll to position [427, 0]
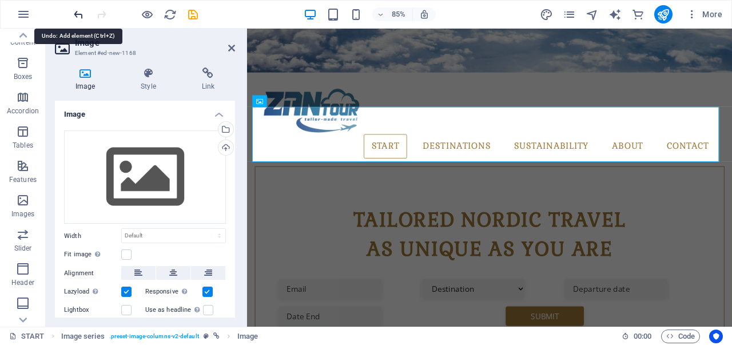
click at [78, 14] on icon "undo" at bounding box center [78, 14] width 13 height 13
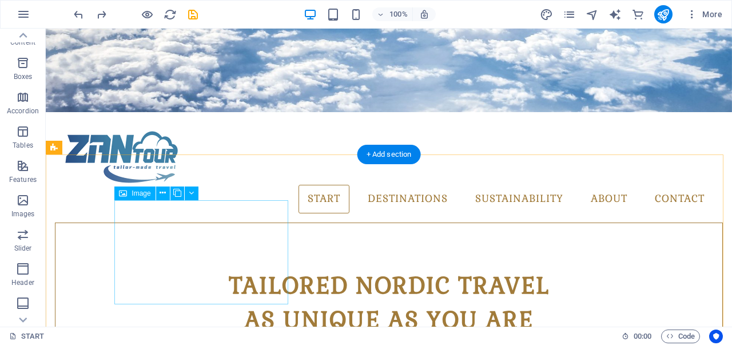
scroll to position [370, 0]
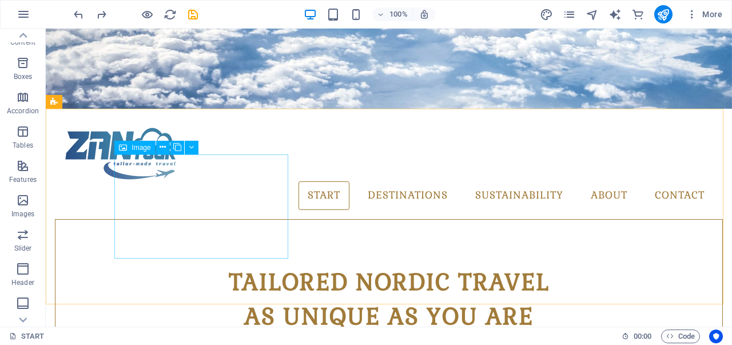
click at [140, 147] on span "Image" at bounding box center [141, 147] width 19 height 7
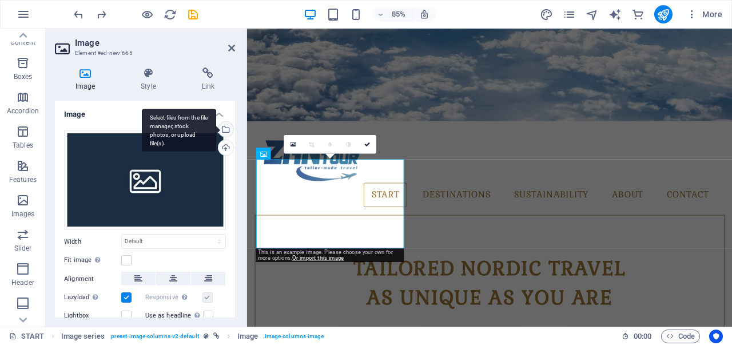
click at [216, 130] on div "Select files from the file manager, stock photos, or upload file(s)" at bounding box center [179, 130] width 74 height 43
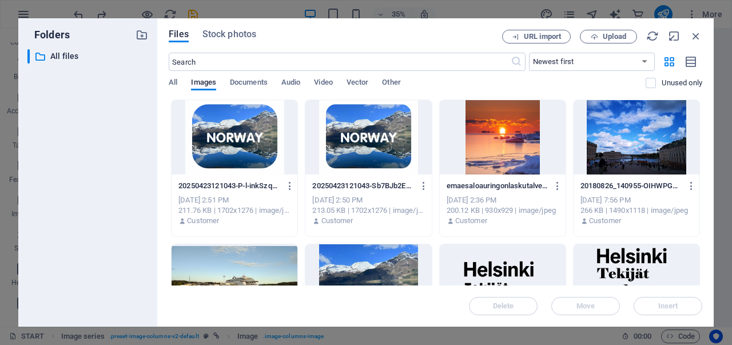
click at [229, 140] on div at bounding box center [235, 137] width 126 height 74
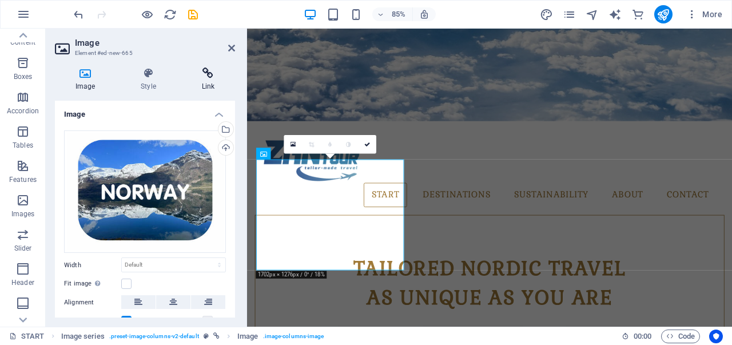
click at [204, 81] on h4 "Link" at bounding box center [208, 80] width 54 height 24
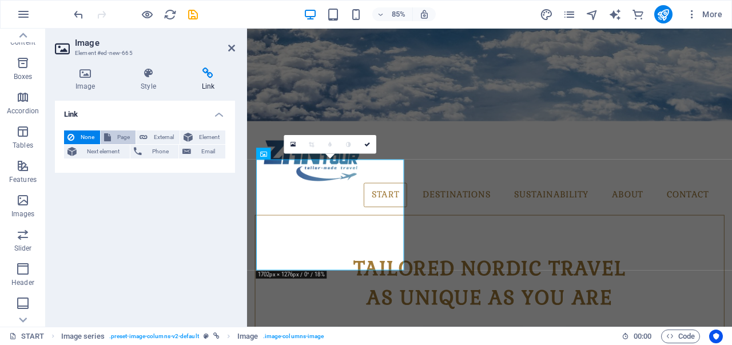
click at [124, 138] on span "Page" at bounding box center [123, 137] width 18 height 14
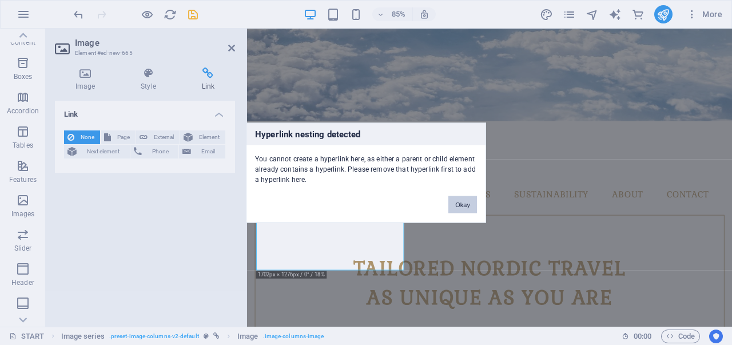
click at [474, 203] on button "Okay" at bounding box center [463, 204] width 29 height 17
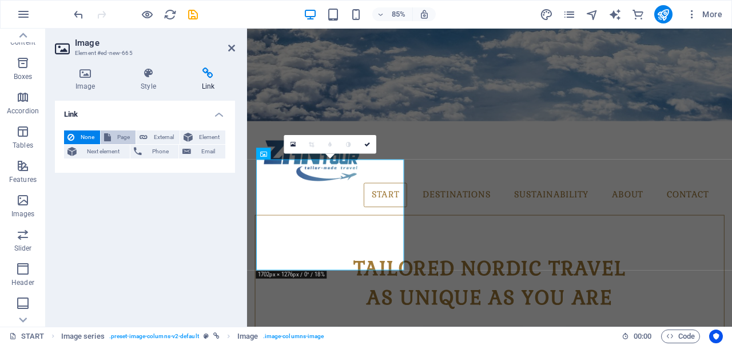
click at [119, 132] on span "Page" at bounding box center [123, 137] width 18 height 14
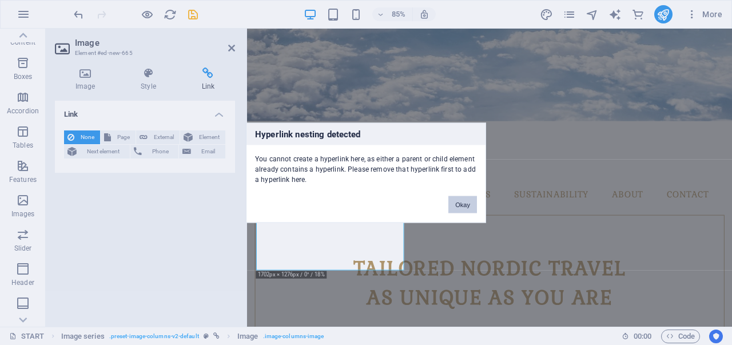
drag, startPoint x: 248, startPoint y: 205, endPoint x: 458, endPoint y: 203, distance: 210.0
click at [458, 203] on button "Okay" at bounding box center [463, 204] width 29 height 17
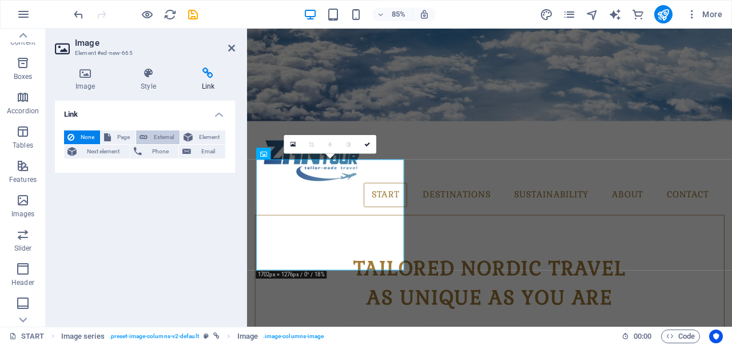
click at [152, 139] on span "External" at bounding box center [163, 137] width 25 height 14
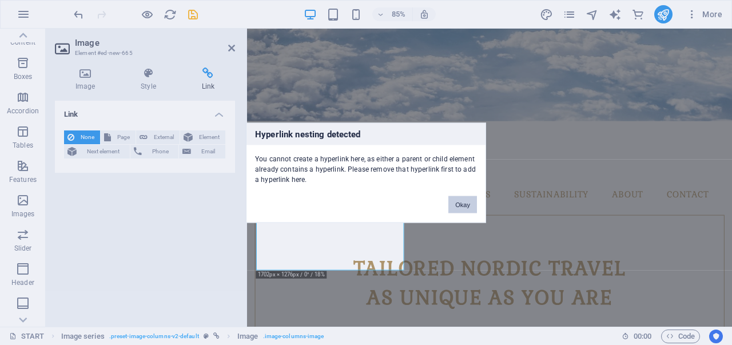
click at [467, 203] on button "Okay" at bounding box center [463, 204] width 29 height 17
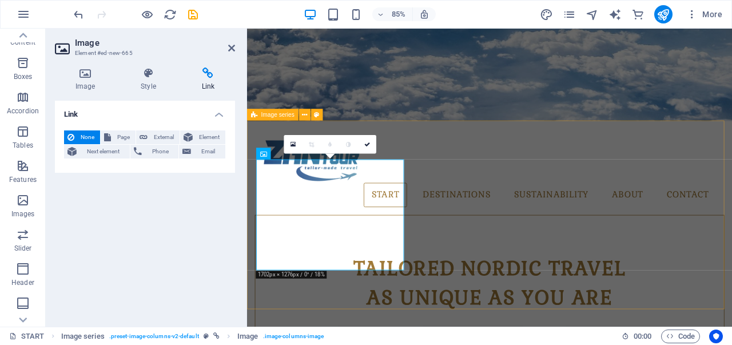
click at [265, 114] on span "Image series" at bounding box center [277, 115] width 33 height 6
select select "2"
select select
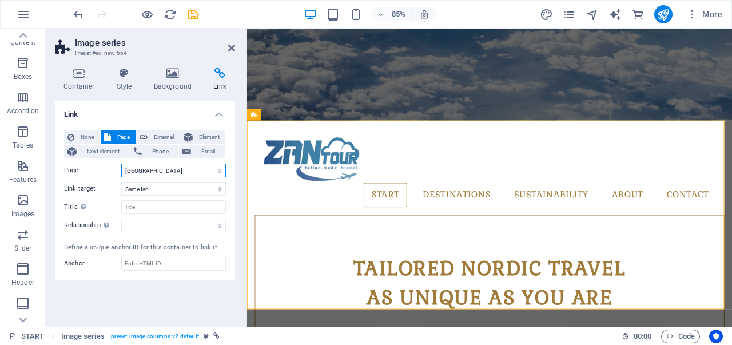
click at [161, 168] on select "START All Destinations Finland Legal Notice Privacy About sustainability Helsin…" at bounding box center [173, 171] width 105 height 14
click at [91, 172] on label "Page" at bounding box center [92, 171] width 57 height 14
click at [121, 172] on select "START All Destinations Finland Legal Notice Privacy About sustainability Helsin…" at bounding box center [173, 171] width 105 height 14
click at [187, 169] on select "START All Destinations Finland Legal Notice Privacy About sustainability Helsin…" at bounding box center [173, 171] width 105 height 14
click at [304, 115] on icon at bounding box center [304, 115] width 5 height 10
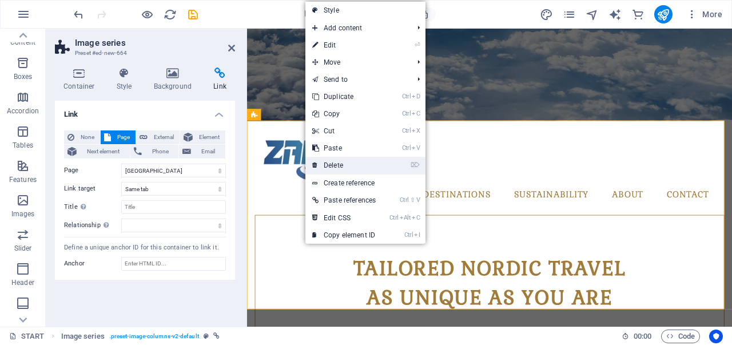
click at [338, 164] on link "⌦ Delete" at bounding box center [344, 165] width 77 height 17
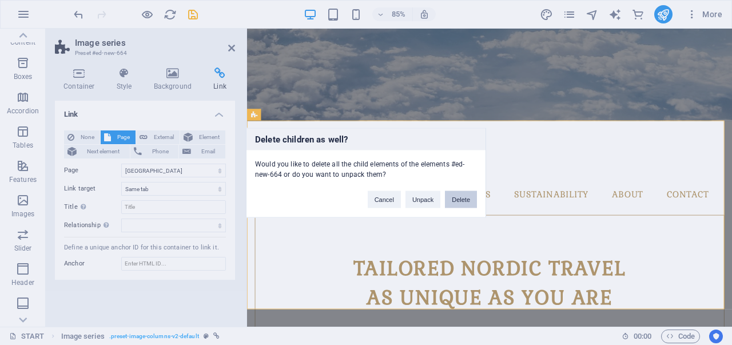
drag, startPoint x: 462, startPoint y: 202, endPoint x: 417, endPoint y: 173, distance: 54.0
click at [462, 202] on button "Delete" at bounding box center [461, 199] width 32 height 17
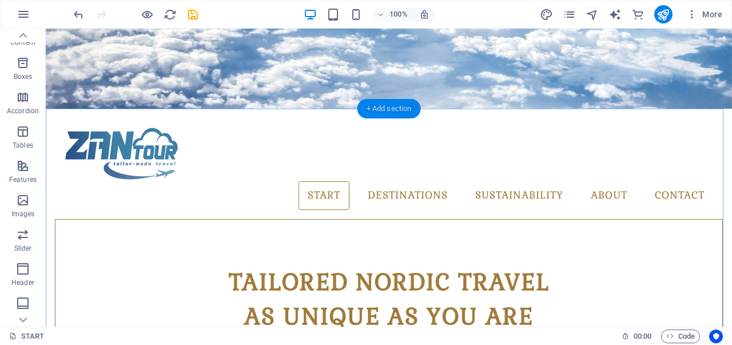
drag, startPoint x: 379, startPoint y: 109, endPoint x: 43, endPoint y: 125, distance: 336.3
click at [379, 109] on div "+ Add section" at bounding box center [390, 108] width 64 height 19
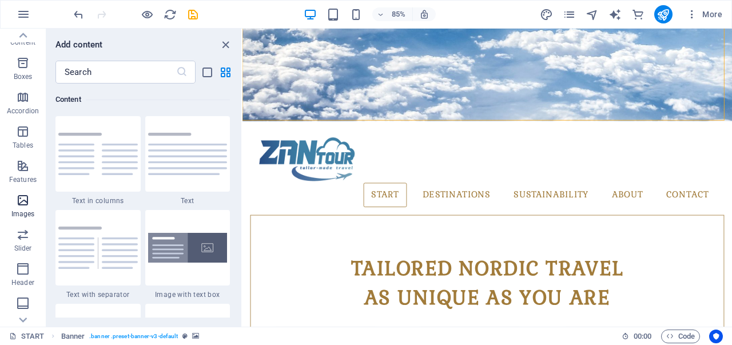
click at [20, 207] on icon "button" at bounding box center [23, 200] width 14 height 14
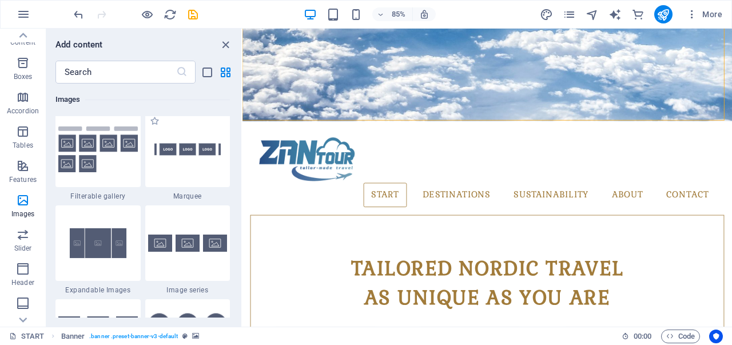
scroll to position [6145, 0]
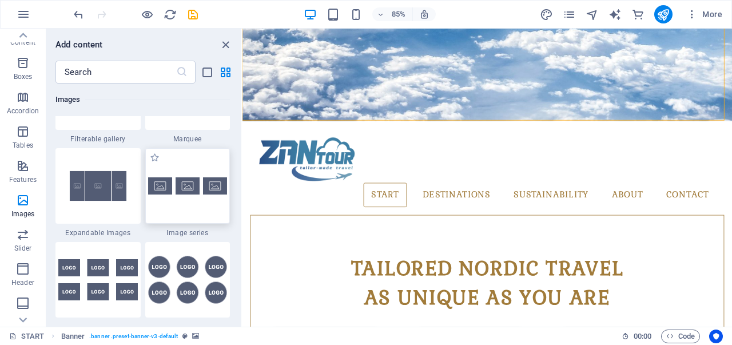
click at [187, 202] on div at bounding box center [187, 186] width 85 height 76
click at [243, 202] on div "Drag here to replace the existing content. Press “Ctrl” if you want to create a…" at bounding box center [488, 178] width 490 height 298
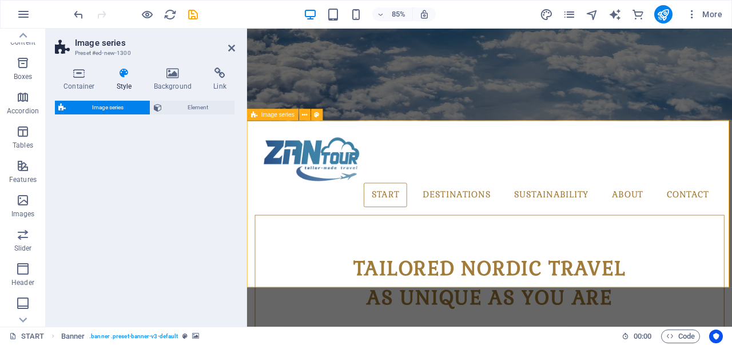
select select "rem"
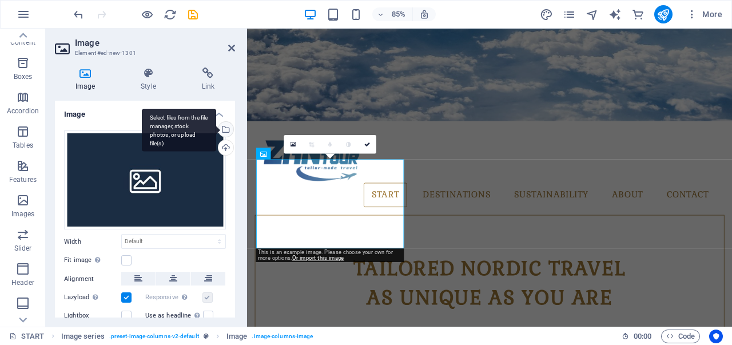
click at [223, 130] on div "Select files from the file manager, stock photos, or upload file(s)" at bounding box center [224, 130] width 17 height 17
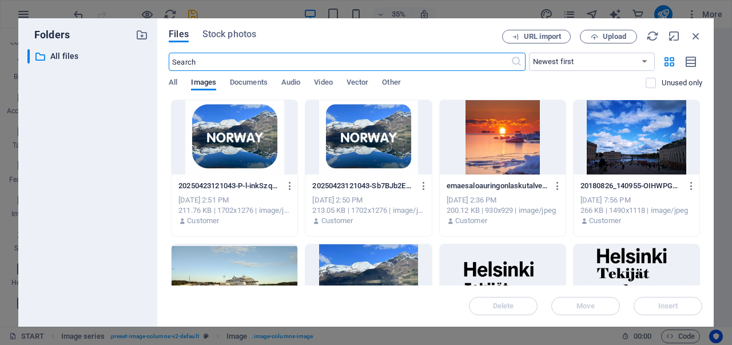
click at [231, 133] on div at bounding box center [235, 137] width 126 height 74
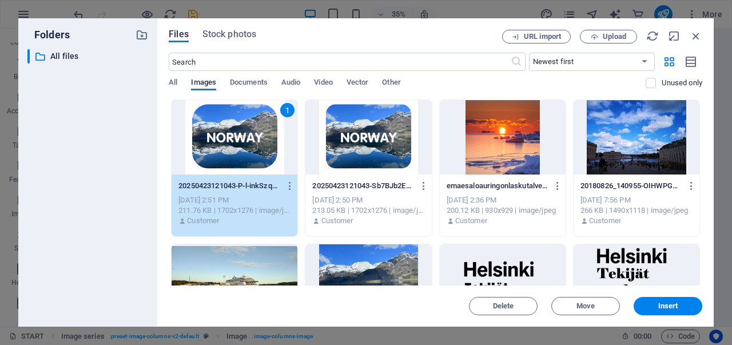
click at [231, 133] on div "1" at bounding box center [235, 137] width 126 height 74
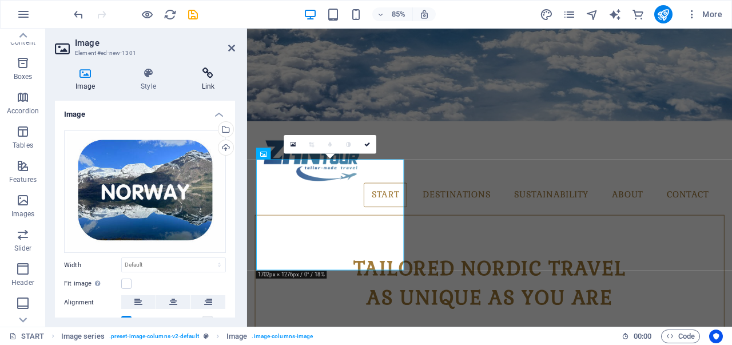
click at [208, 81] on h4 "Link" at bounding box center [208, 80] width 54 height 24
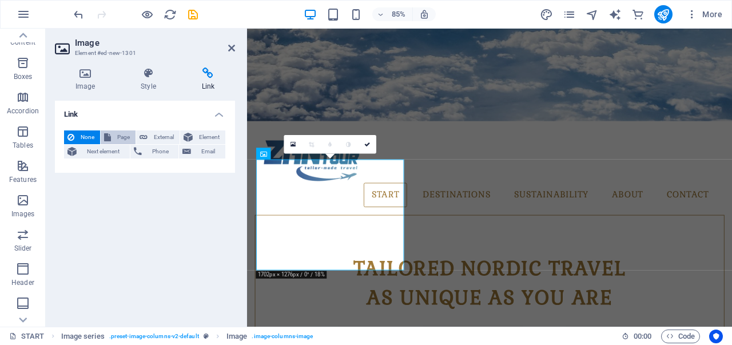
click at [124, 136] on span "Page" at bounding box center [123, 137] width 18 height 14
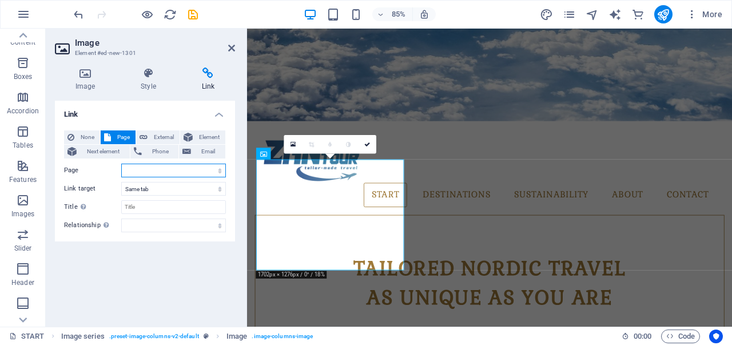
click at [216, 168] on select "START All Destinations Finland Legal Notice Privacy About sustainability Helsin…" at bounding box center [173, 171] width 105 height 14
select select "8"
click at [121, 164] on select "START All Destinations Finland Legal Notice Privacy About sustainability Helsin…" at bounding box center [173, 171] width 105 height 14
click at [364, 138] on link at bounding box center [367, 144] width 18 height 18
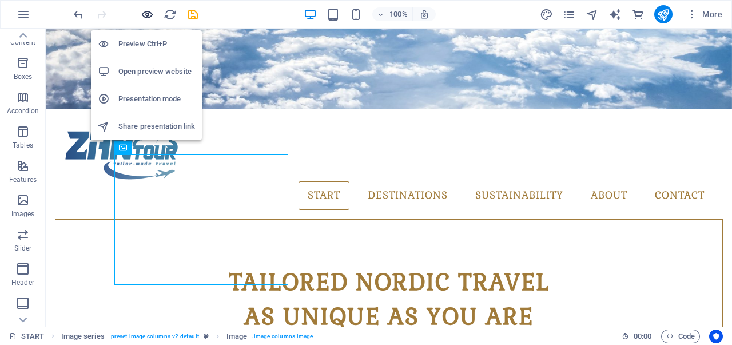
click at [144, 12] on icon "button" at bounding box center [147, 14] width 13 height 13
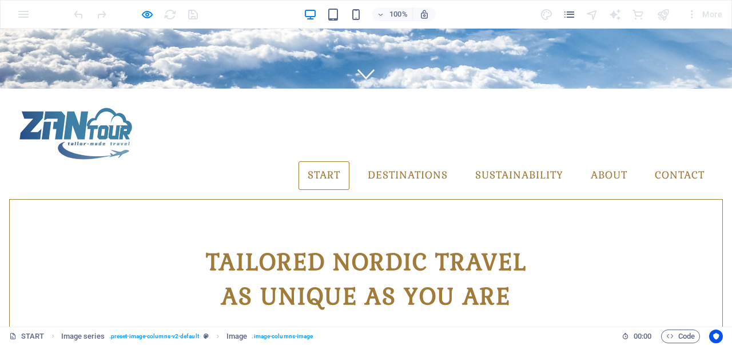
scroll to position [201, 0]
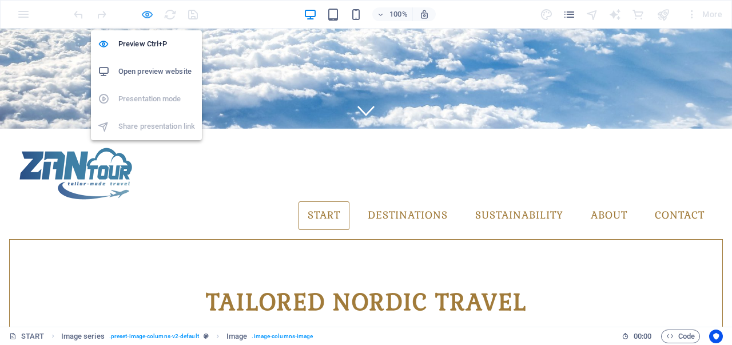
click at [145, 15] on icon "button" at bounding box center [147, 14] width 13 height 13
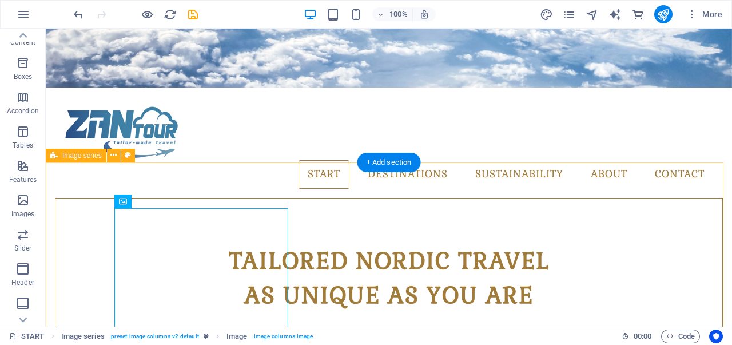
scroll to position [430, 0]
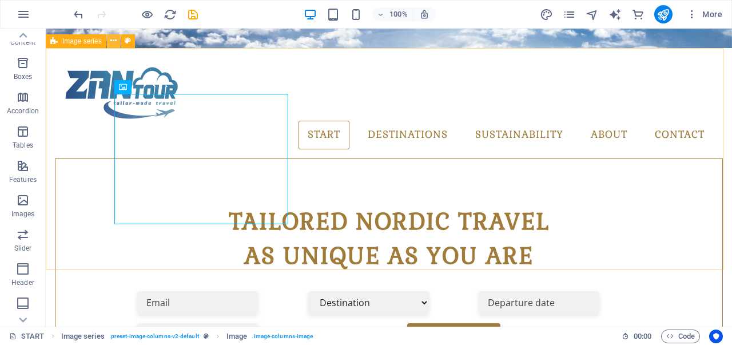
click at [109, 42] on button at bounding box center [114, 41] width 14 height 14
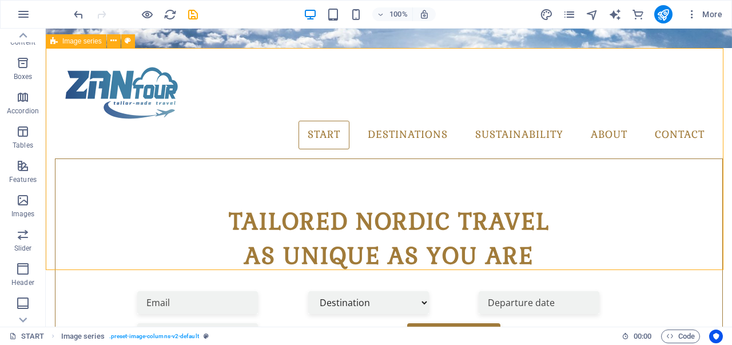
click at [87, 38] on span "Image series" at bounding box center [81, 41] width 39 height 7
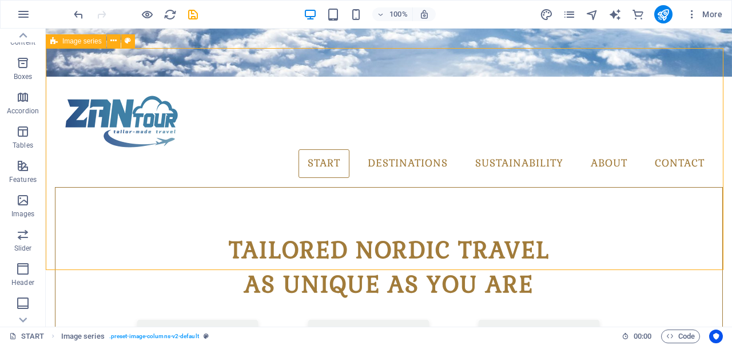
select select "rem"
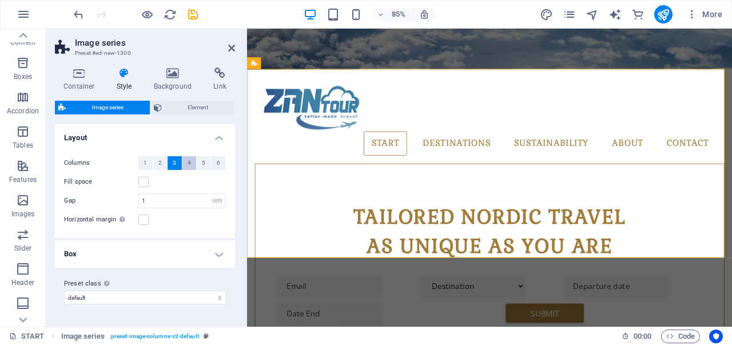
click at [188, 162] on span "4" at bounding box center [189, 163] width 3 height 14
click at [201, 158] on button "5" at bounding box center [204, 163] width 14 height 14
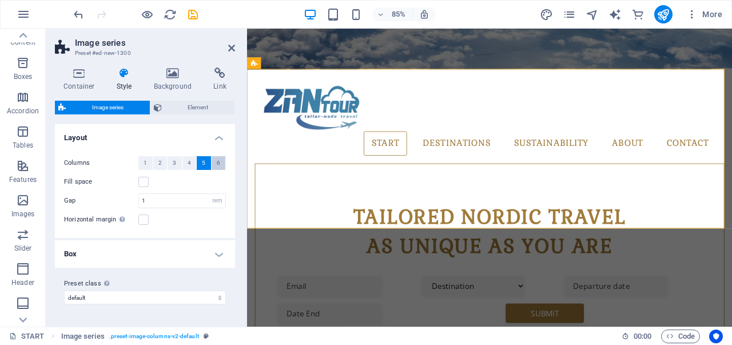
click at [221, 160] on button "6" at bounding box center [219, 163] width 14 height 14
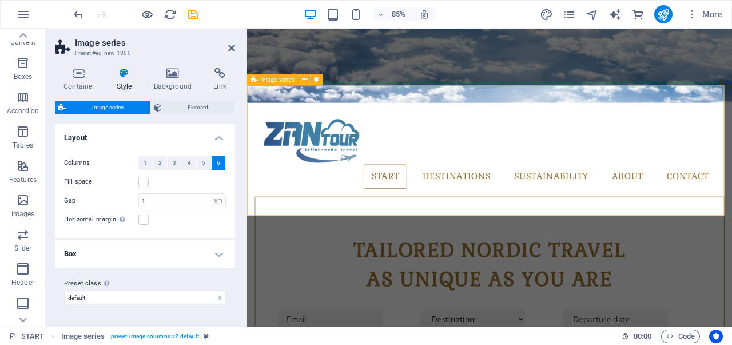
scroll to position [373, 0]
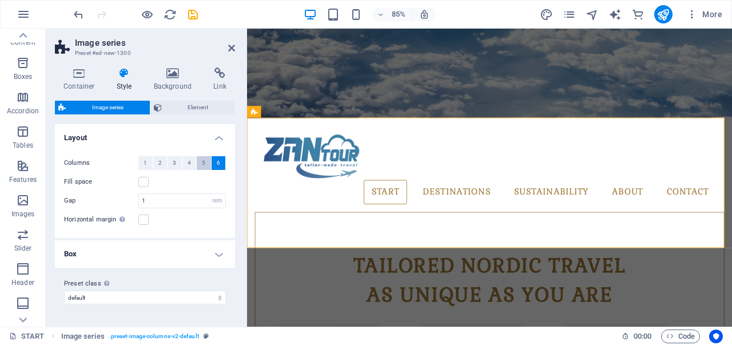
click at [199, 163] on button "5" at bounding box center [204, 163] width 14 height 14
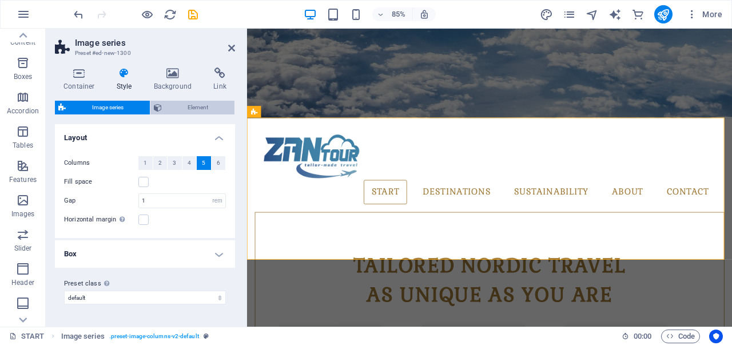
click at [185, 104] on span "Element" at bounding box center [198, 108] width 66 height 14
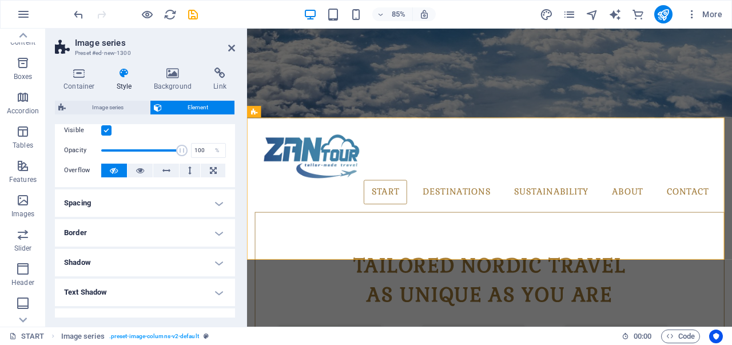
scroll to position [0, 0]
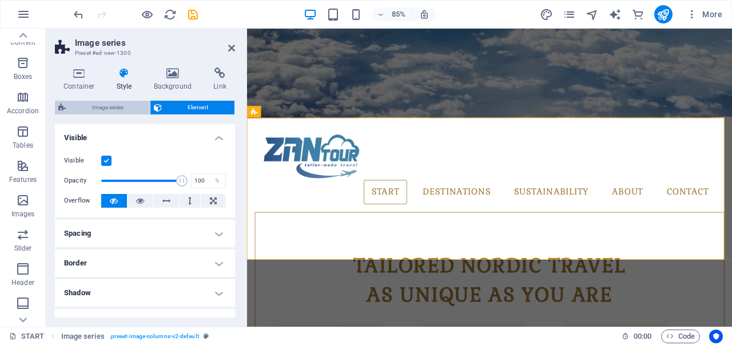
click at [122, 109] on span "Image series" at bounding box center [107, 108] width 77 height 14
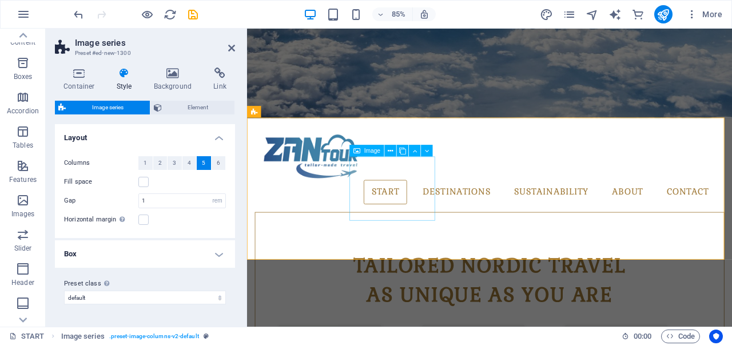
click at [370, 153] on span "Image" at bounding box center [372, 151] width 16 height 6
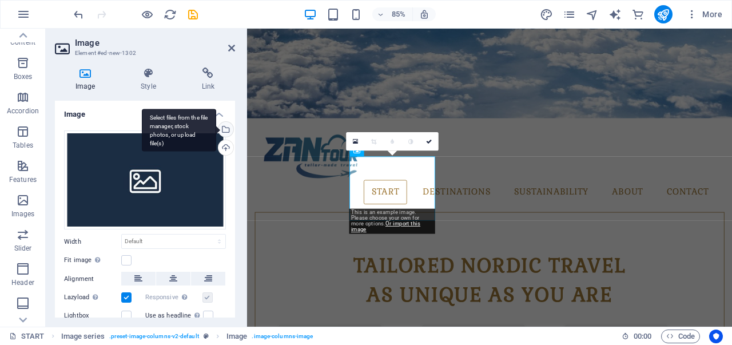
click at [216, 129] on div "Select files from the file manager, stock photos, or upload file(s)" at bounding box center [179, 130] width 74 height 43
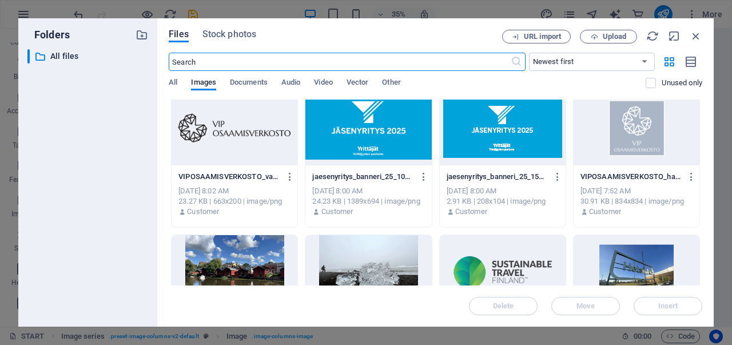
scroll to position [687, 0]
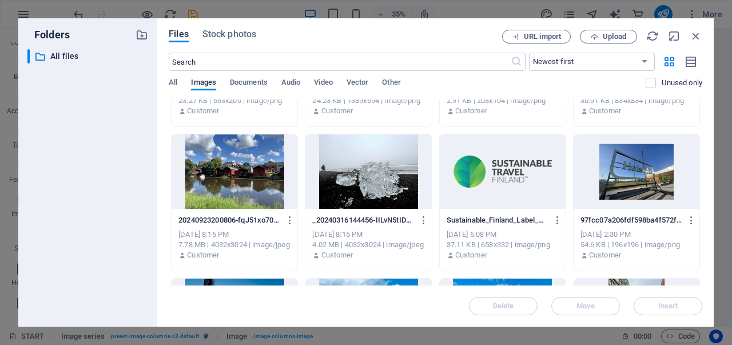
click at [365, 187] on div at bounding box center [369, 171] width 126 height 74
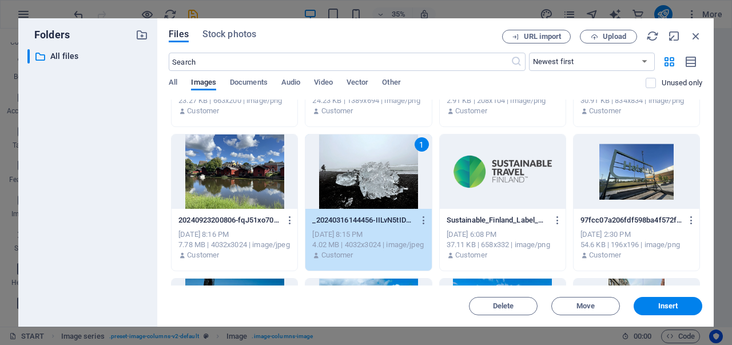
click at [365, 187] on div "1" at bounding box center [369, 171] width 126 height 74
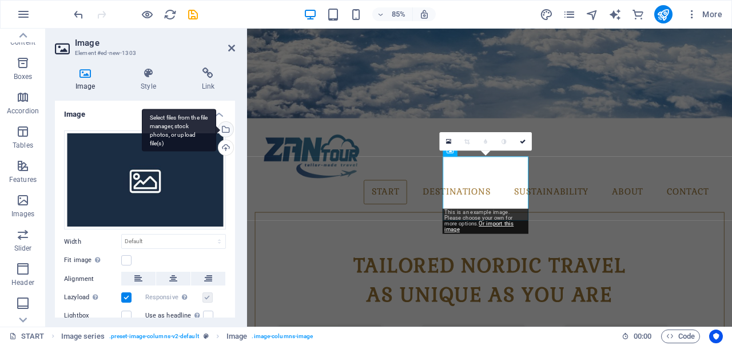
click at [224, 130] on div "Select files from the file manager, stock photos, or upload file(s)" at bounding box center [224, 130] width 17 height 17
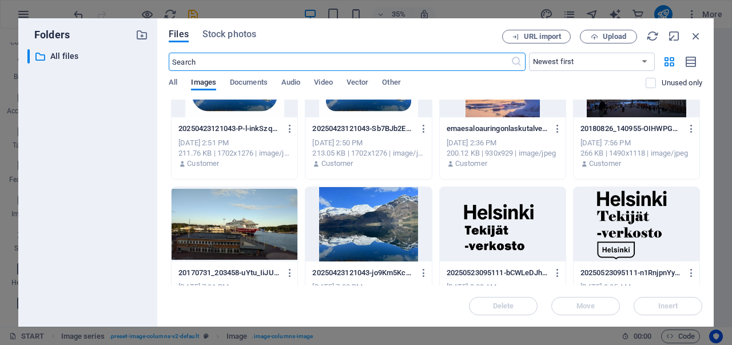
scroll to position [114, 0]
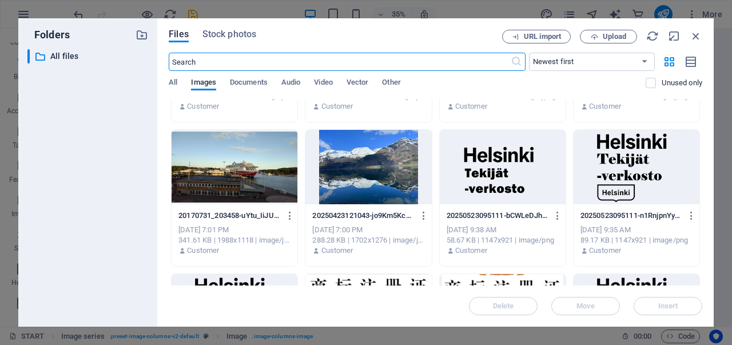
click at [195, 173] on div at bounding box center [235, 167] width 126 height 74
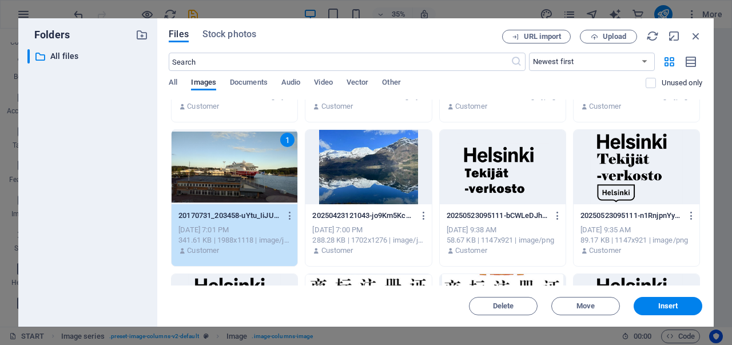
click at [195, 173] on div "1" at bounding box center [235, 167] width 126 height 74
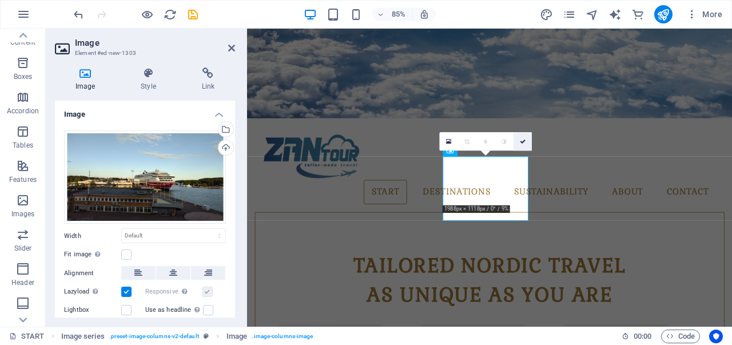
click at [524, 137] on link at bounding box center [523, 141] width 18 height 18
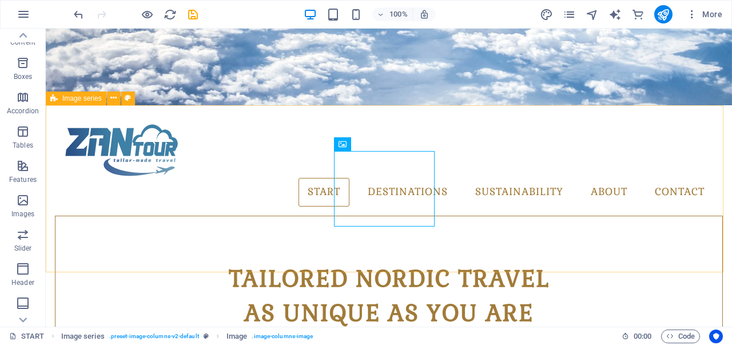
click at [91, 100] on span "Image series" at bounding box center [81, 98] width 39 height 7
select select "rem"
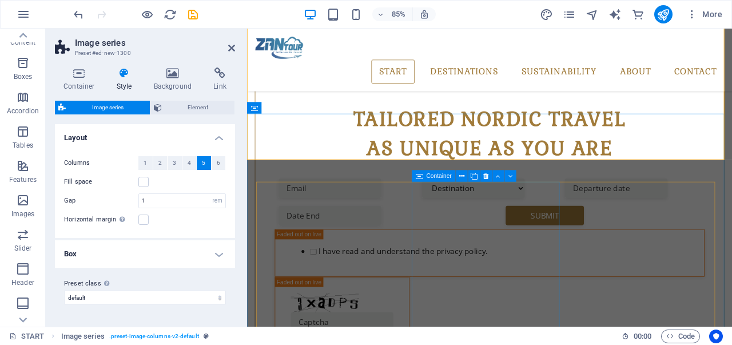
scroll to position [377, 0]
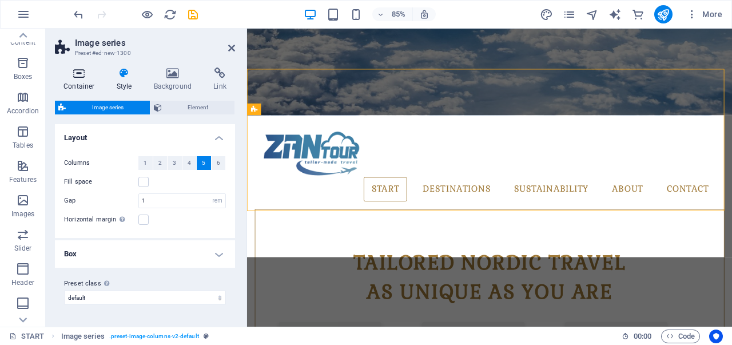
click at [85, 73] on icon at bounding box center [79, 73] width 49 height 11
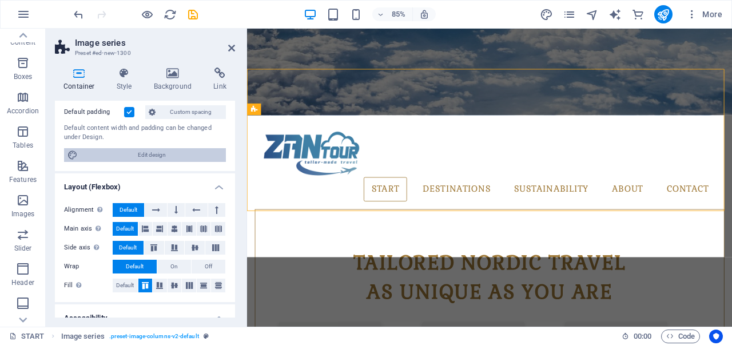
scroll to position [0, 0]
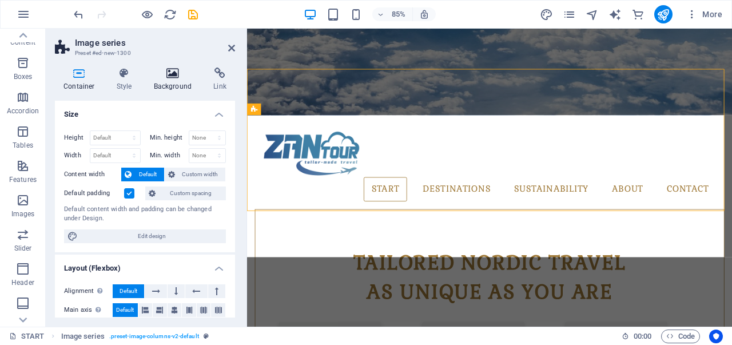
click at [169, 73] on icon at bounding box center [173, 73] width 56 height 11
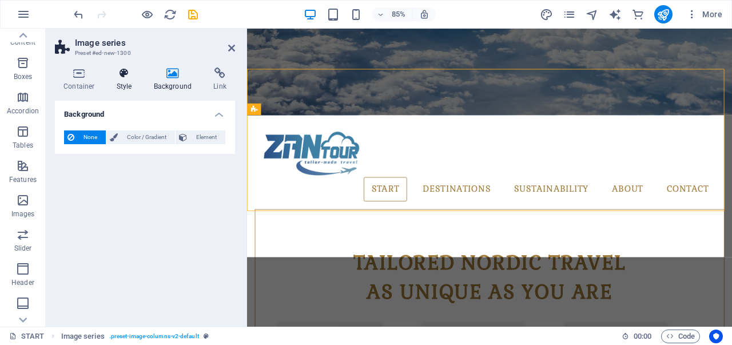
click at [136, 74] on icon at bounding box center [124, 73] width 33 height 11
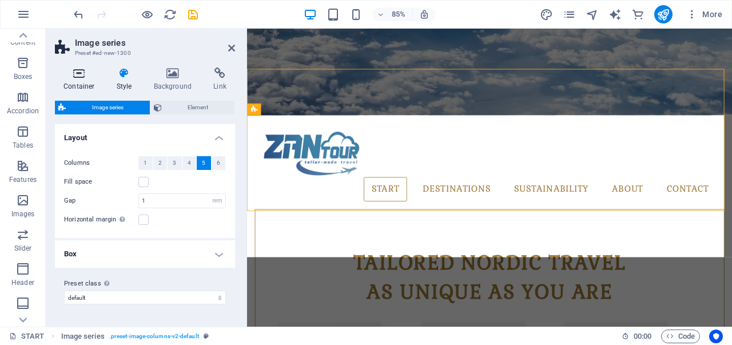
click at [78, 74] on icon at bounding box center [79, 73] width 49 height 11
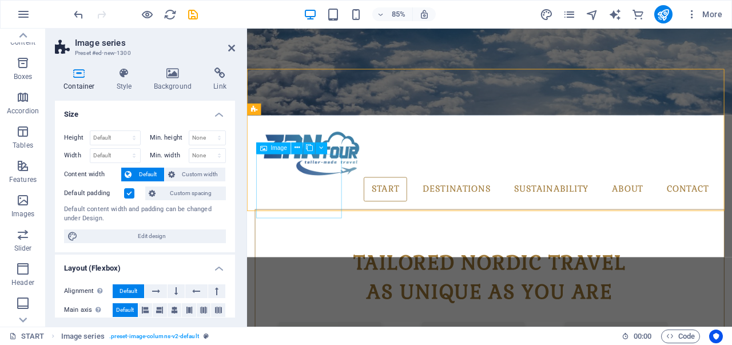
select select "8"
select select
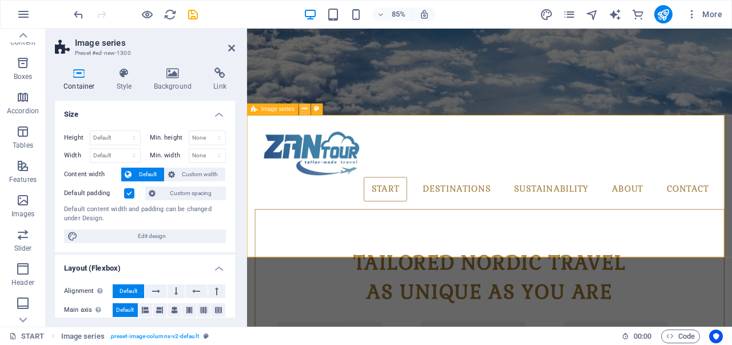
click at [303, 112] on icon at bounding box center [304, 109] width 5 height 10
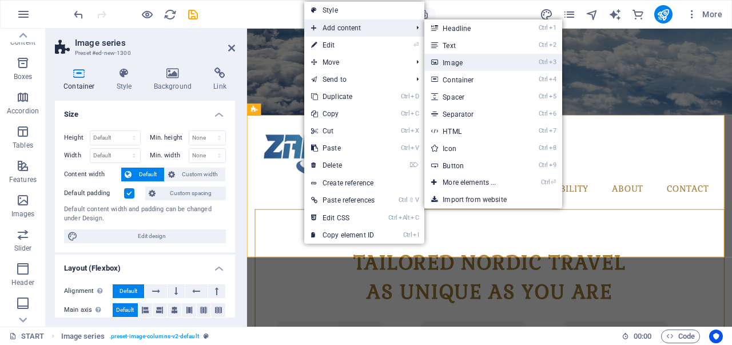
click at [467, 61] on link "Ctrl 3 Image" at bounding box center [472, 62] width 94 height 17
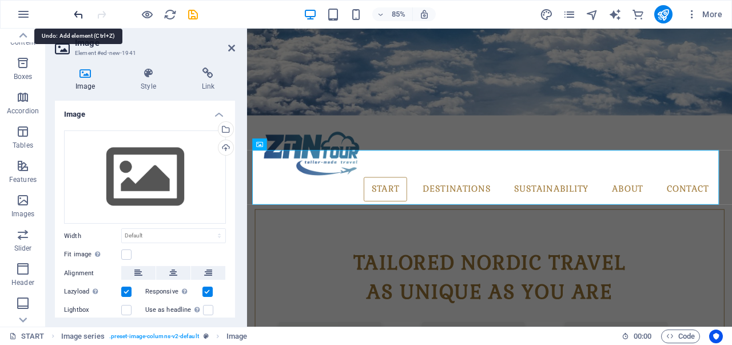
click at [78, 11] on icon "undo" at bounding box center [78, 14] width 13 height 13
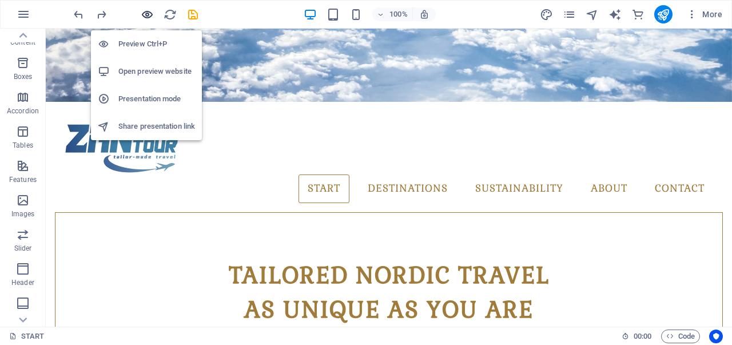
click at [145, 15] on icon "button" at bounding box center [147, 14] width 13 height 13
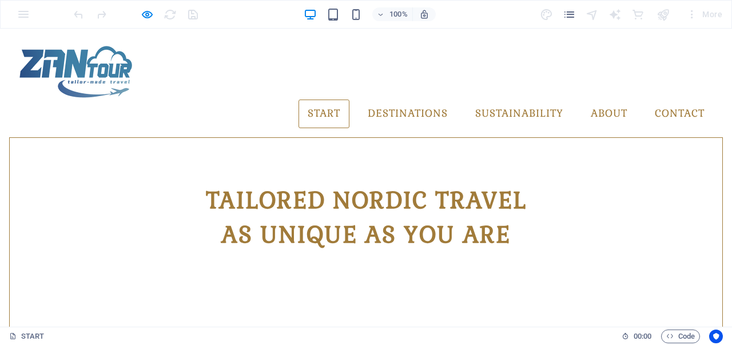
scroll to position [185, 0]
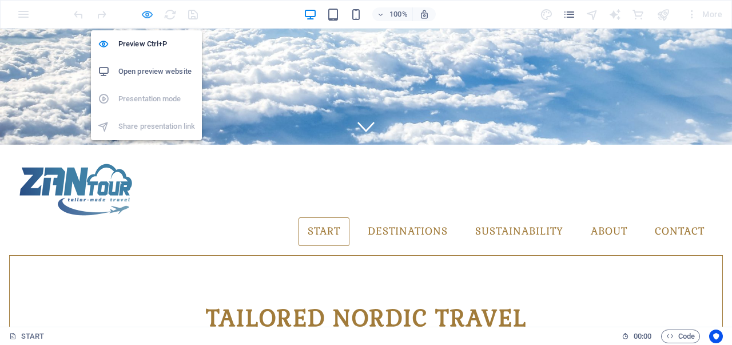
click at [148, 13] on icon "button" at bounding box center [147, 14] width 13 height 13
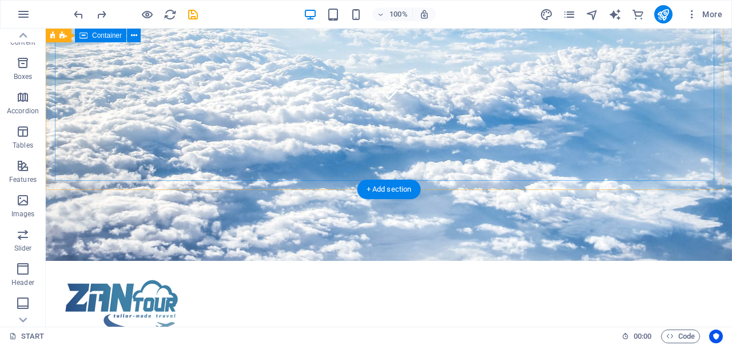
scroll to position [128, 0]
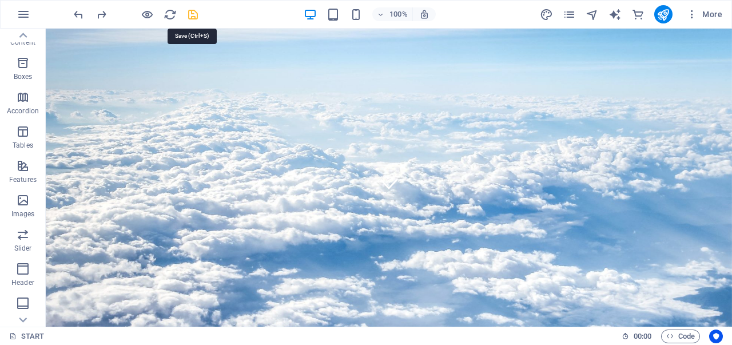
click at [189, 14] on icon "save" at bounding box center [193, 14] width 13 height 13
checkbox input "false"
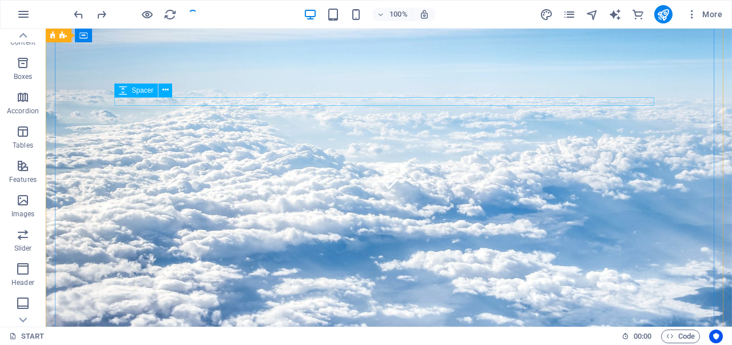
checkbox input "false"
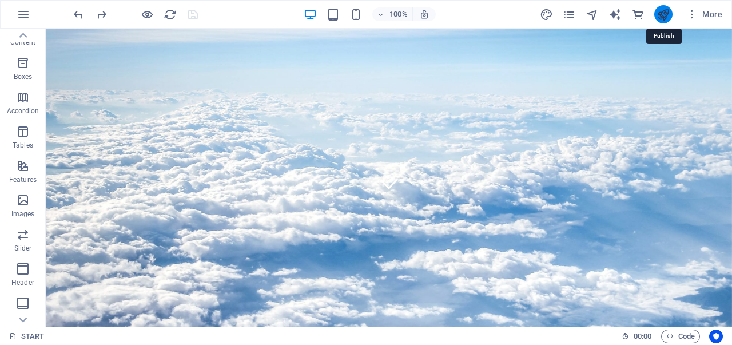
click at [660, 14] on icon "publish" at bounding box center [663, 14] width 13 height 13
